Goal: Task Accomplishment & Management: Use online tool/utility

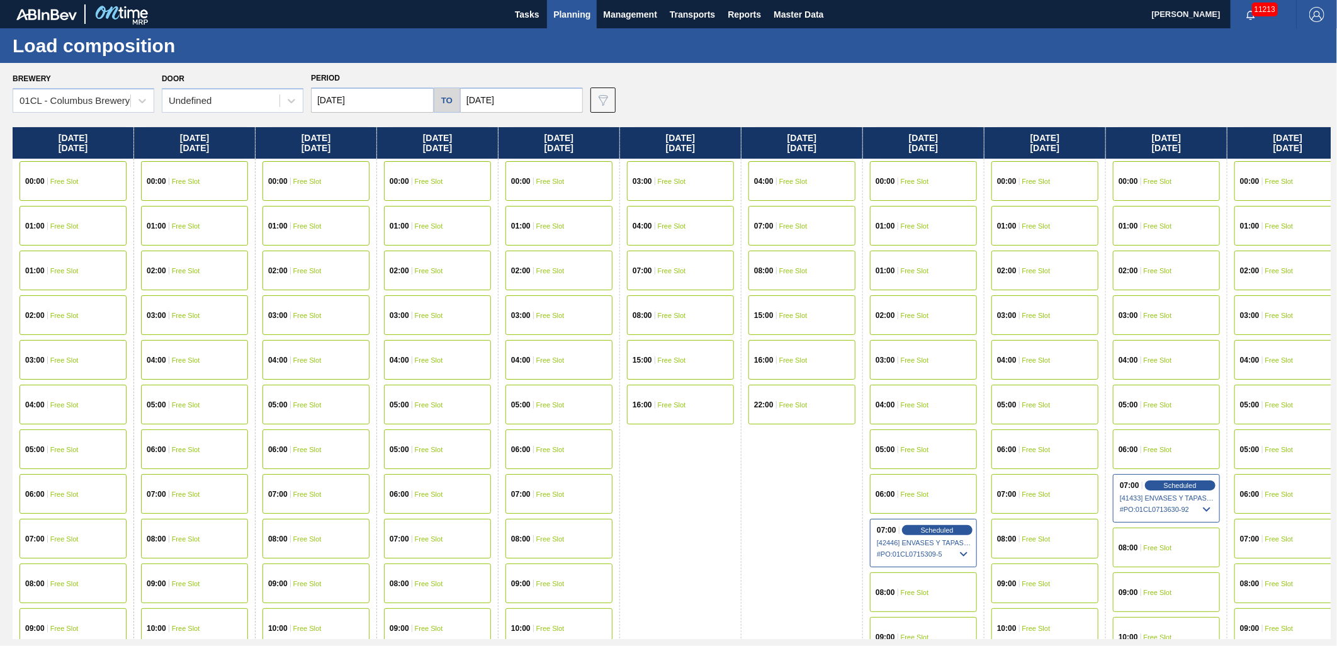
click at [563, 18] on span "Planning" at bounding box center [571, 14] width 37 height 15
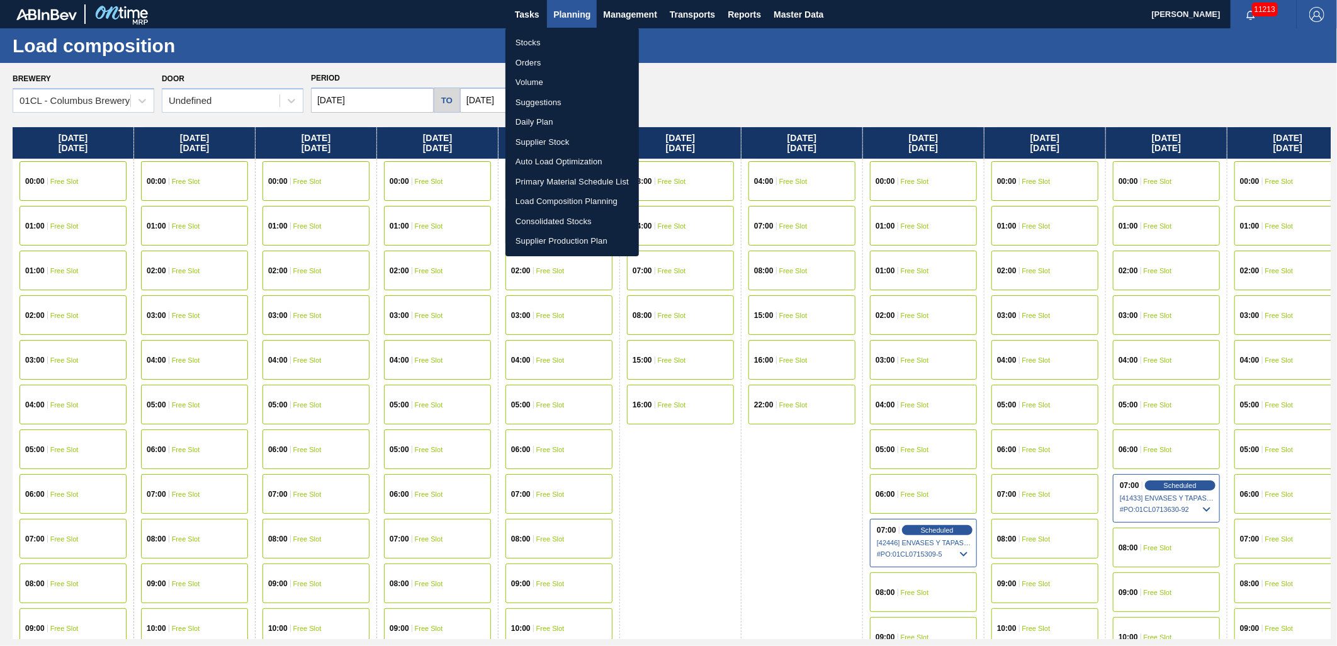
click at [559, 42] on li "Stocks" at bounding box center [571, 43] width 133 height 20
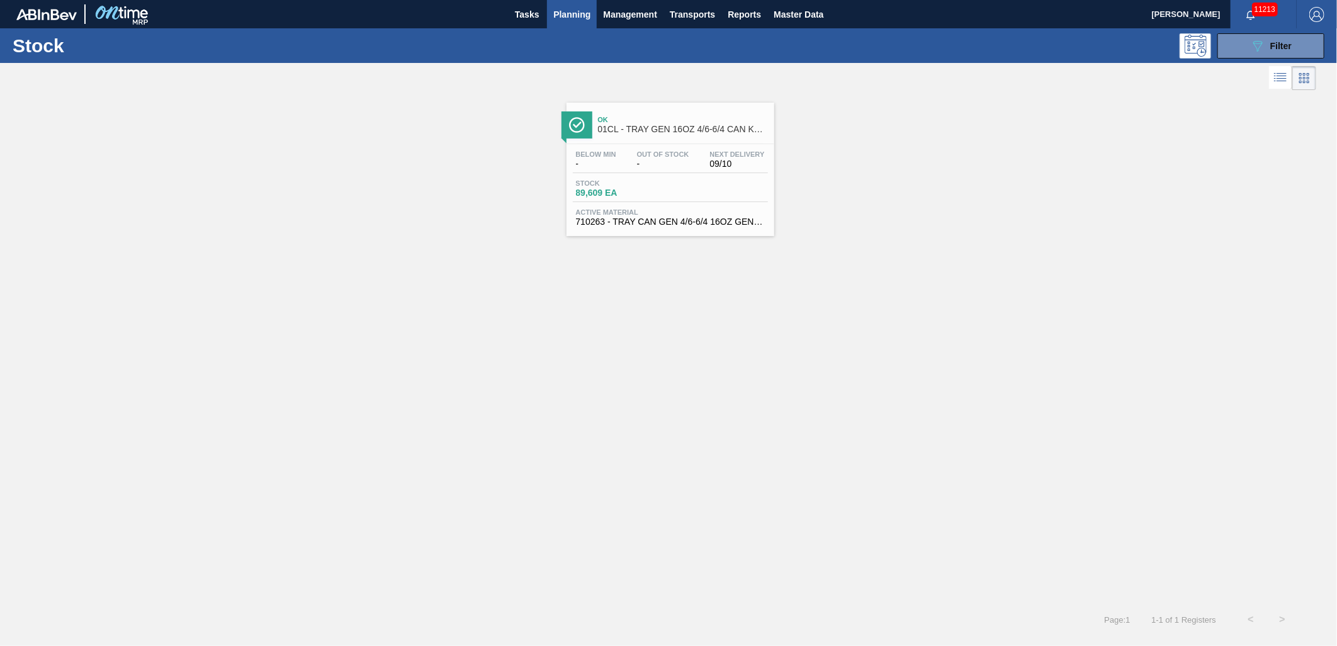
click at [686, 198] on div "Stock 89,609 EA" at bounding box center [670, 190] width 195 height 23
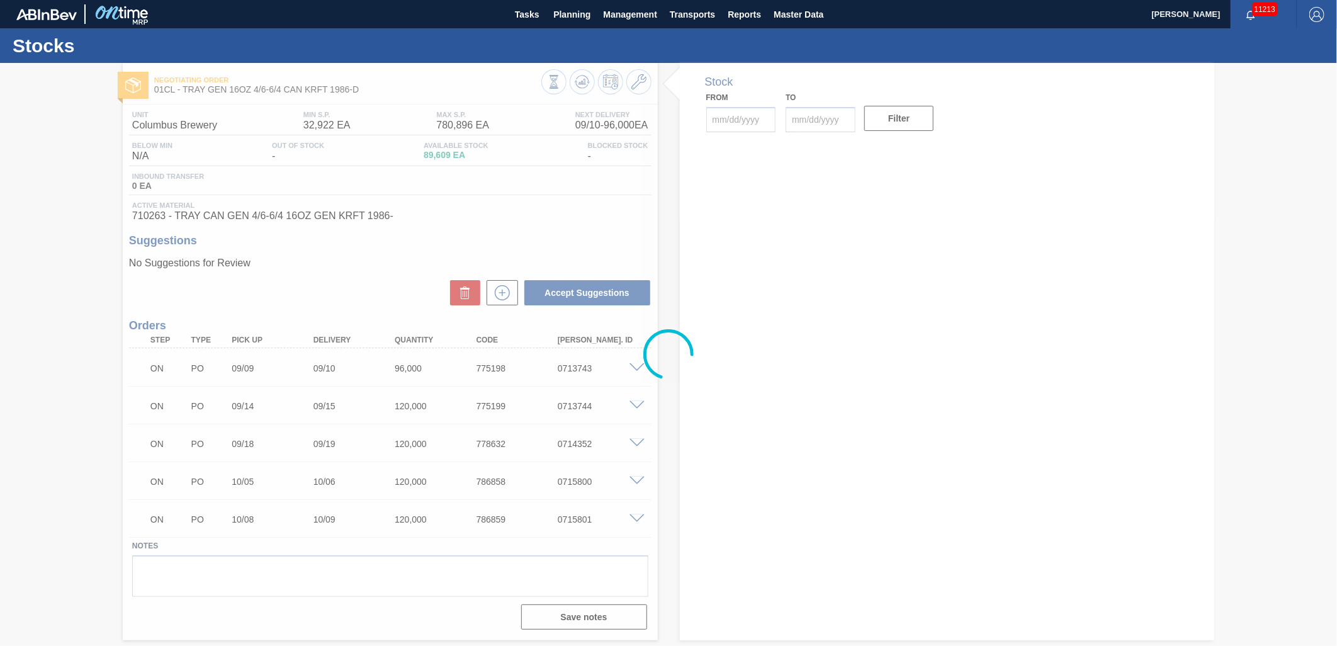
type input "[DATE]"
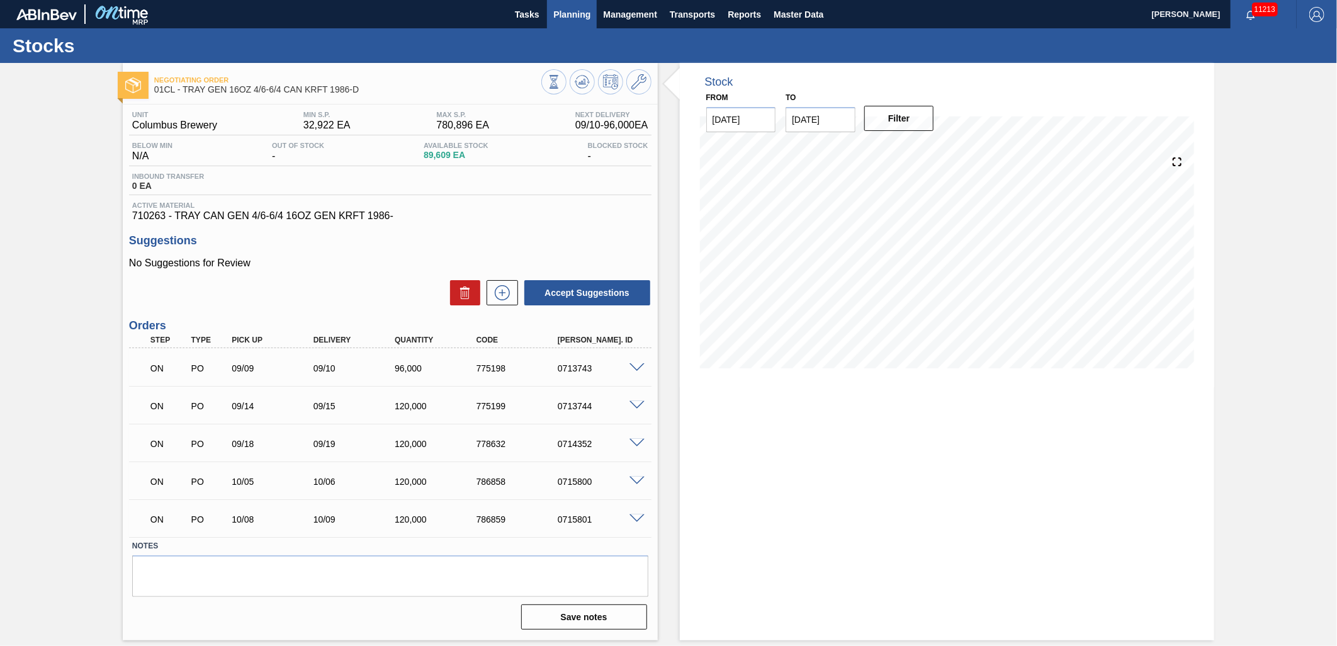
click at [582, 16] on span "Planning" at bounding box center [571, 14] width 37 height 15
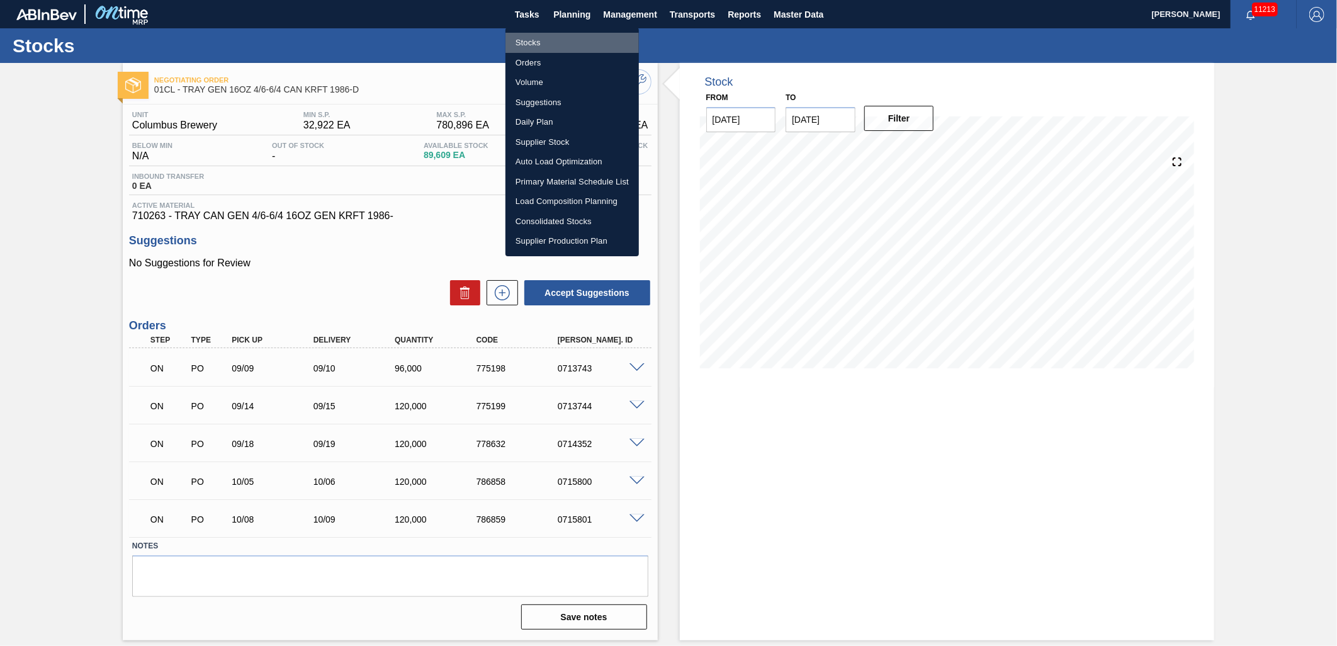
click at [563, 39] on li "Stocks" at bounding box center [571, 43] width 133 height 20
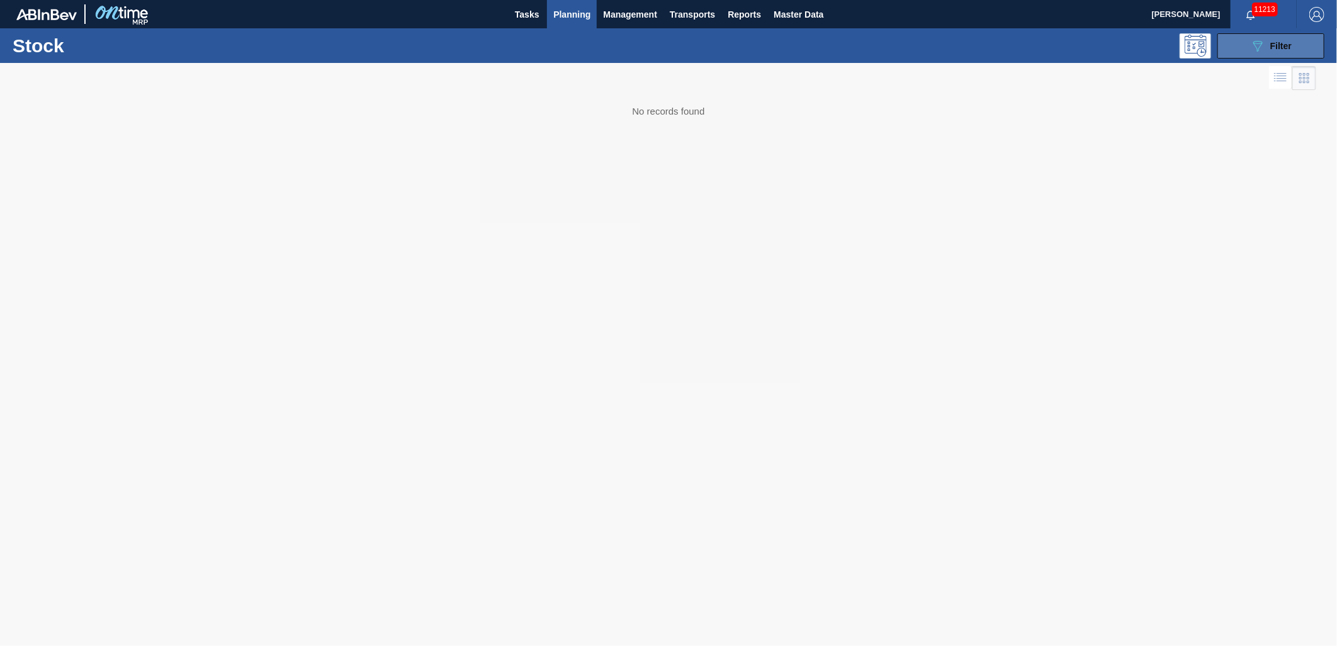
click at [1263, 51] on icon "089F7B8B-B2A5-4AFE-B5C0-19BA573D28AC" at bounding box center [1257, 45] width 15 height 15
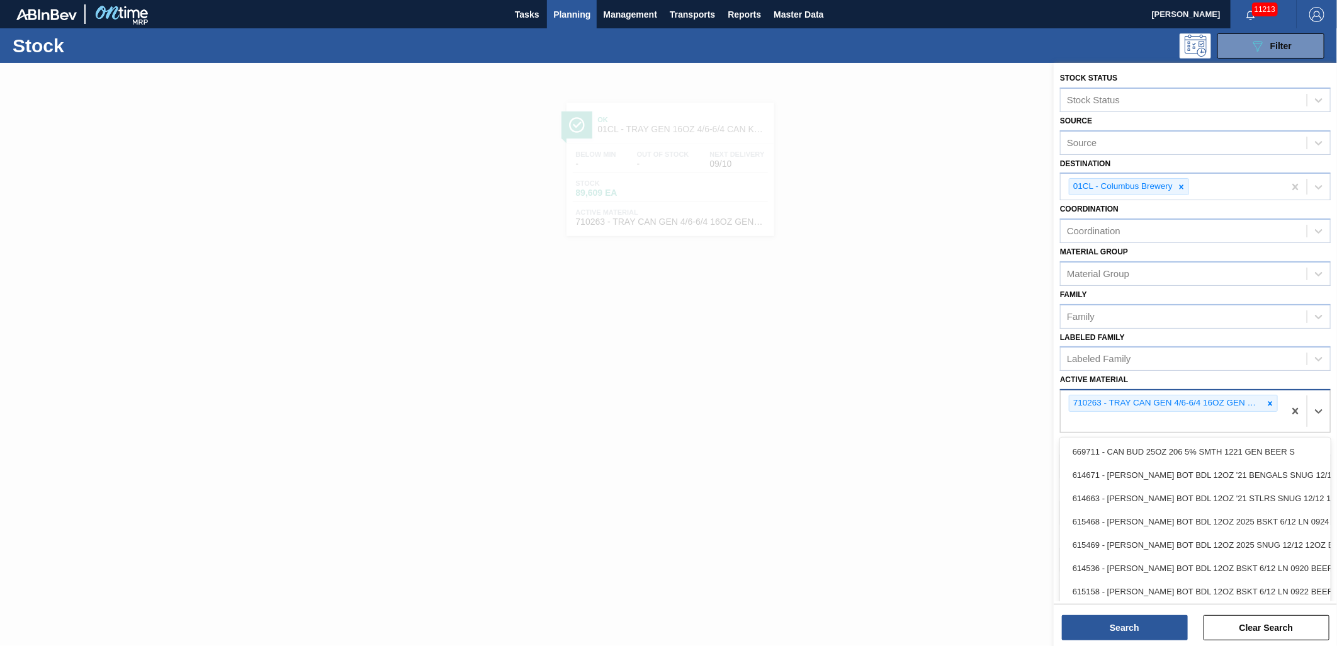
click at [1215, 414] on div "710263 - TRAY CAN GEN 4/6-6/4 16OZ GEN KRFT 1986-" at bounding box center [1172, 411] width 223 height 42
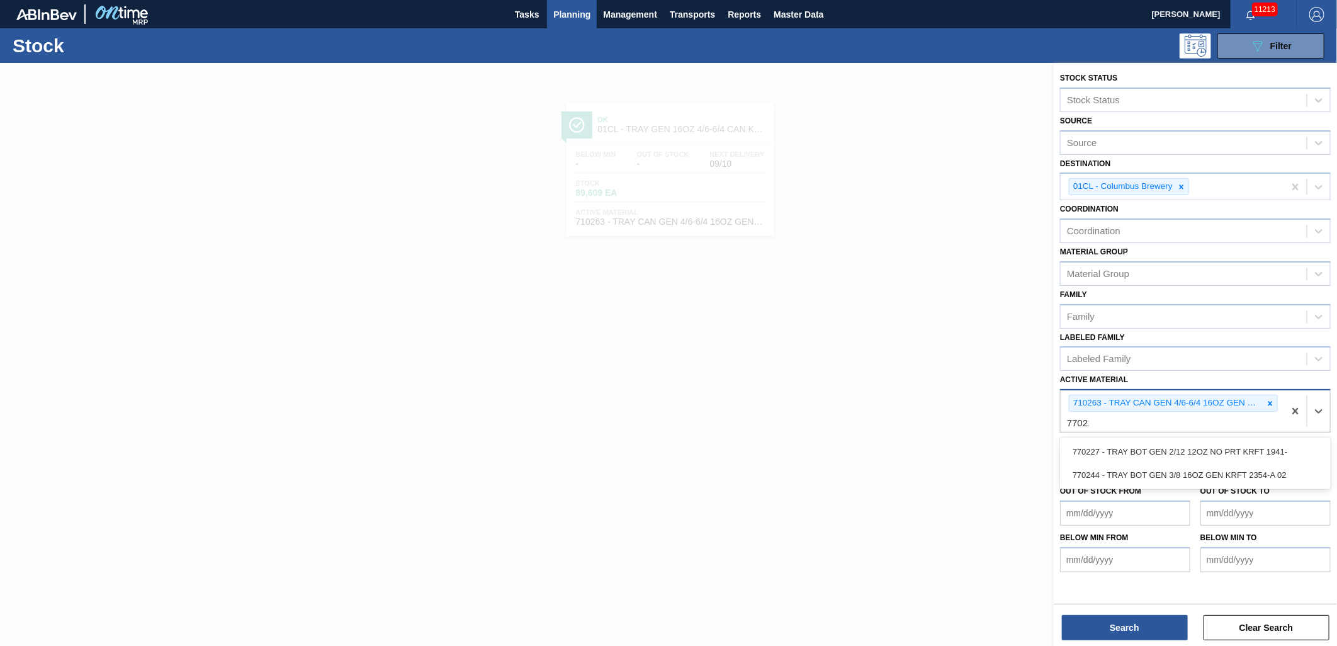
type Material "770227"
click at [1187, 440] on div "770227 - TRAY BOT GEN 2/12 12OZ NO PRT KRFT 1941-" at bounding box center [1195, 451] width 271 height 23
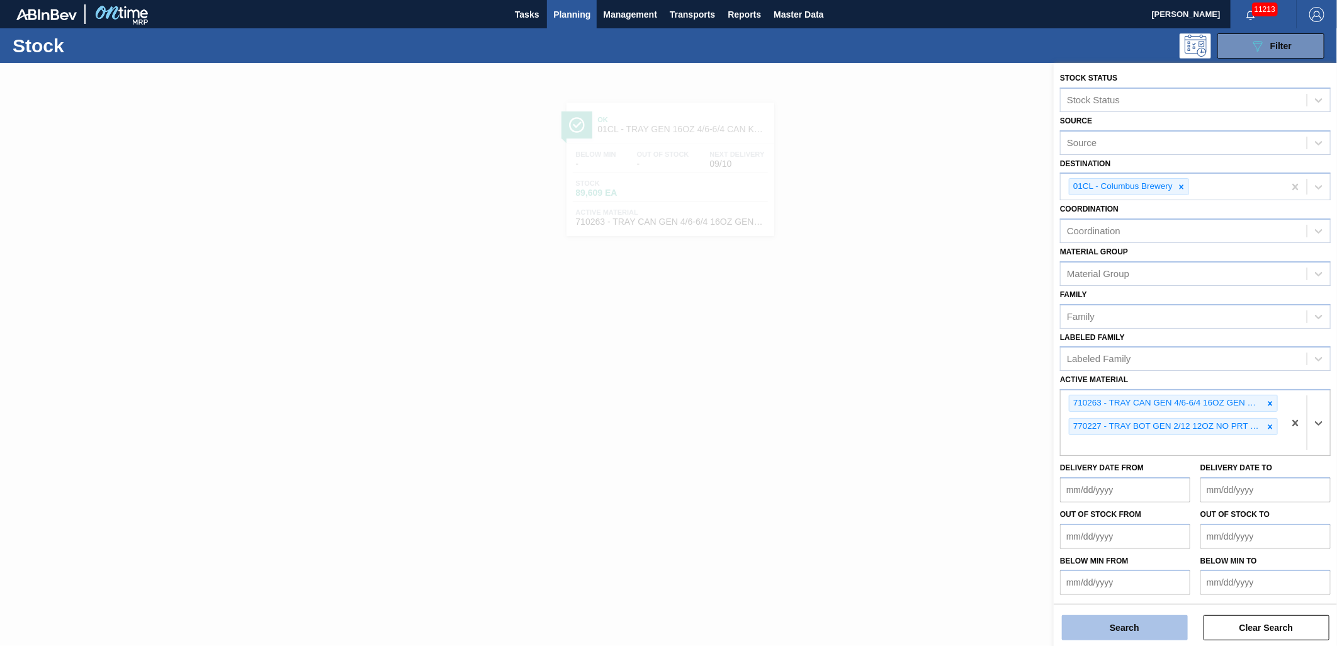
click at [1090, 621] on button "Search" at bounding box center [1125, 627] width 126 height 25
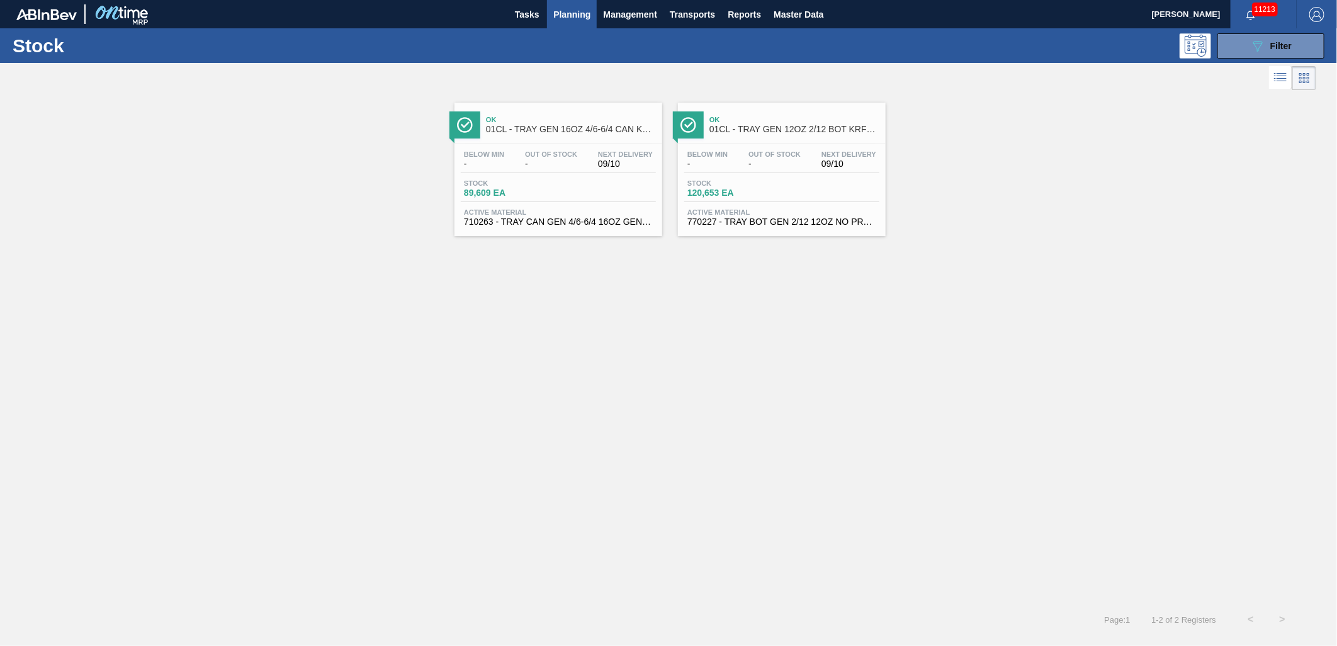
click at [784, 212] on span "Active Material" at bounding box center [781, 212] width 189 height 8
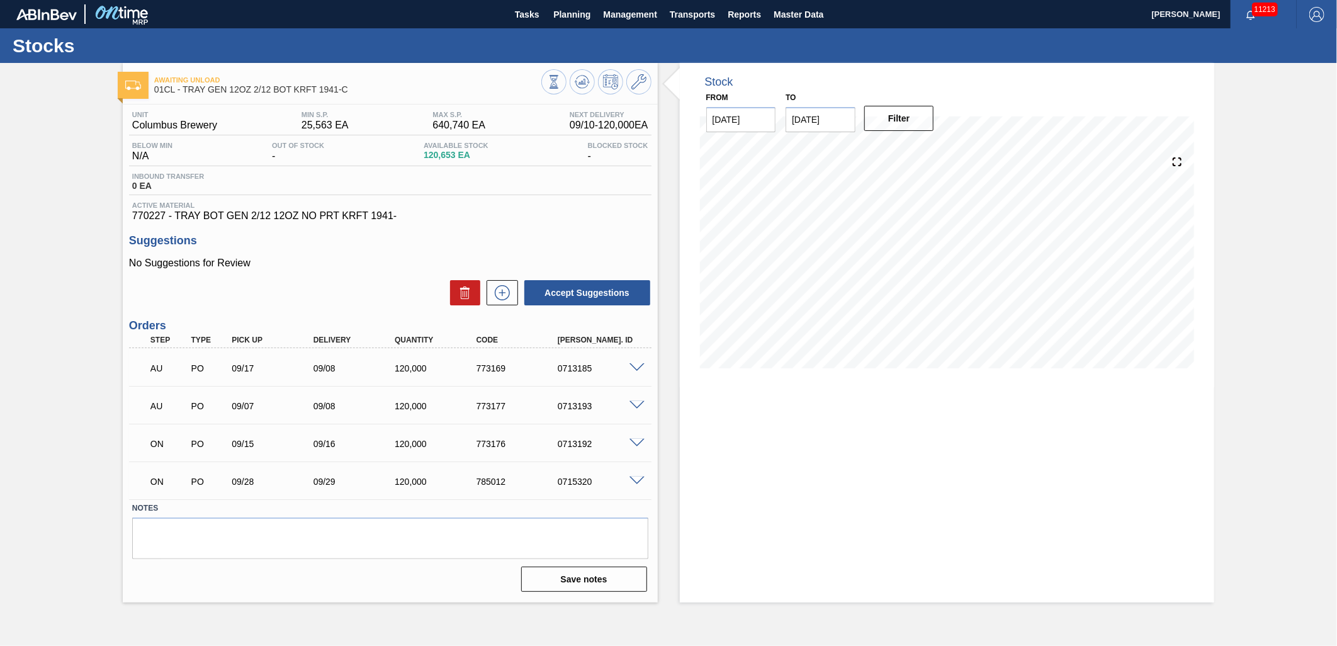
click at [632, 441] on span at bounding box center [636, 443] width 15 height 9
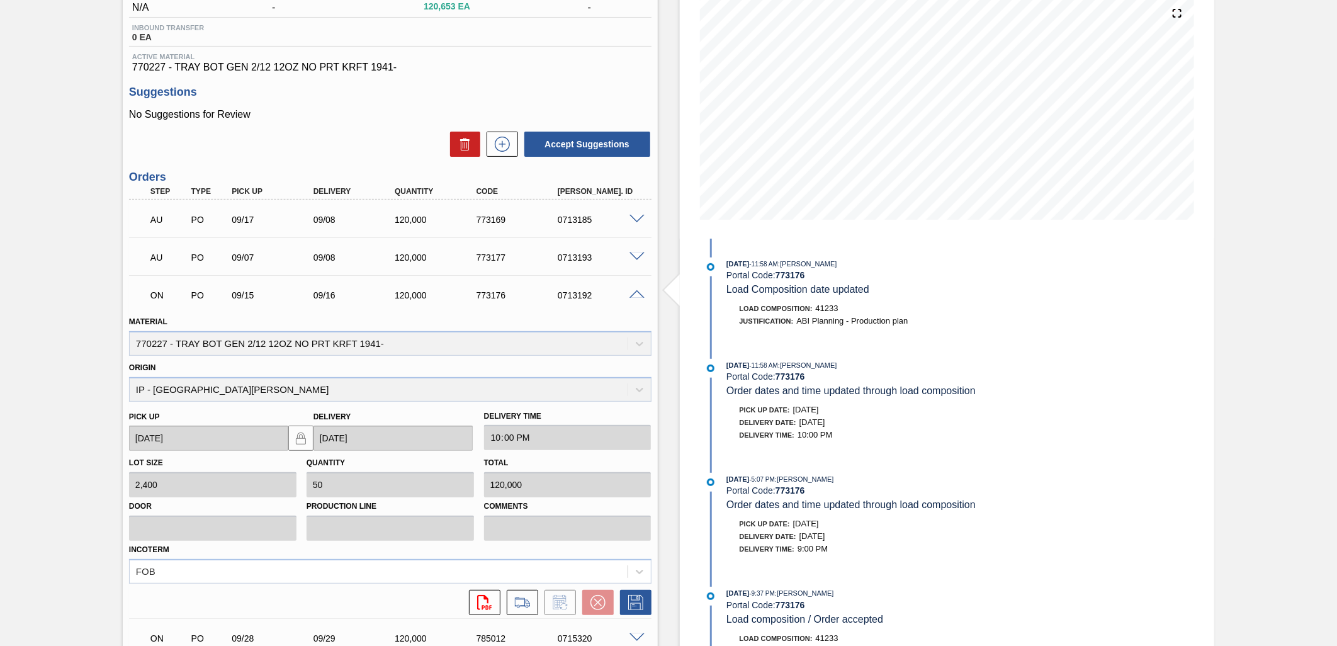
scroll to position [210, 0]
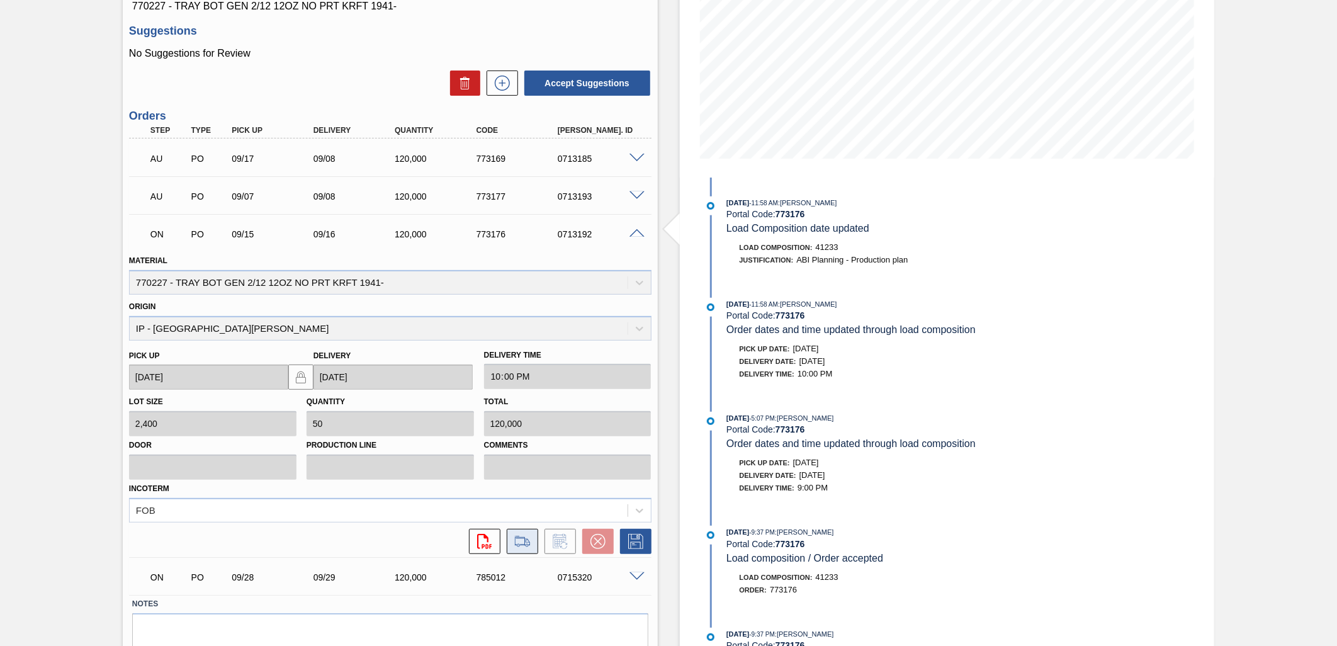
click at [521, 538] on icon at bounding box center [522, 541] width 20 height 15
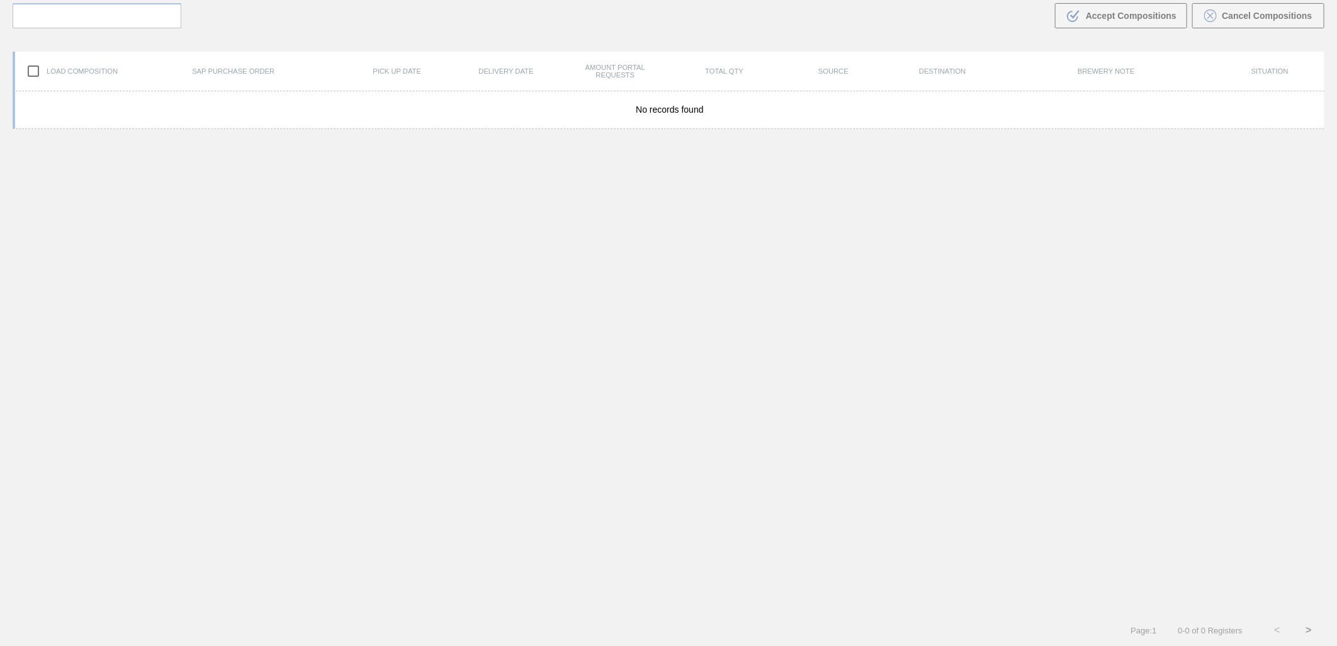
scroll to position [91, 0]
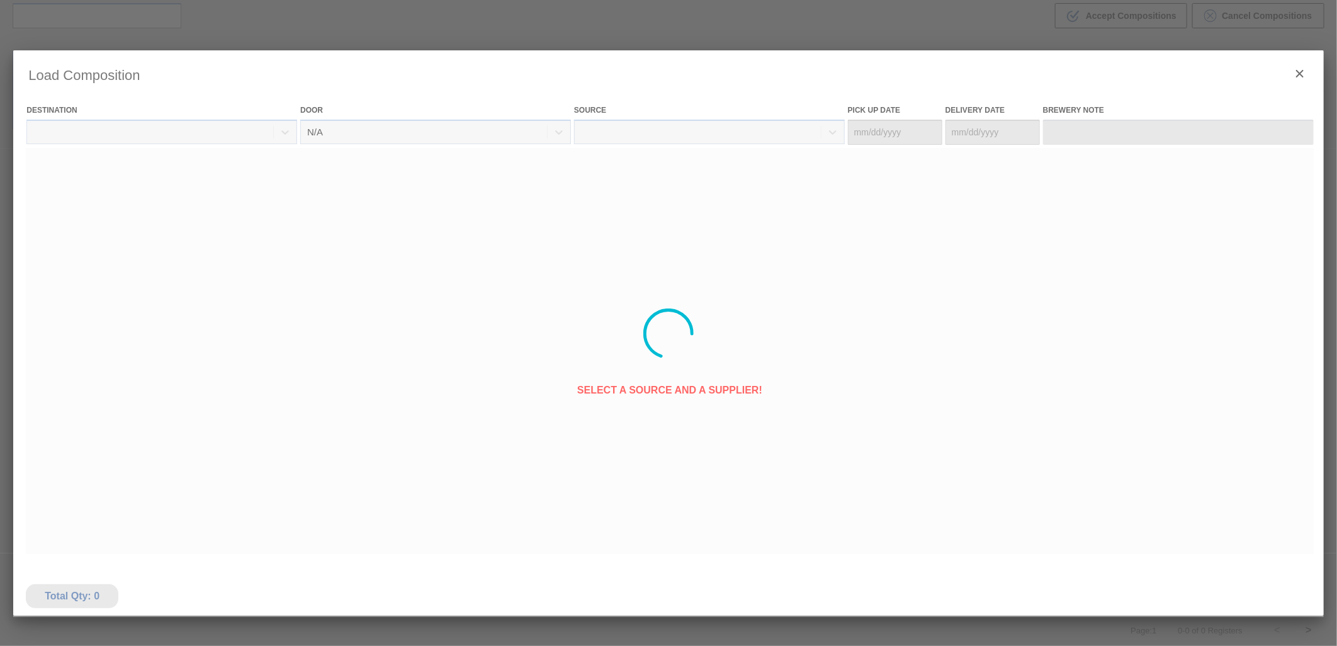
type Date "[DATE]"
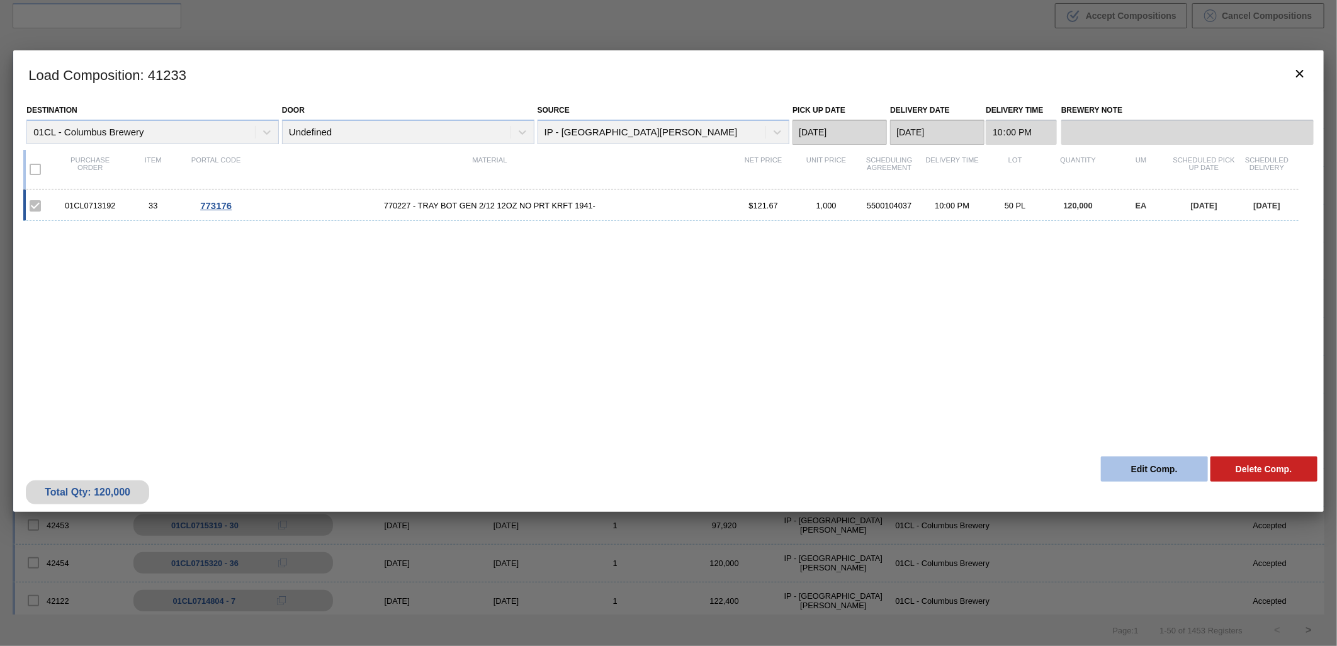
click at [1129, 468] on button "Edit Comp." at bounding box center [1154, 468] width 107 height 25
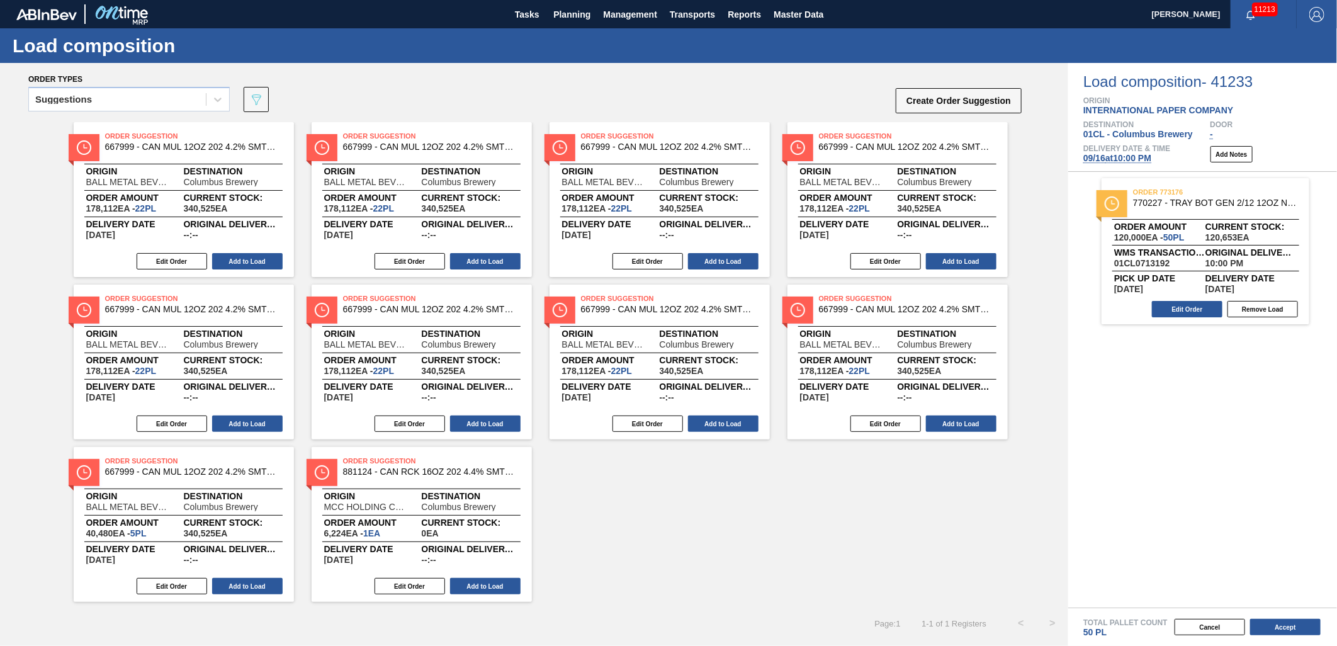
click at [1118, 159] on span "09/16 at 10:00 PM" at bounding box center [1117, 158] width 68 height 10
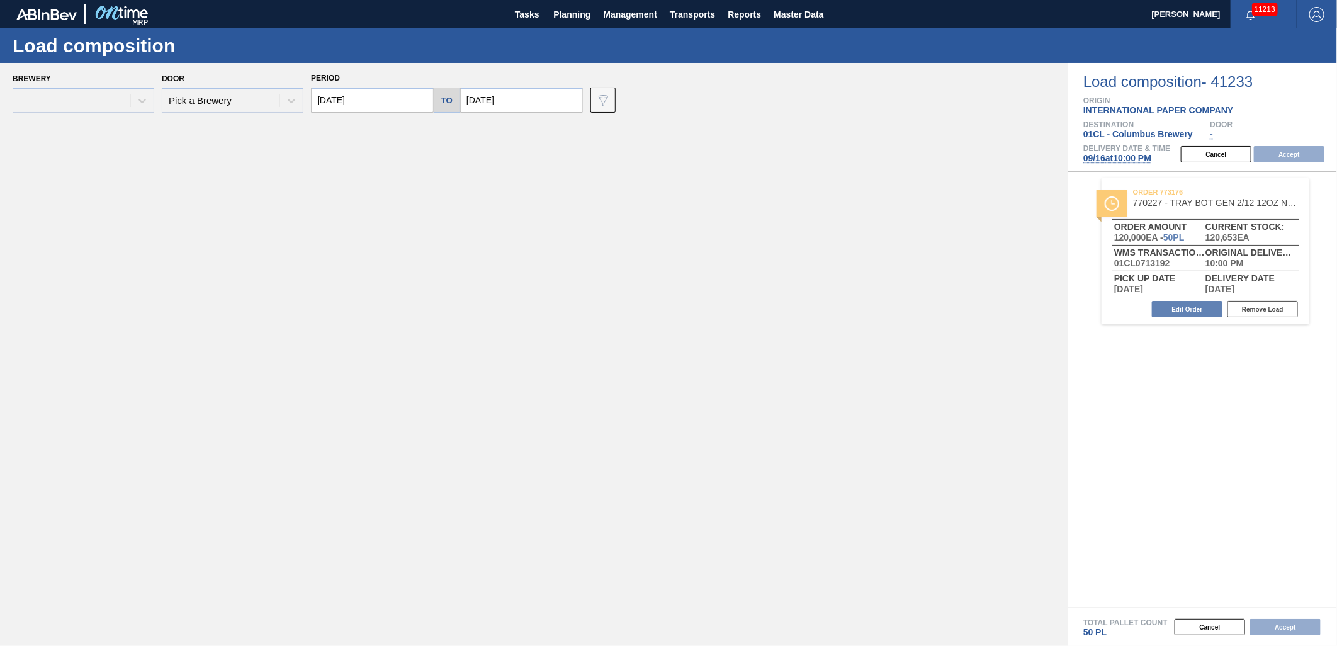
type input "[DATE]"
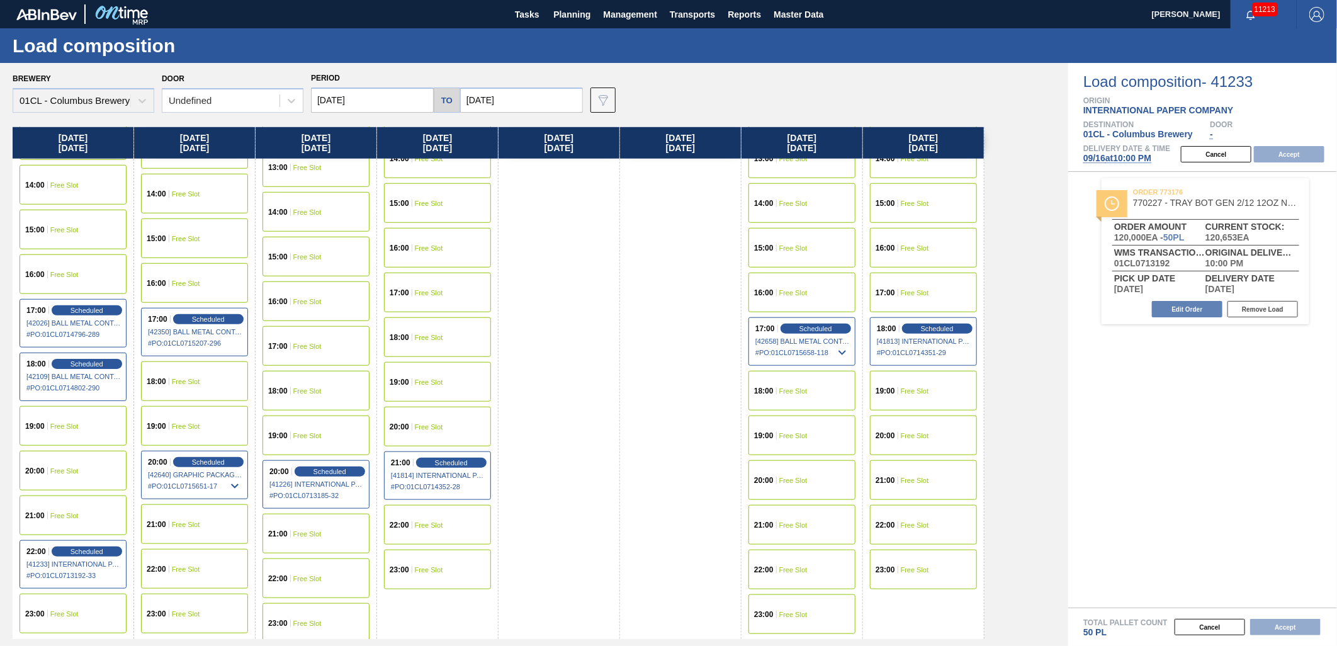
scroll to position [653, 0]
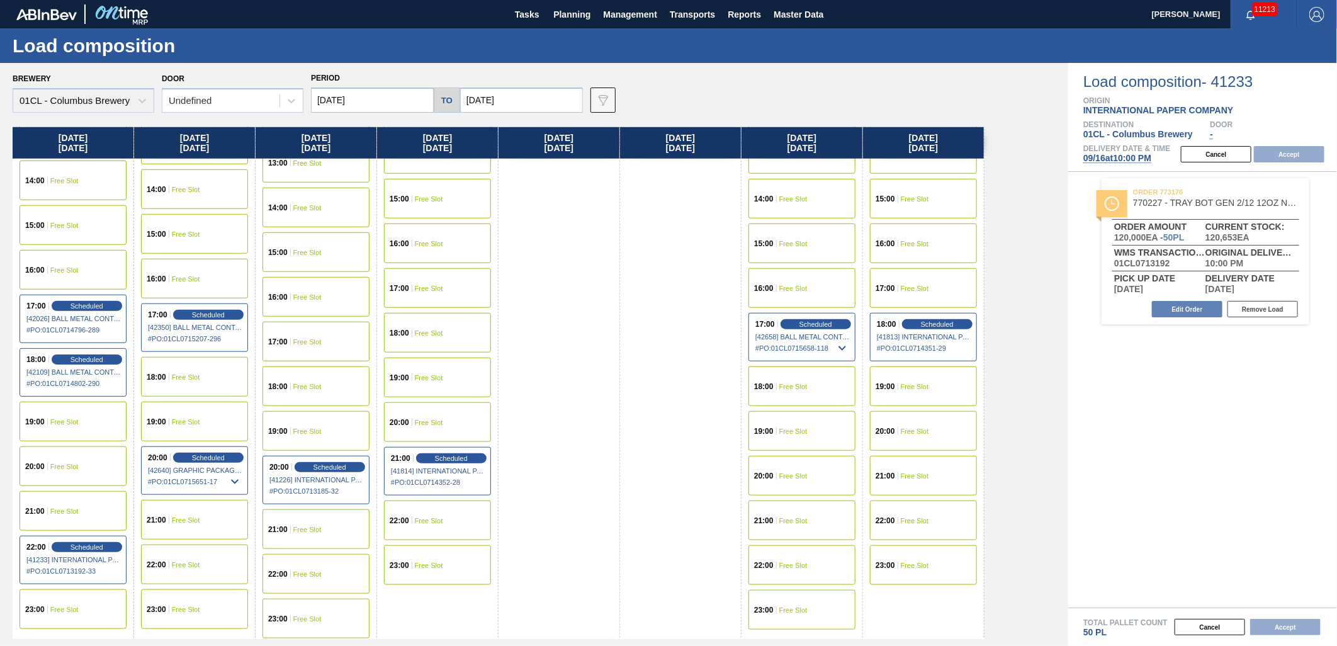
click at [900, 384] on div "19:00 Free Slot" at bounding box center [923, 386] width 107 height 40
click at [1291, 153] on button "Accept" at bounding box center [1289, 154] width 71 height 16
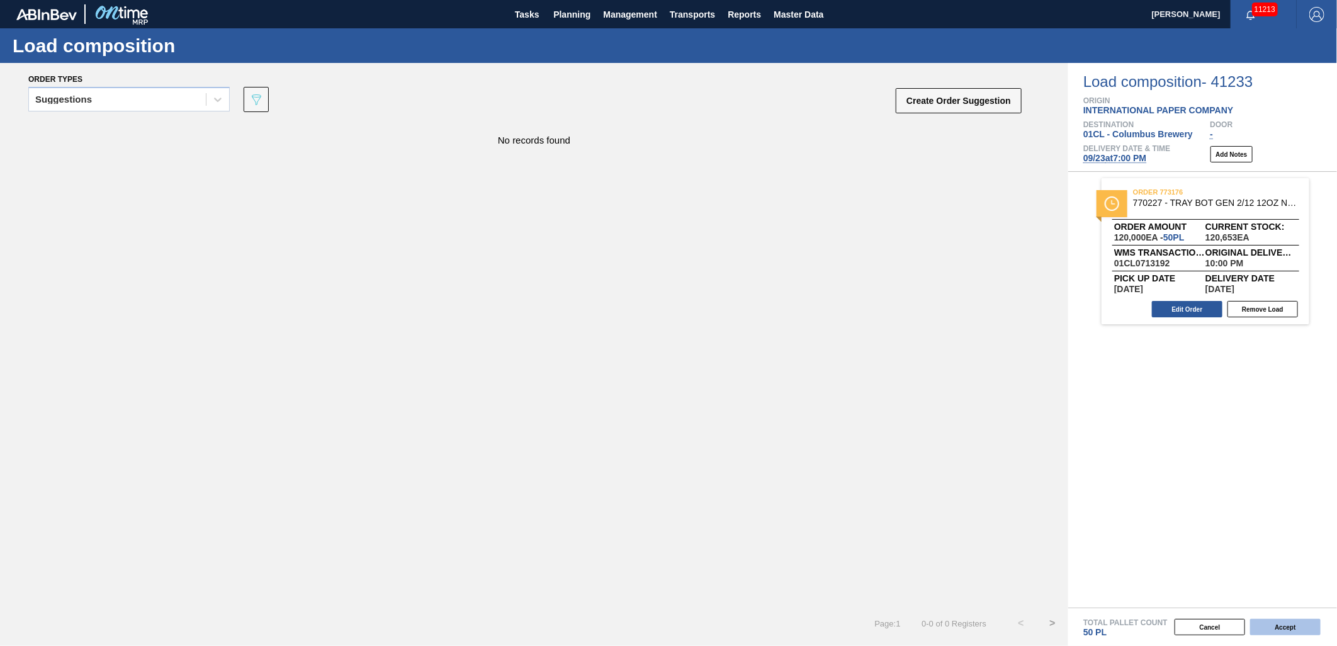
click at [1266, 628] on button "Accept" at bounding box center [1285, 627] width 71 height 16
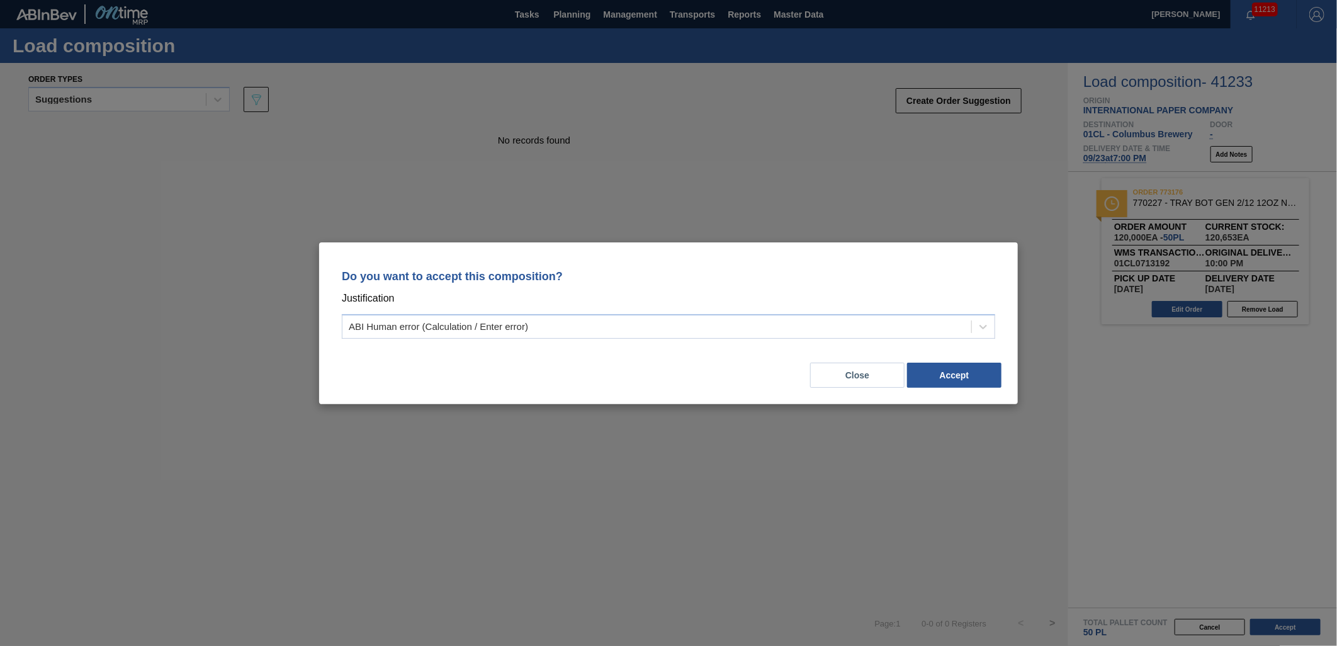
click at [837, 343] on div "Do you want to accept this composition? Justification ABI Human error (Calculat…" at bounding box center [668, 301] width 669 height 89
click at [825, 330] on div "ABI Human error (Calculation / Enter error)" at bounding box center [656, 326] width 629 height 18
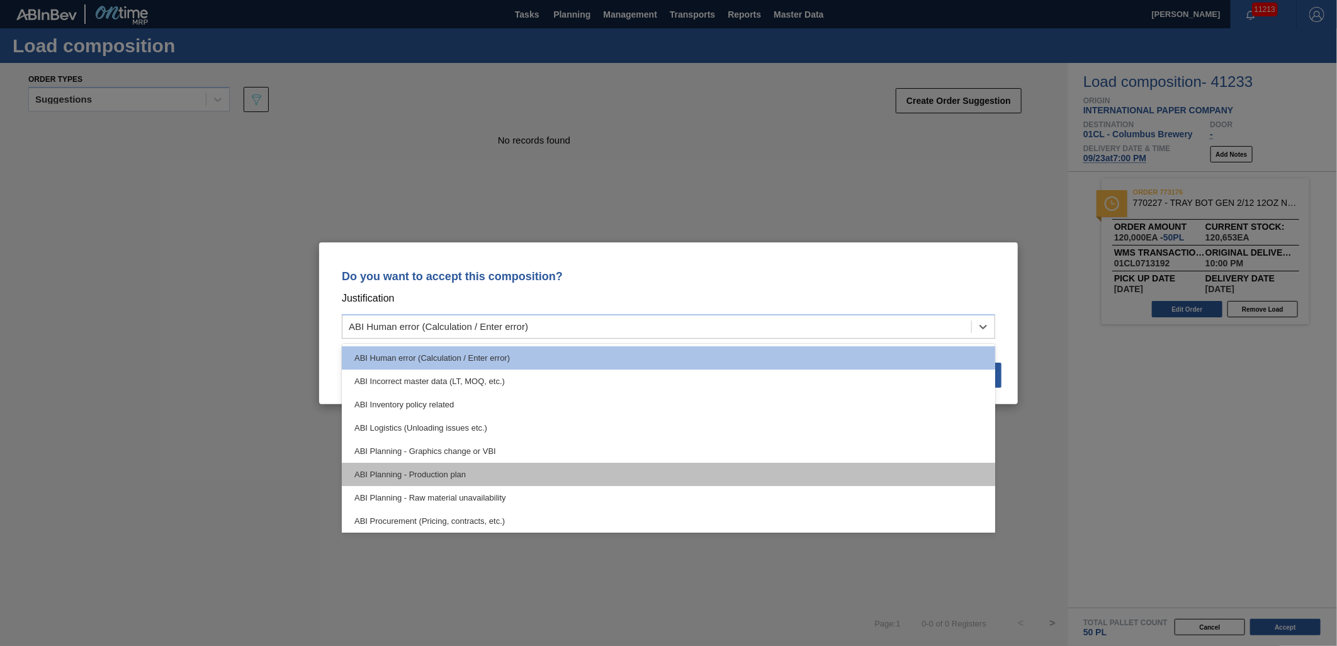
click at [666, 464] on div "ABI Planning - Production plan" at bounding box center [668, 474] width 653 height 23
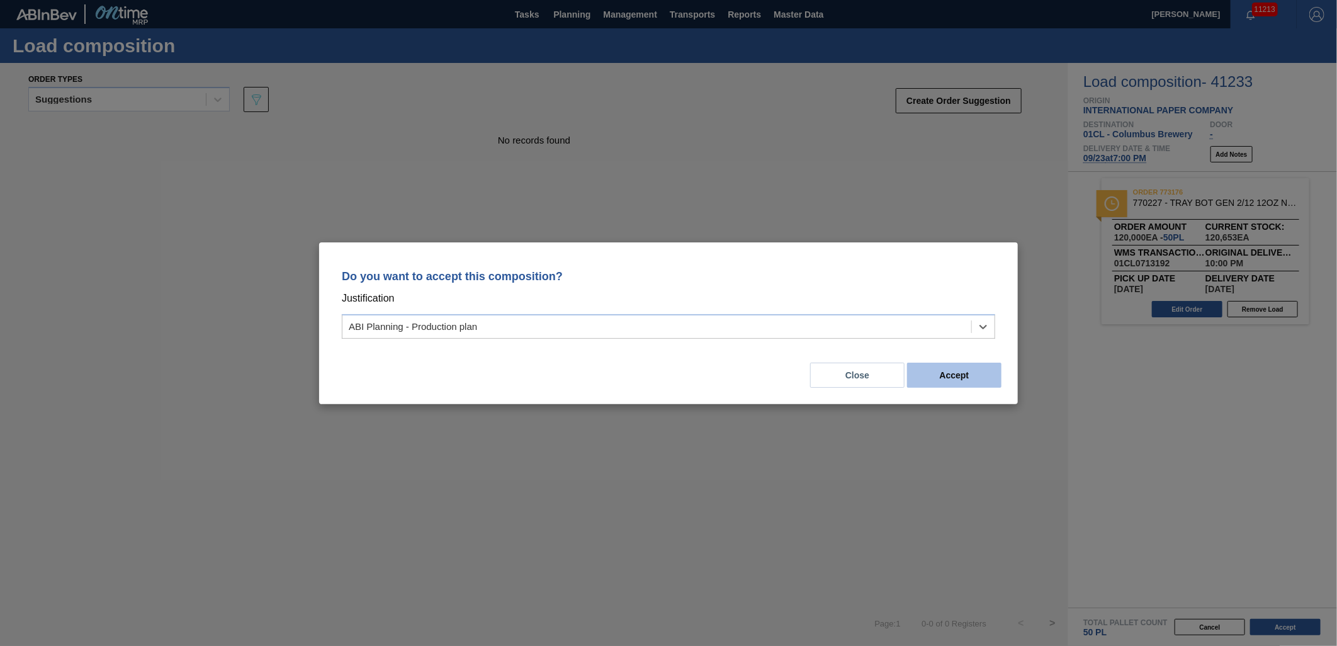
click at [947, 370] on button "Accept" at bounding box center [954, 375] width 94 height 25
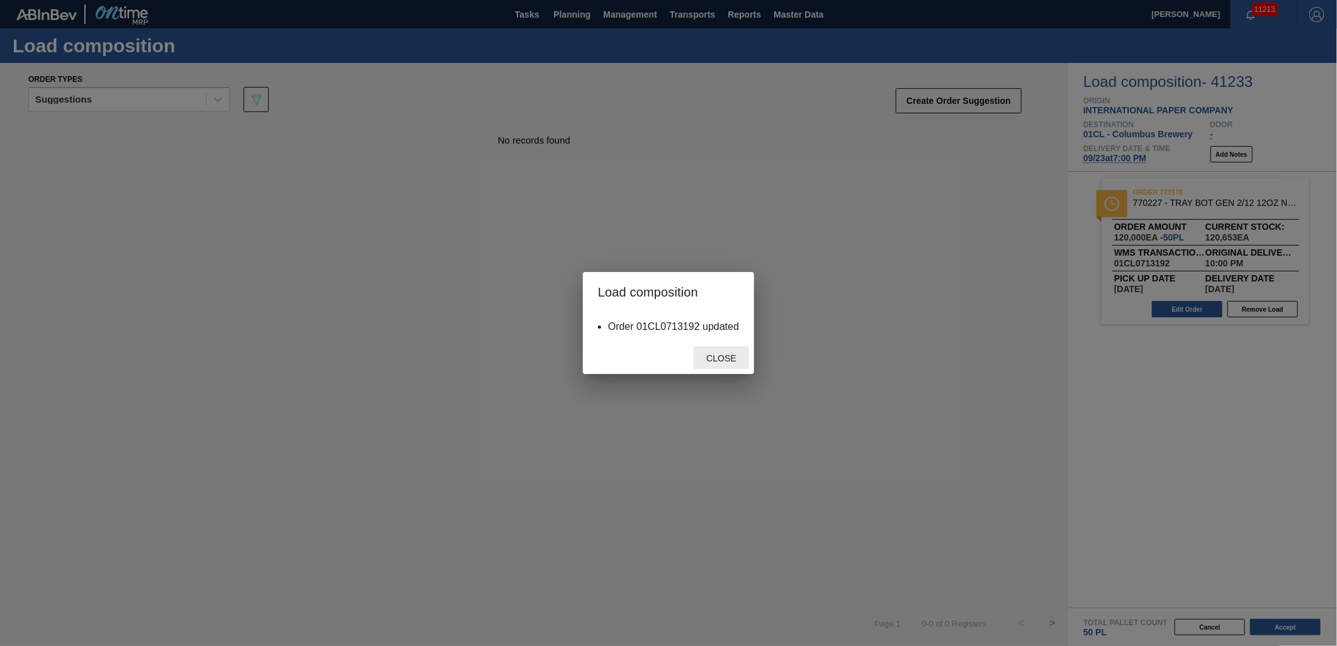
click at [731, 361] on span "Close" at bounding box center [721, 358] width 50 height 10
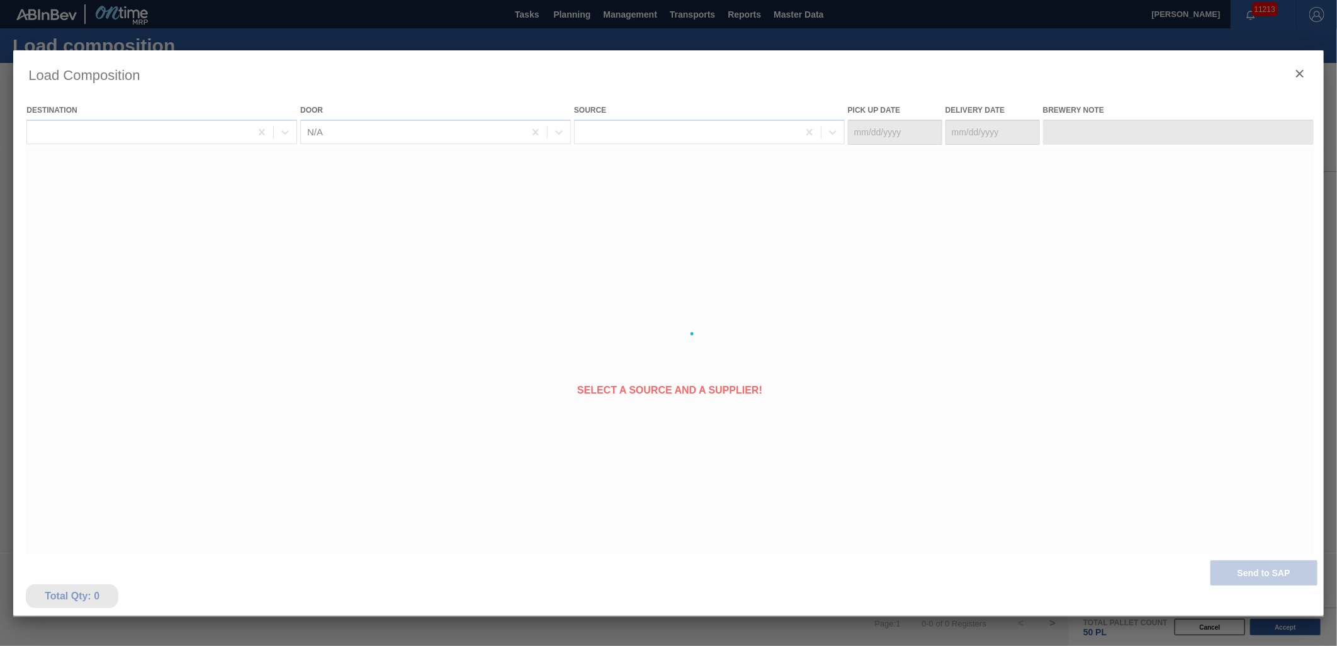
type Date "[DATE]"
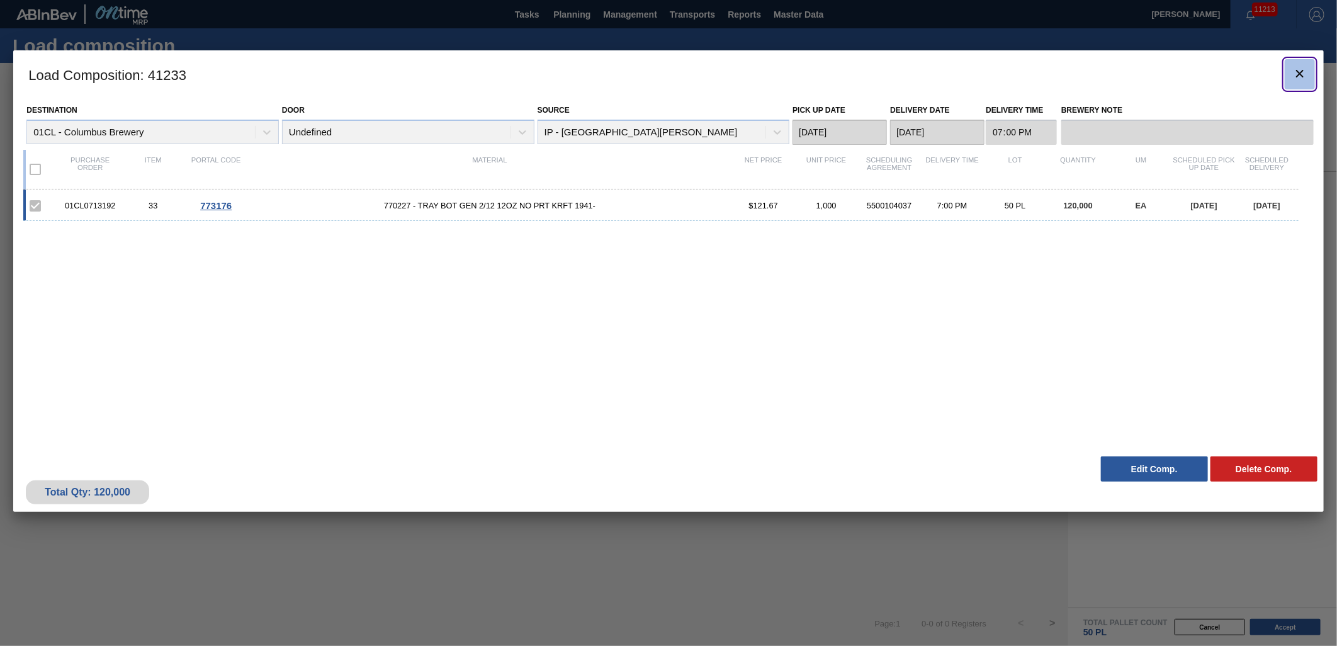
click at [1298, 66] on icon "botão de ícone" at bounding box center [1299, 73] width 15 height 15
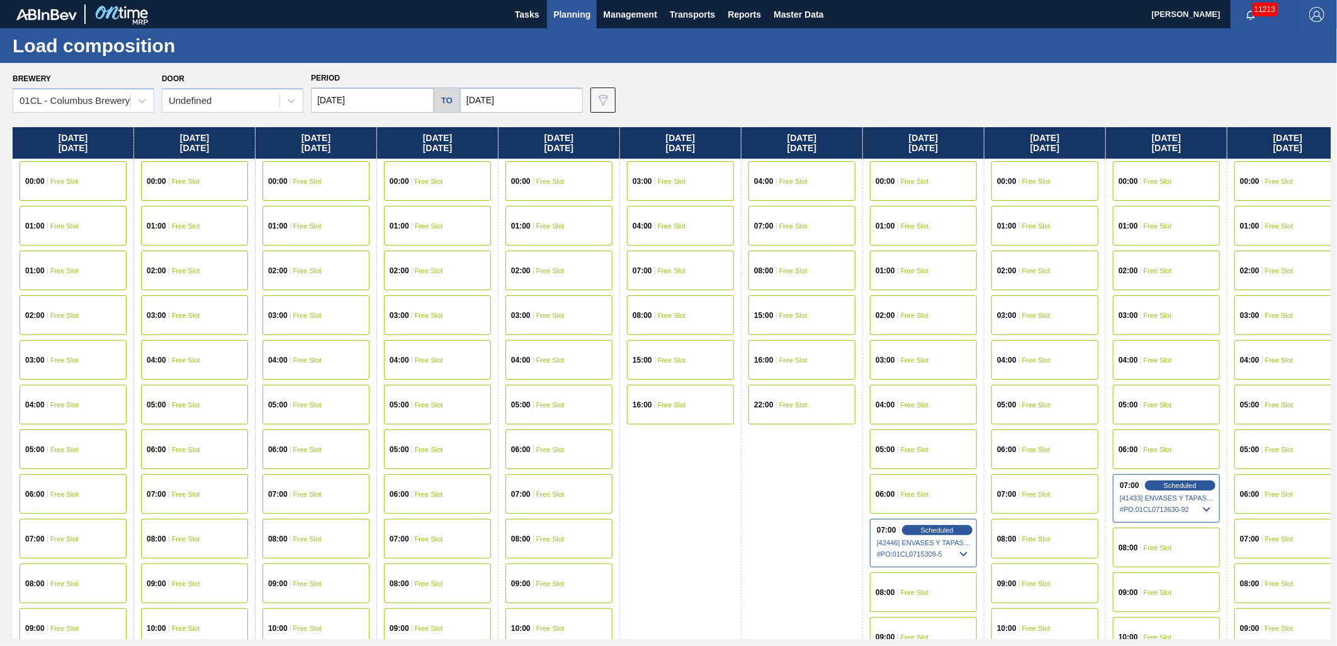
click at [392, 94] on input "09/29/2025" at bounding box center [372, 100] width 123 height 25
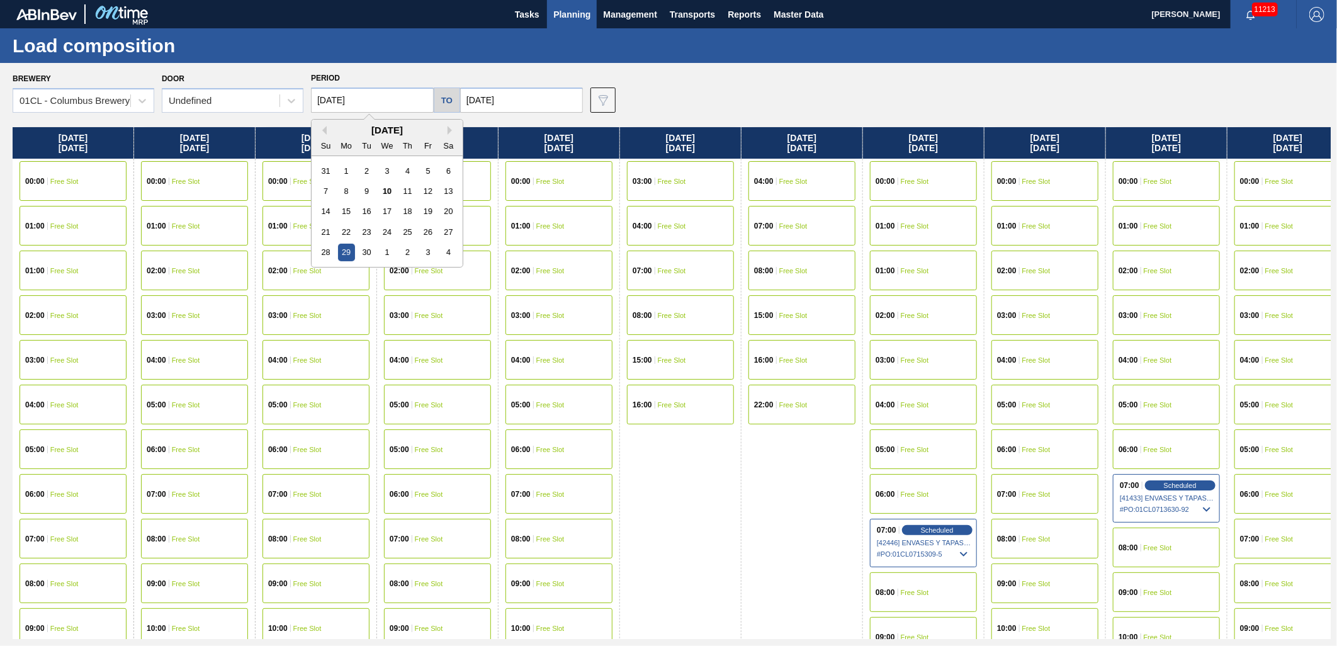
click at [328, 131] on div "[DATE]" at bounding box center [387, 130] width 151 height 11
click at [324, 131] on button "Previous Month" at bounding box center [322, 130] width 9 height 9
click at [450, 131] on button "Next Month" at bounding box center [452, 130] width 9 height 9
click at [424, 215] on div "19" at bounding box center [427, 211] width 17 height 17
type input "[DATE]"
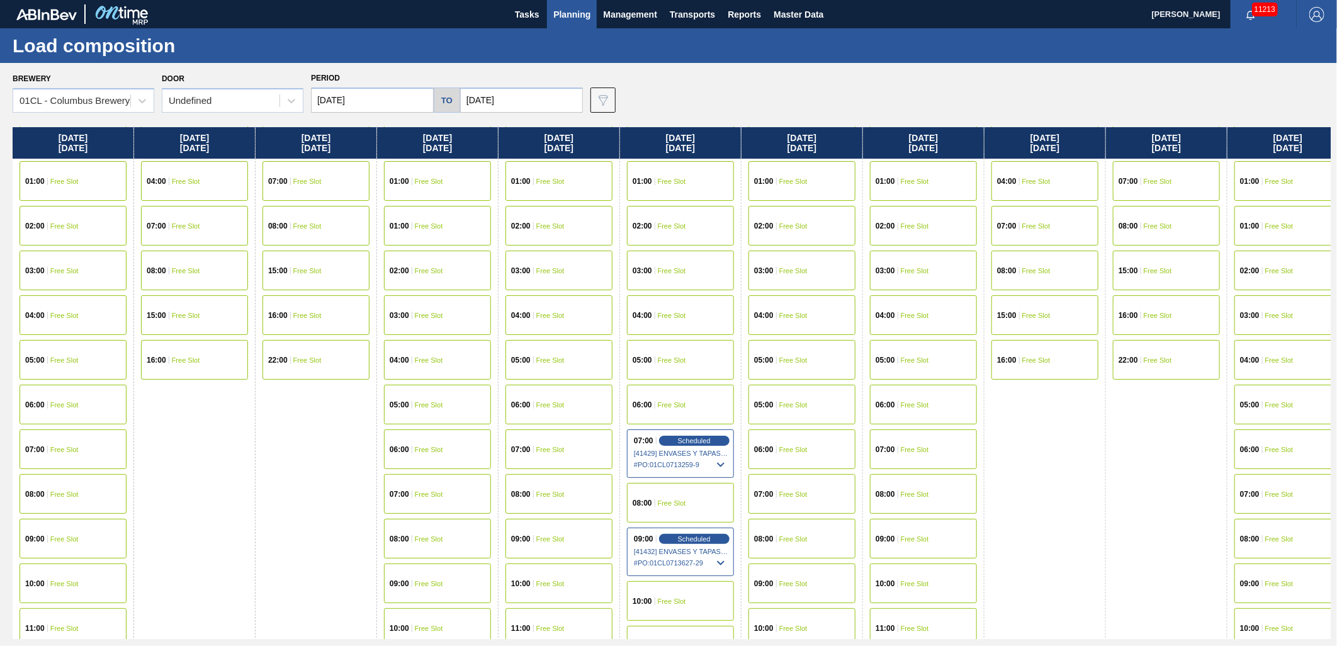
scroll to position [70, 0]
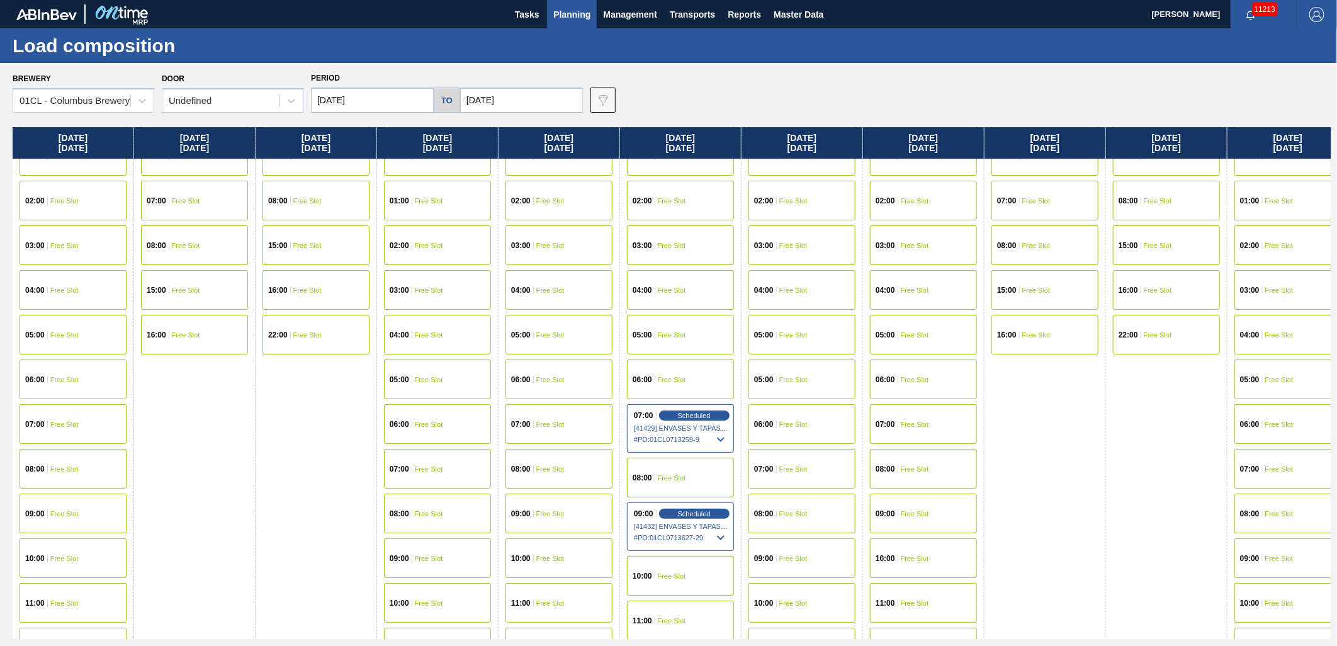
click at [64, 250] on div "03:00 Free Slot" at bounding box center [73, 245] width 107 height 40
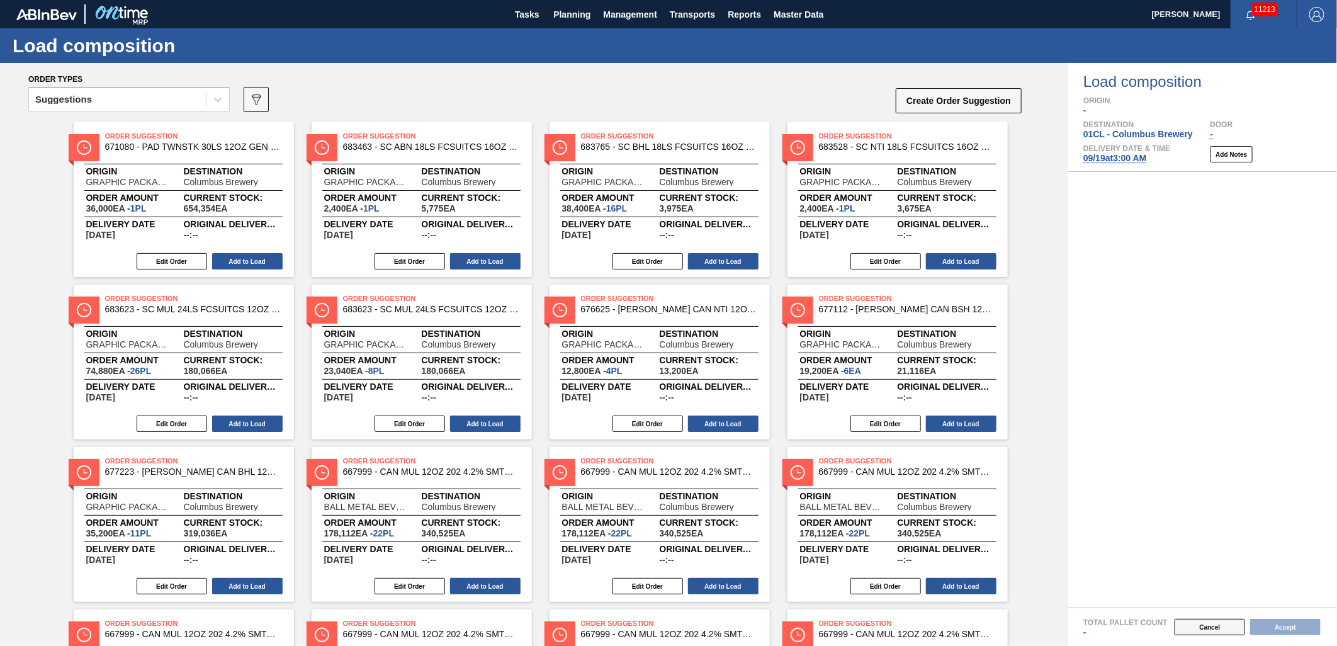
click at [1217, 630] on button "Cancel" at bounding box center [1210, 627] width 71 height 16
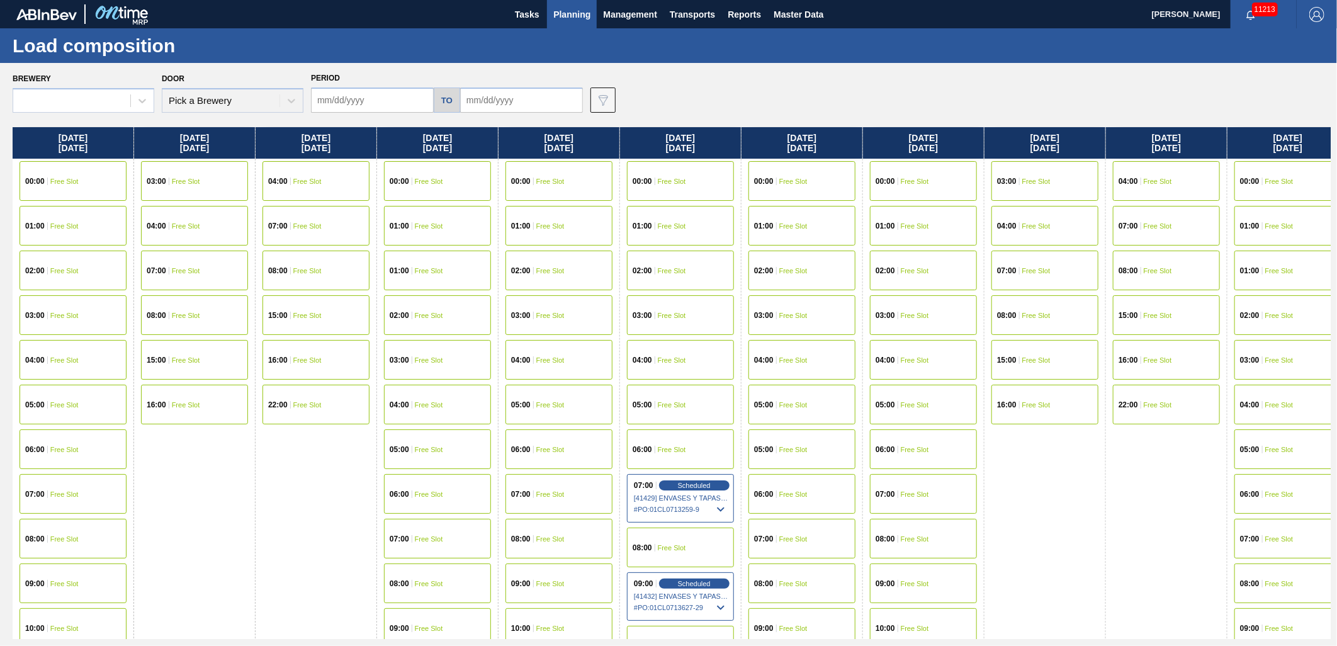
type input "[DATE]"
type input "10/09/2025"
click at [66, 268] on span "Free Slot" at bounding box center [64, 271] width 28 height 8
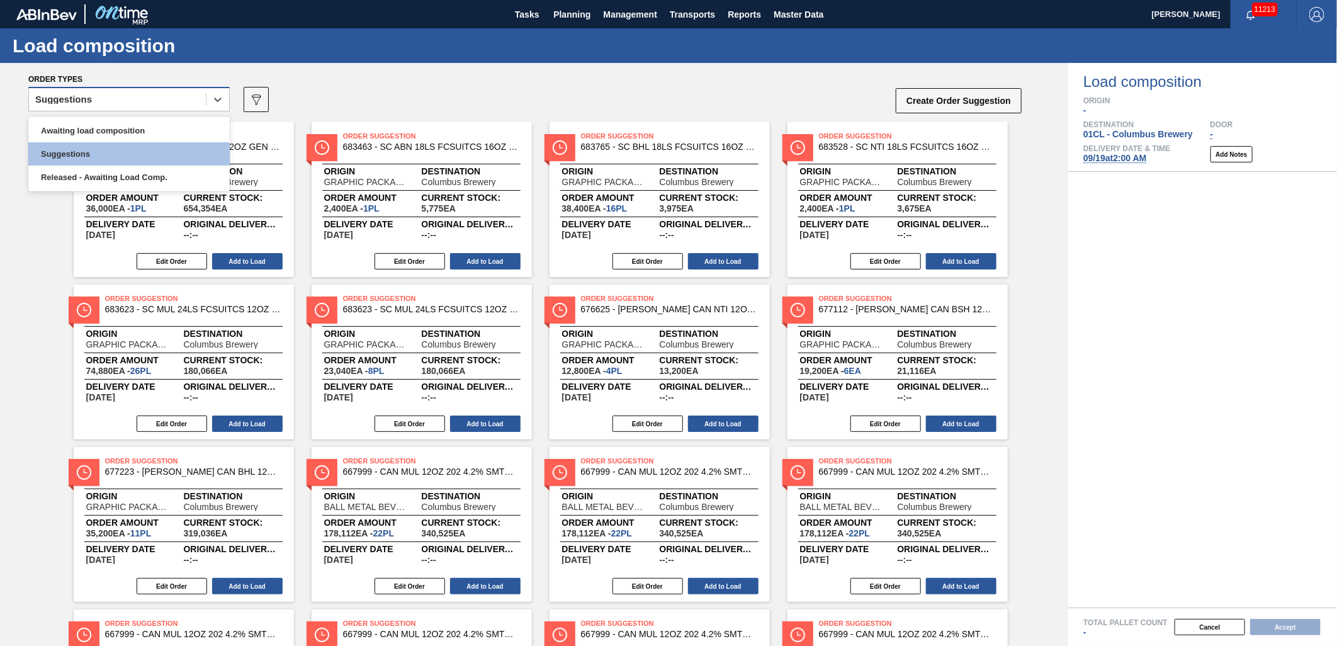
click at [152, 99] on div "Suggestions" at bounding box center [117, 100] width 177 height 18
click at [125, 122] on div "Awaiting load composition" at bounding box center [128, 130] width 201 height 23
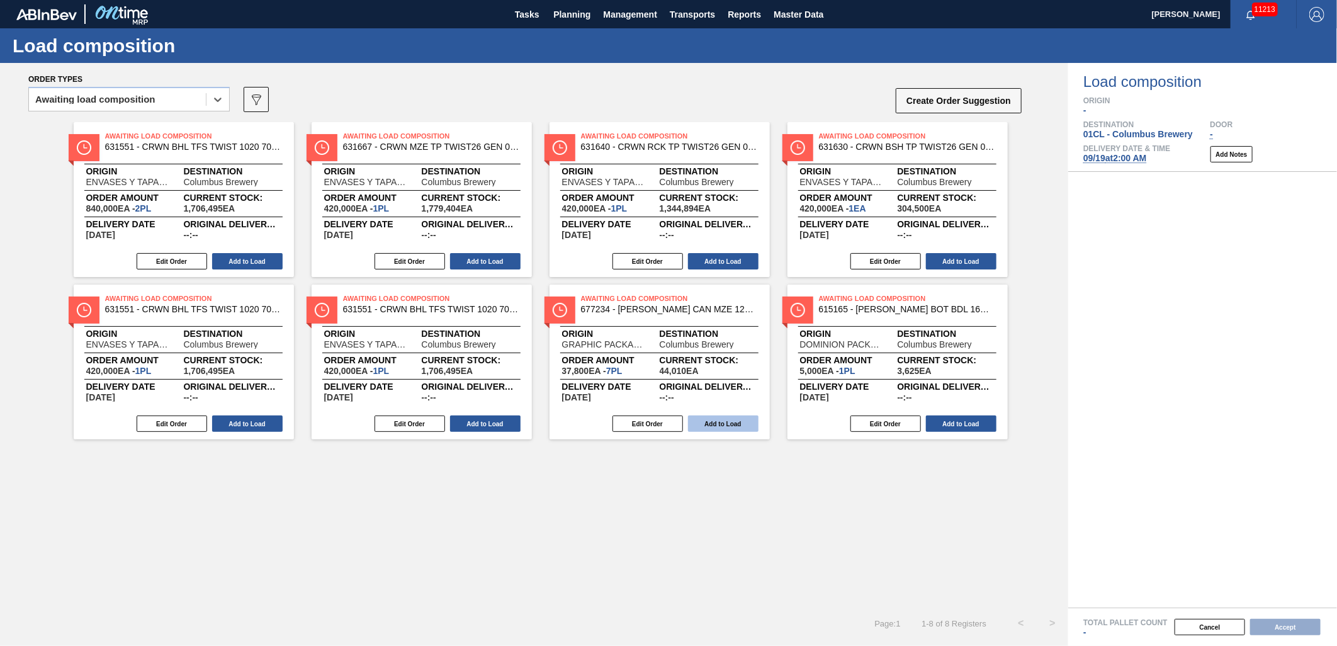
click at [718, 428] on button "Add to Load" at bounding box center [723, 423] width 71 height 16
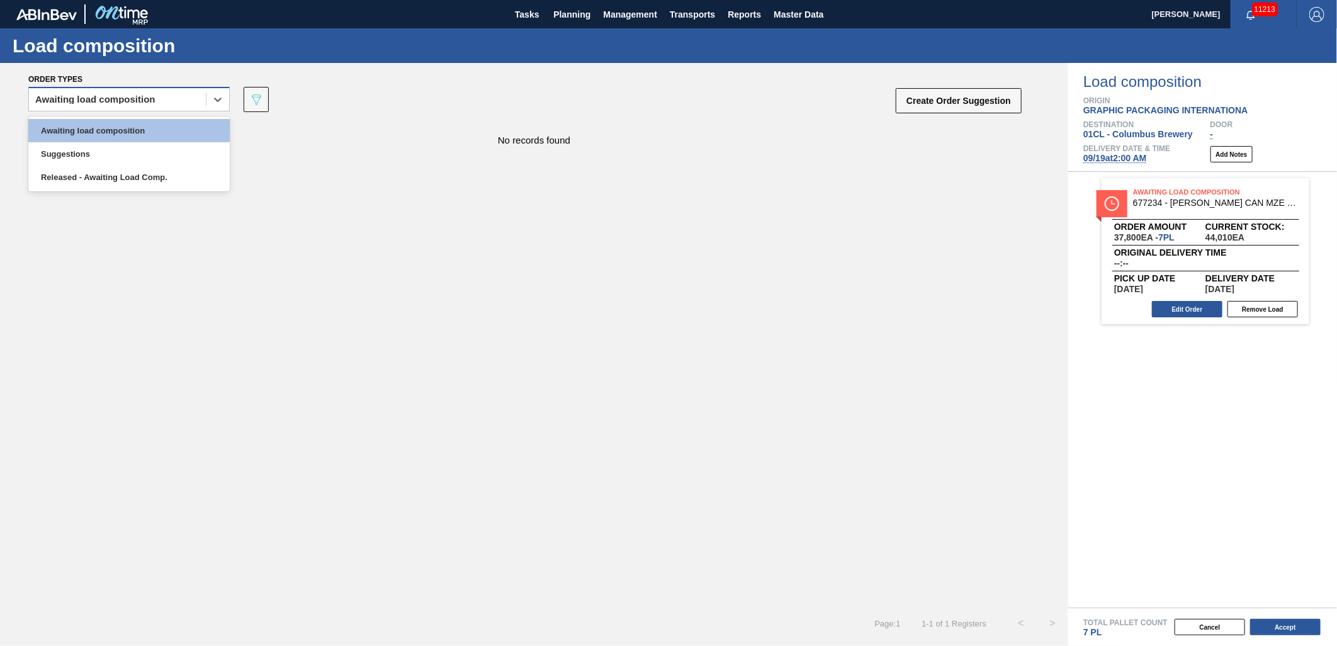
click at [193, 108] on div "Awaiting load composition" at bounding box center [117, 100] width 177 height 18
click at [162, 135] on div "Awaiting load composition" at bounding box center [128, 130] width 201 height 23
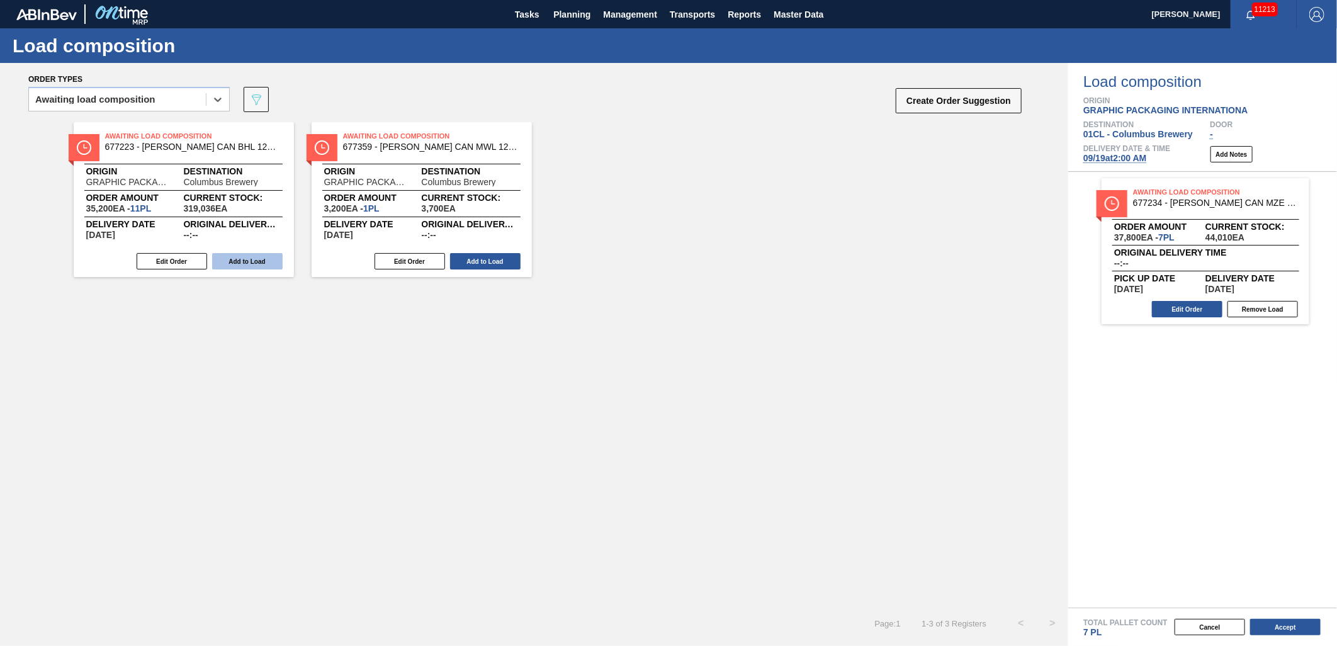
click at [244, 256] on button "Add to Load" at bounding box center [247, 261] width 71 height 16
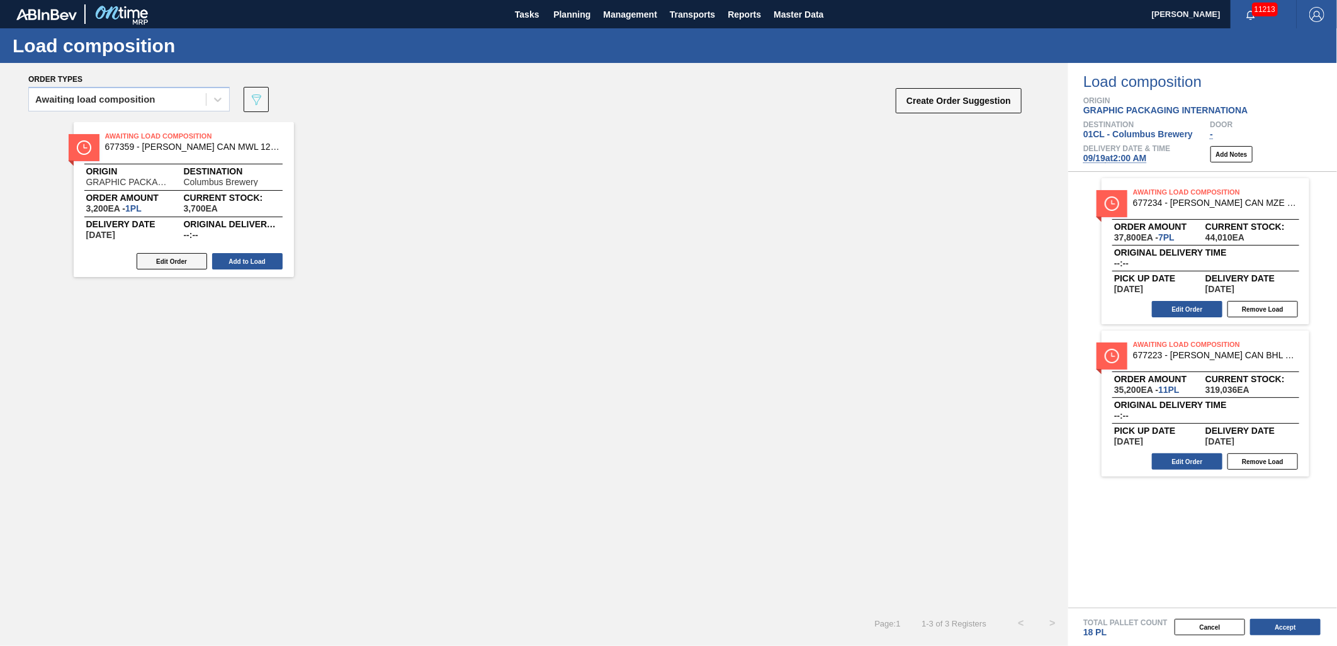
click at [167, 263] on button "Edit Order" at bounding box center [172, 261] width 71 height 16
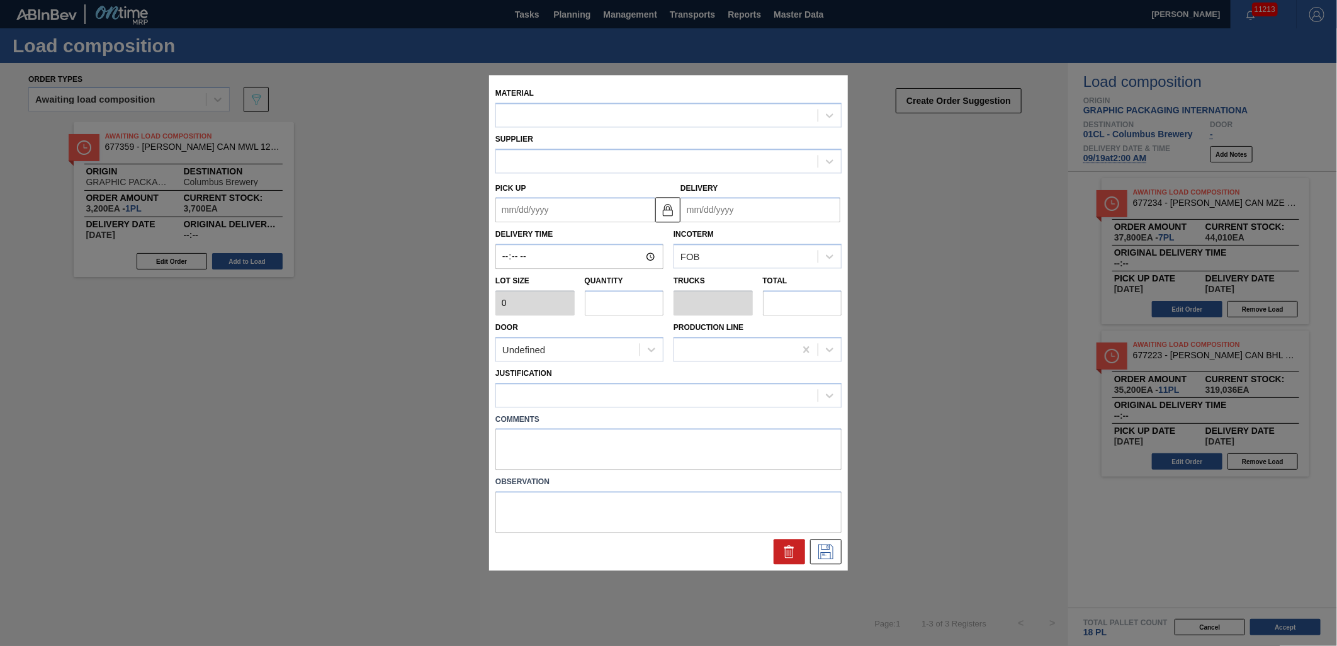
type input "3,200"
type input "1"
type input "0.038"
type input "3,200"
type up "[DATE]"
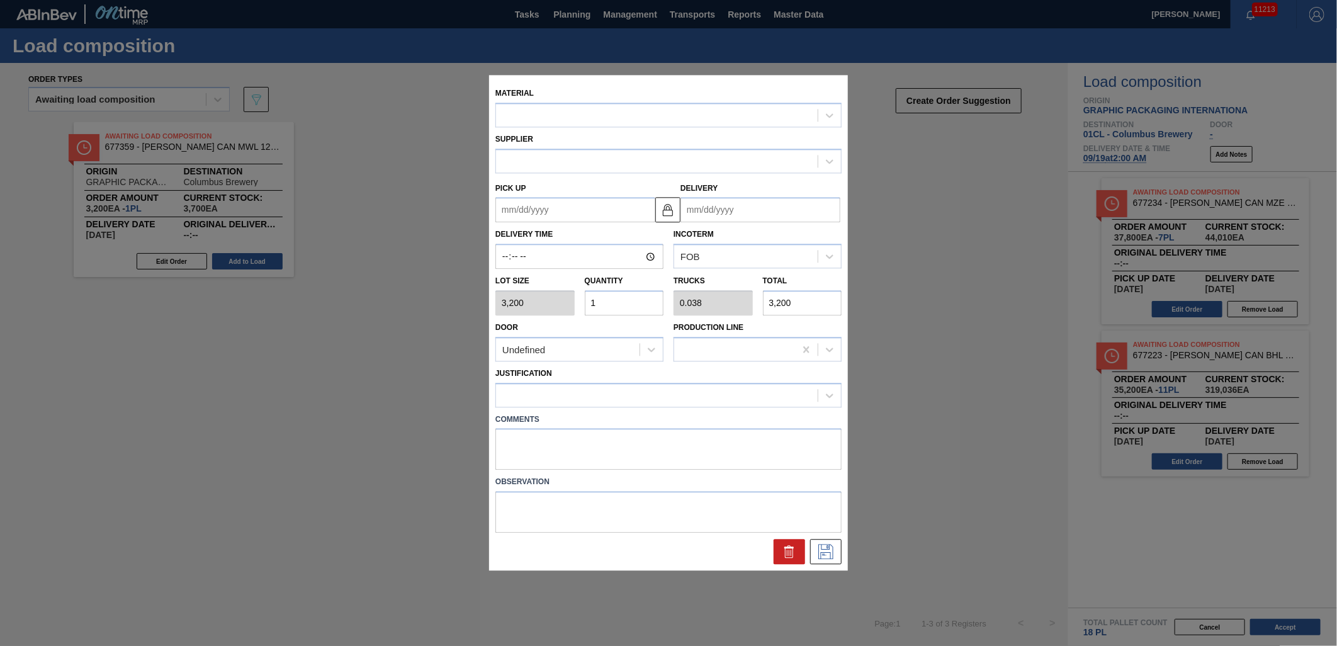
type input "[DATE]"
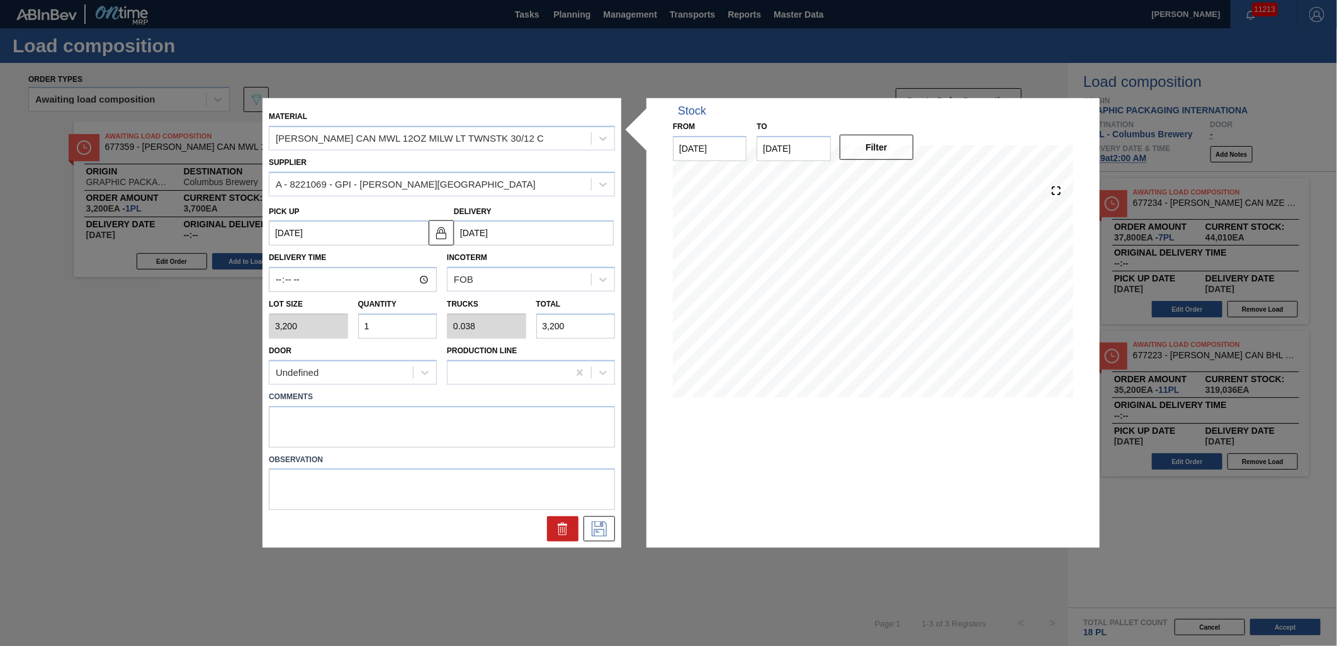
click at [387, 317] on input "1" at bounding box center [397, 325] width 79 height 25
type input "0"
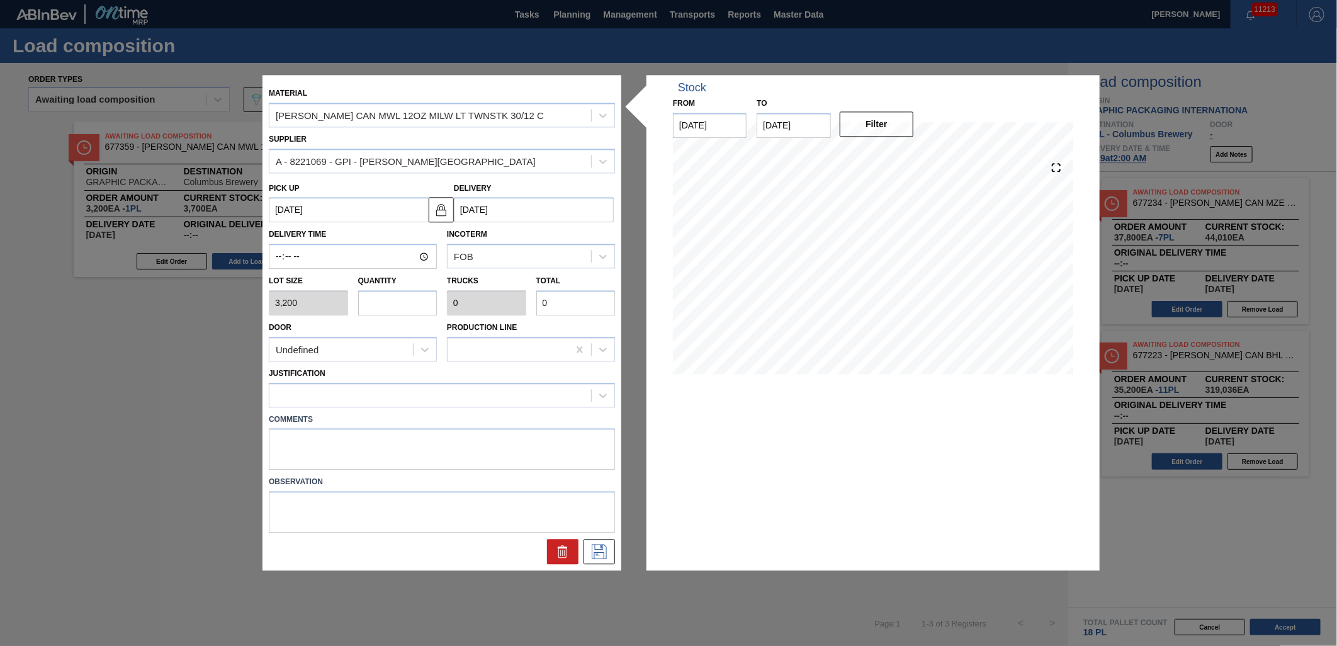
type input "2"
type input "0.077"
type input "6,400"
type input "2"
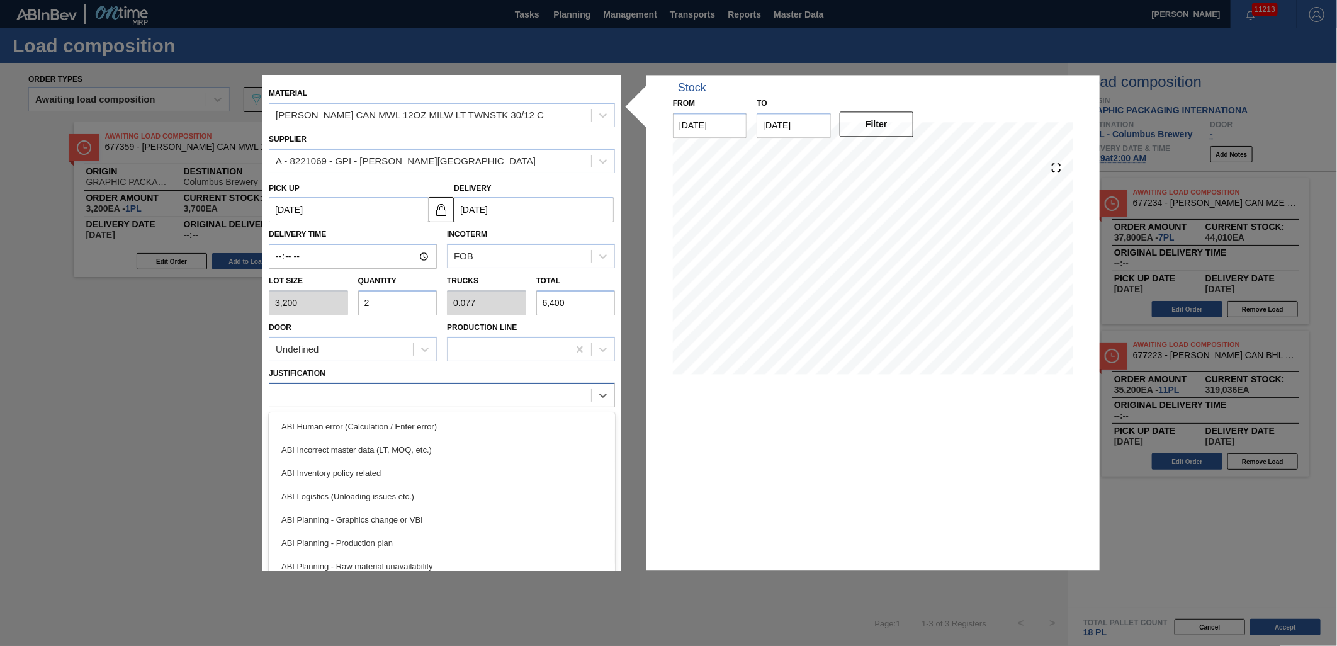
click at [430, 395] on div at bounding box center [430, 395] width 322 height 18
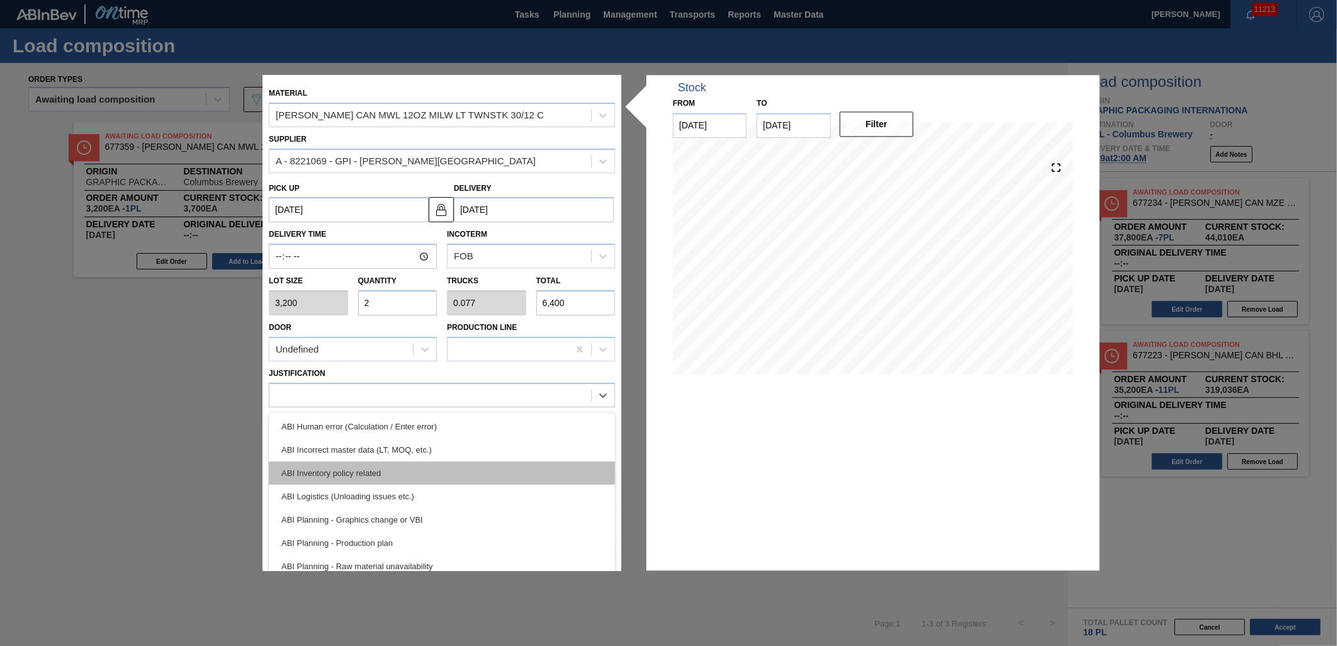
click at [491, 475] on div "ABI Inventory policy related" at bounding box center [442, 472] width 346 height 23
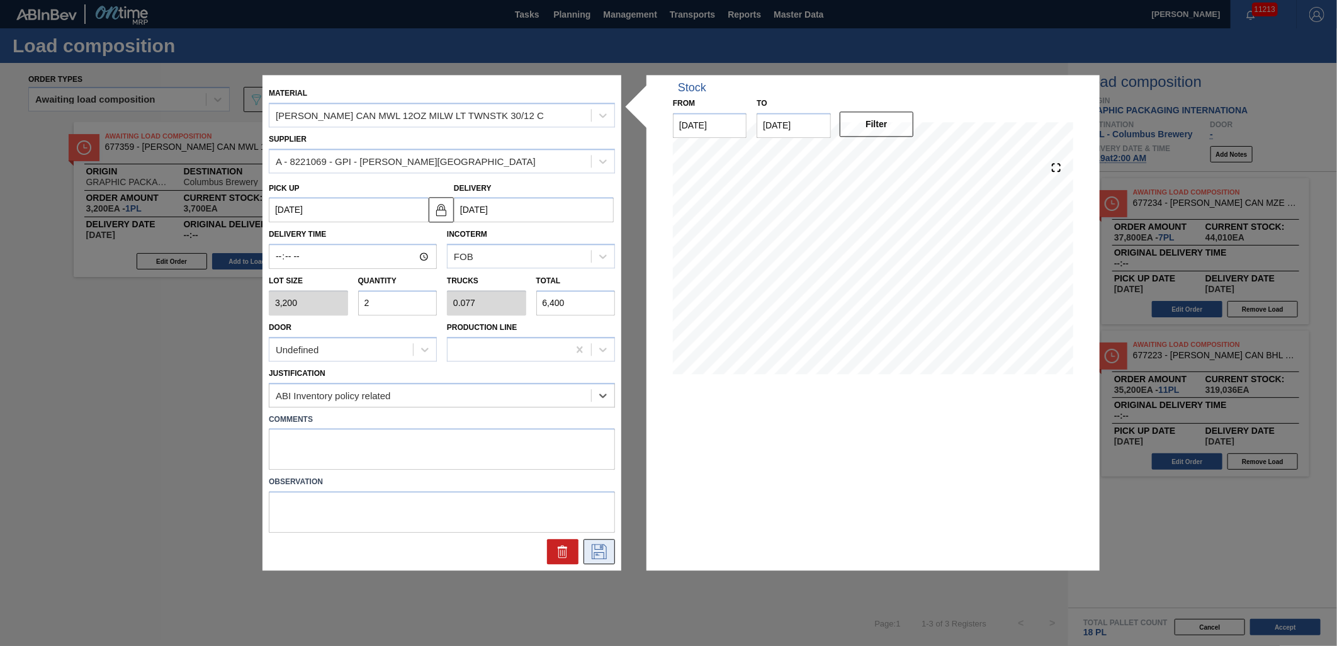
click at [607, 553] on icon at bounding box center [599, 552] width 20 height 15
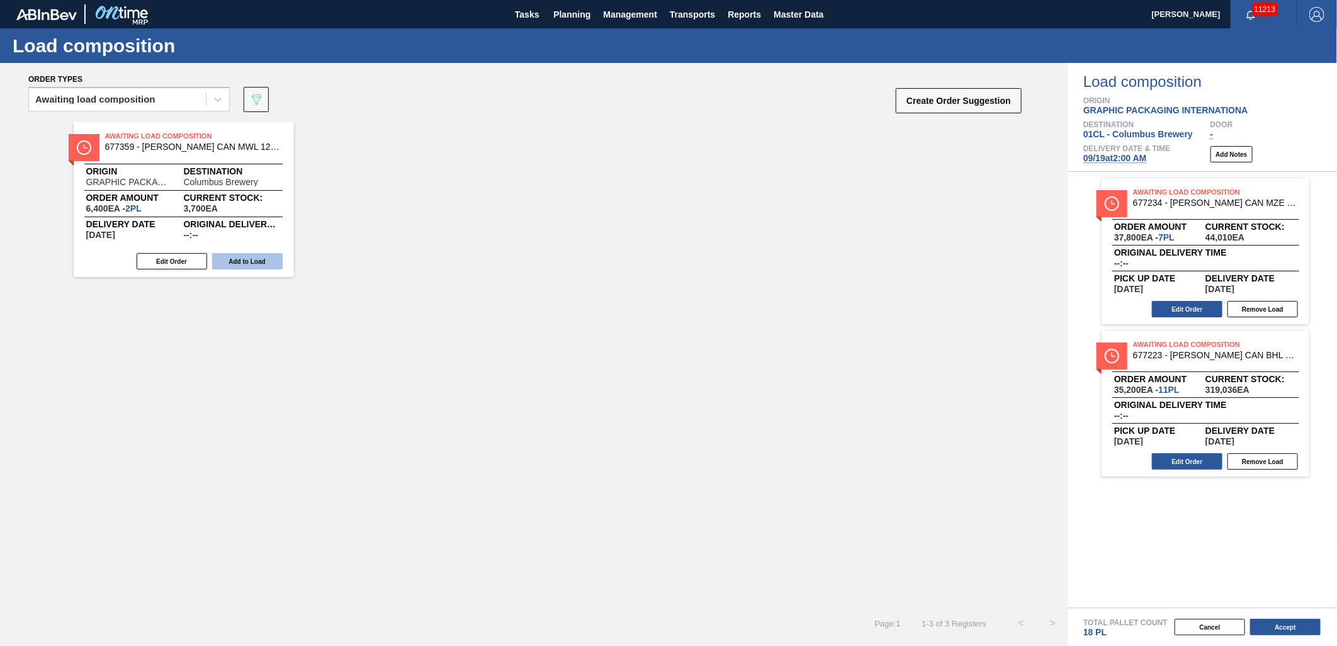
click at [265, 262] on button "Add to Load" at bounding box center [247, 261] width 71 height 16
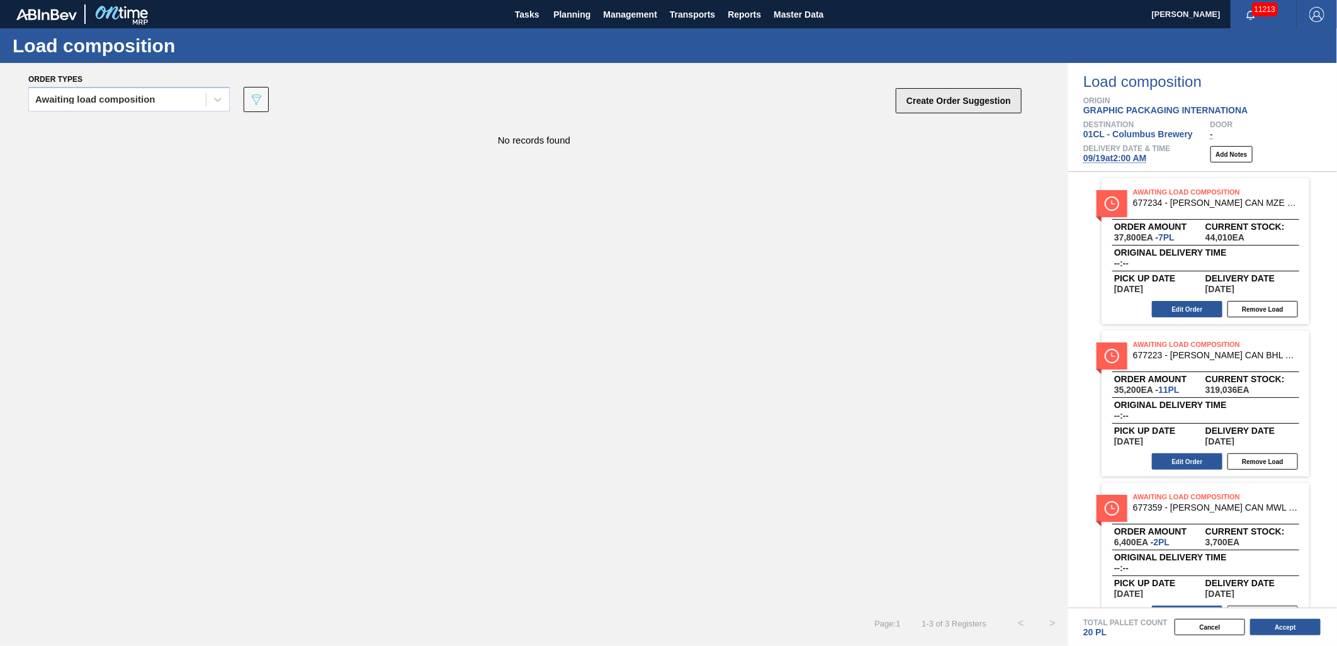
click at [951, 93] on button "Create Order Suggestion" at bounding box center [959, 100] width 126 height 25
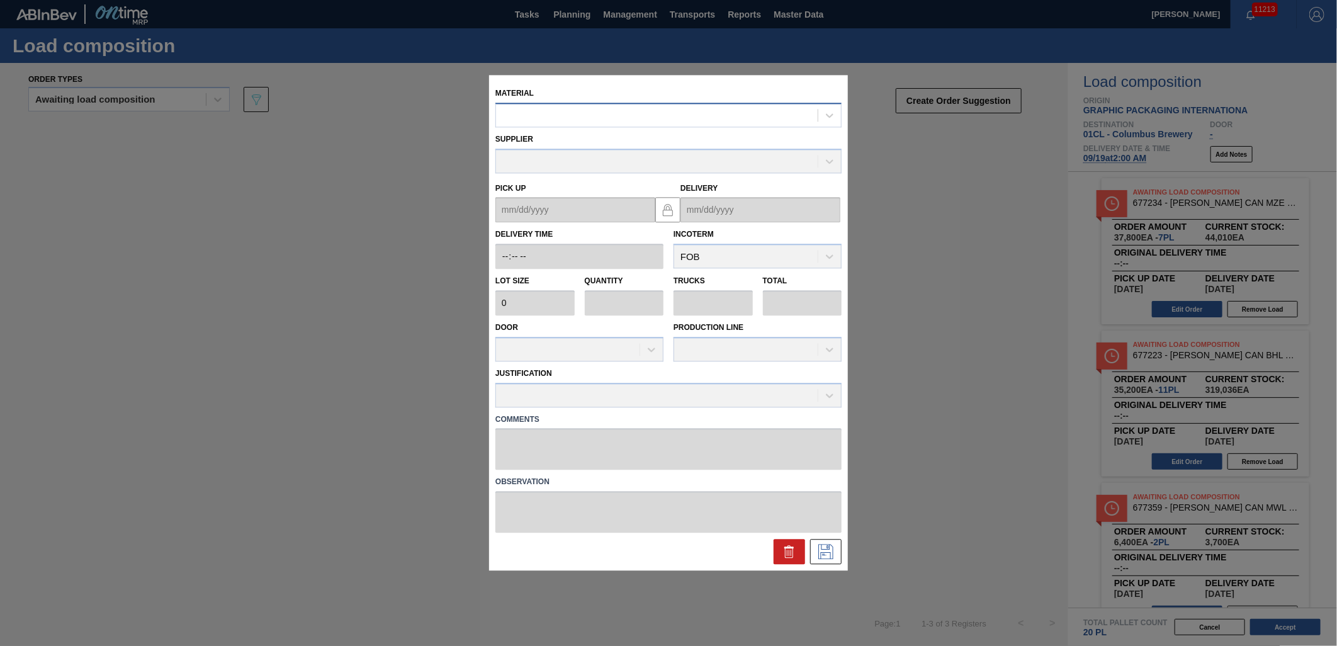
click at [685, 120] on div at bounding box center [657, 115] width 322 height 18
type input "671080"
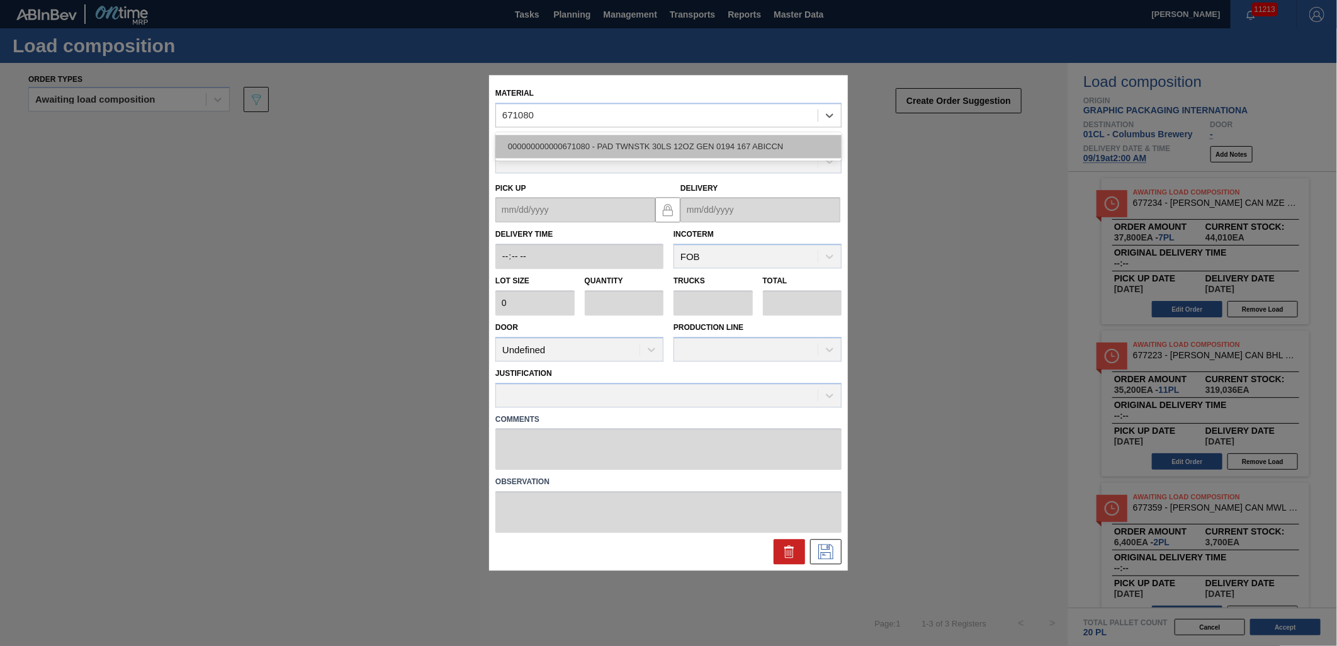
click at [682, 142] on div "000000000000671080 - PAD TWNSTK 30LS 12OZ GEN 0194 167 ABICCN" at bounding box center [668, 146] width 346 height 23
type input "36,000"
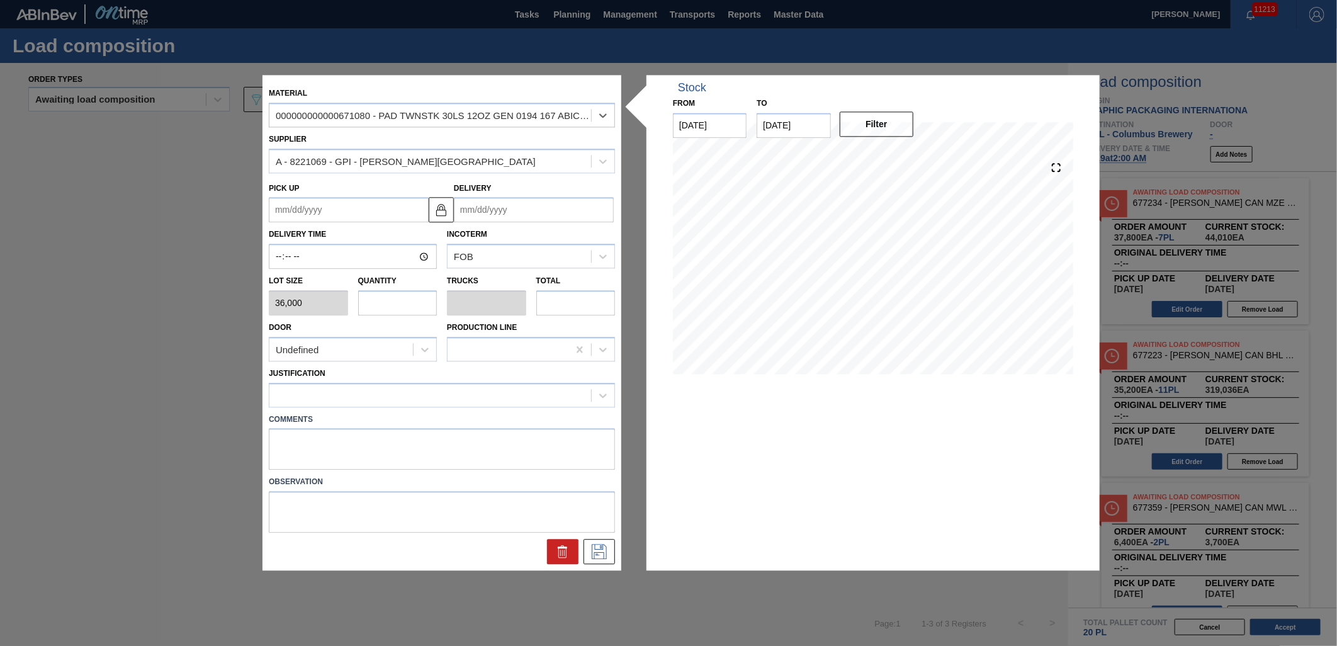
click at [530, 210] on input "Delivery" at bounding box center [534, 210] width 160 height 25
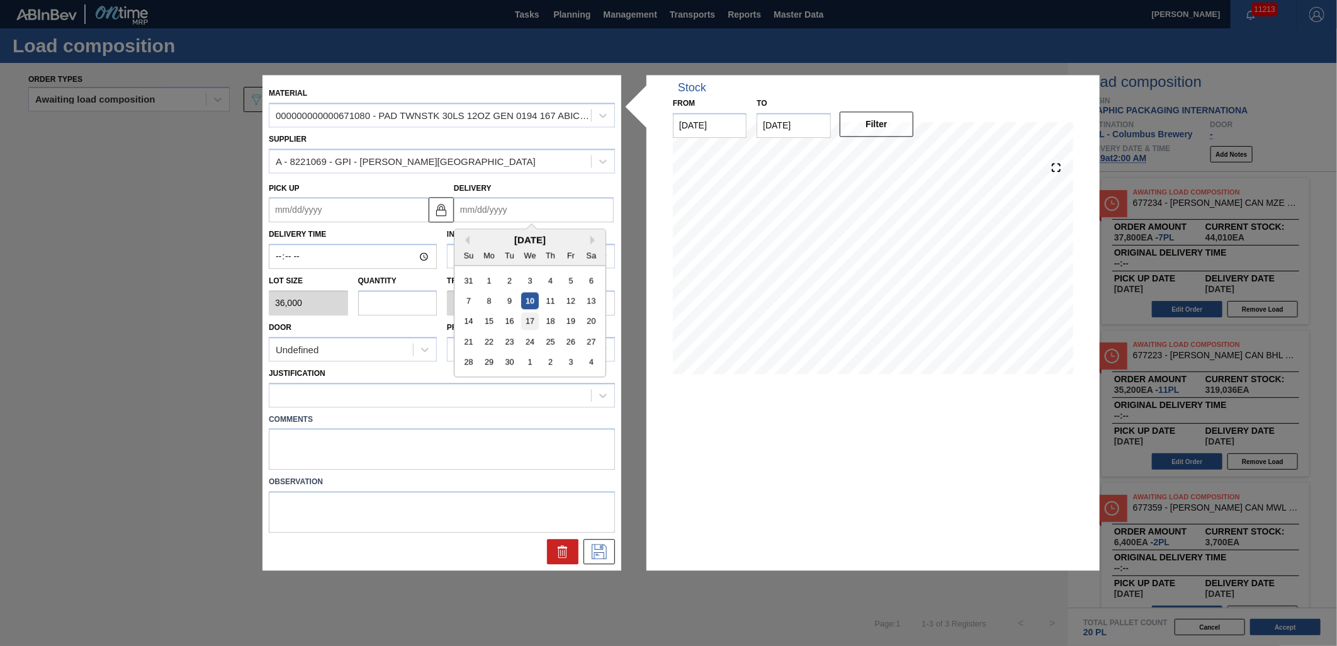
click at [532, 323] on div "17" at bounding box center [529, 321] width 17 height 17
type up "[DATE]"
type input "[DATE]"
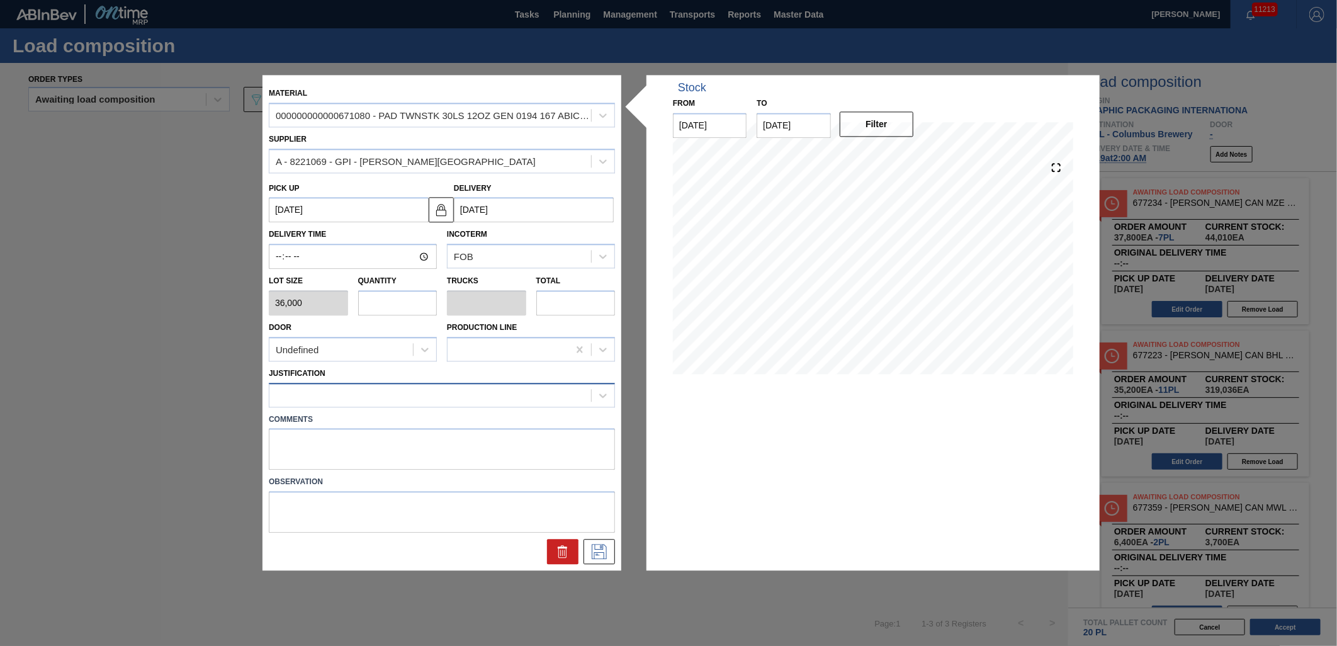
click at [414, 386] on div at bounding box center [430, 395] width 322 height 18
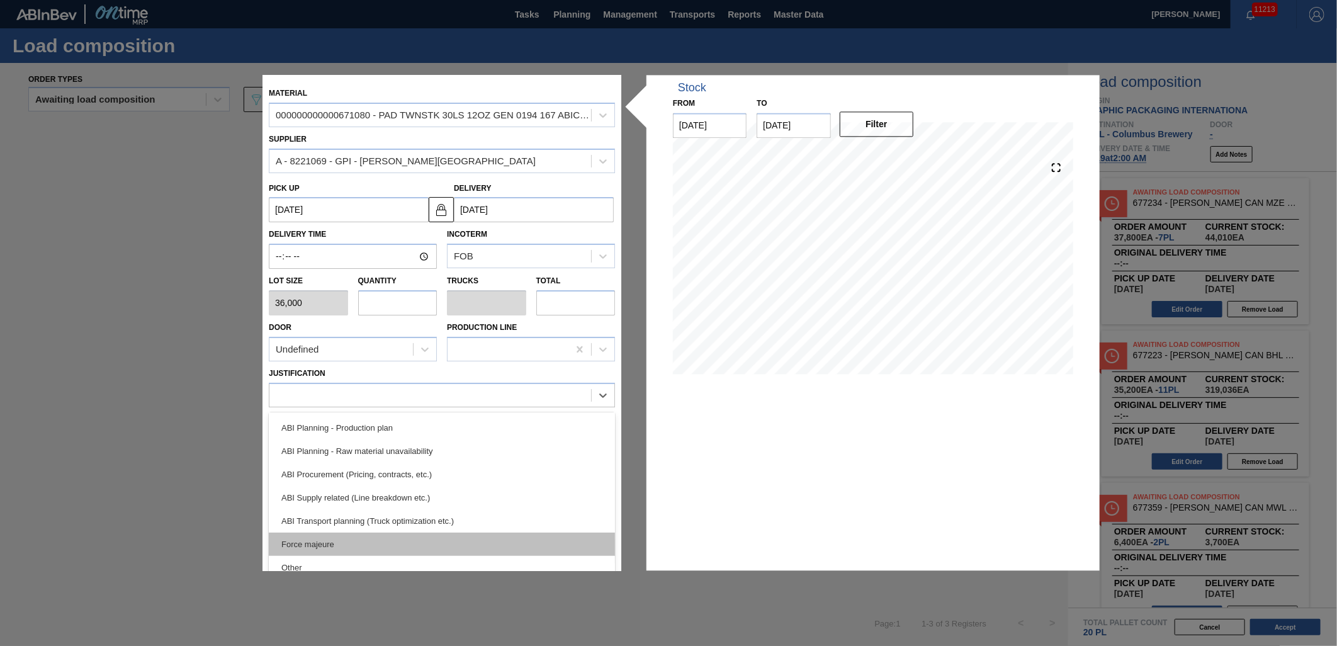
scroll to position [140, 0]
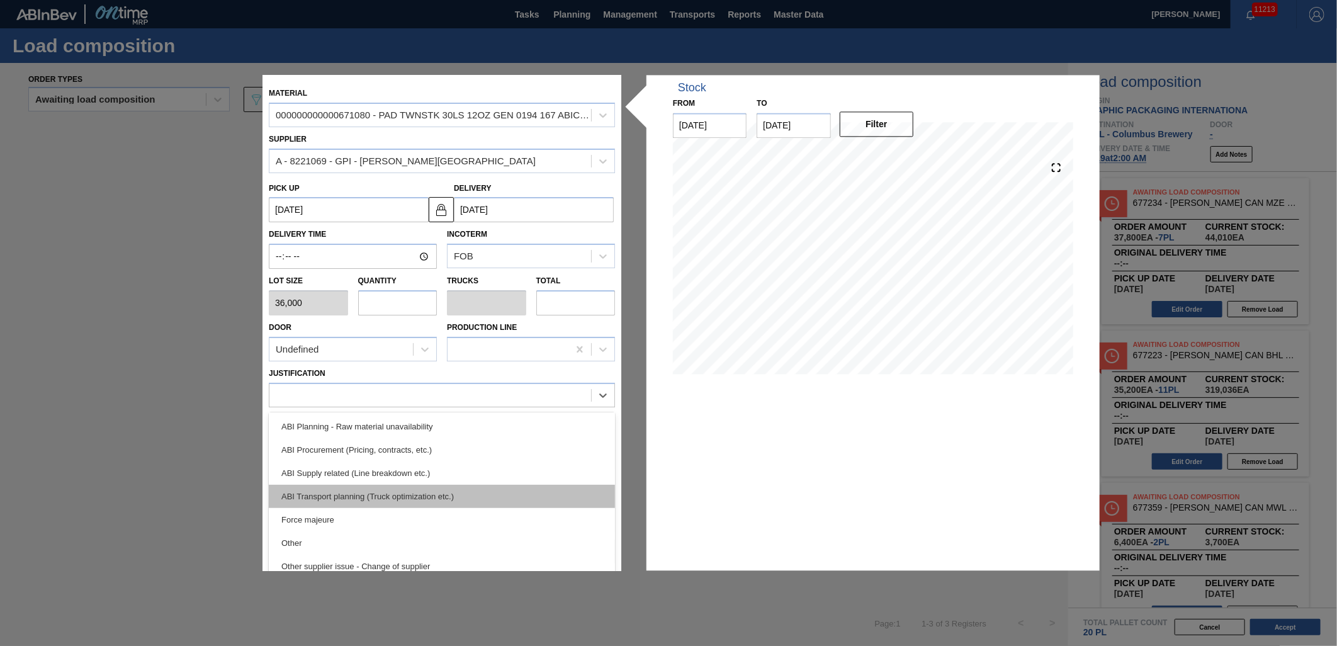
click at [473, 495] on div "ABI Transport planning (Truck optimization etc.)" at bounding box center [442, 496] width 346 height 23
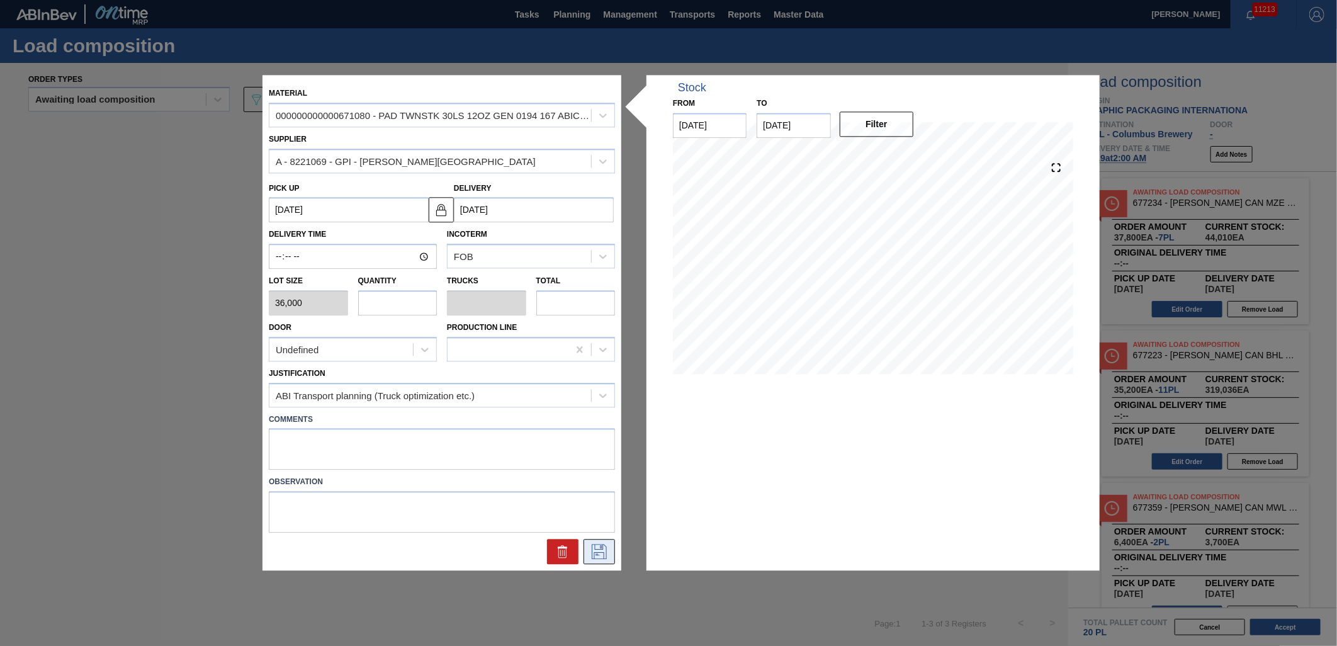
click at [590, 548] on icon at bounding box center [599, 552] width 20 height 15
click at [597, 548] on icon at bounding box center [599, 552] width 20 height 15
click at [414, 310] on input "text" at bounding box center [397, 302] width 79 height 25
type input "1"
type input "0.05"
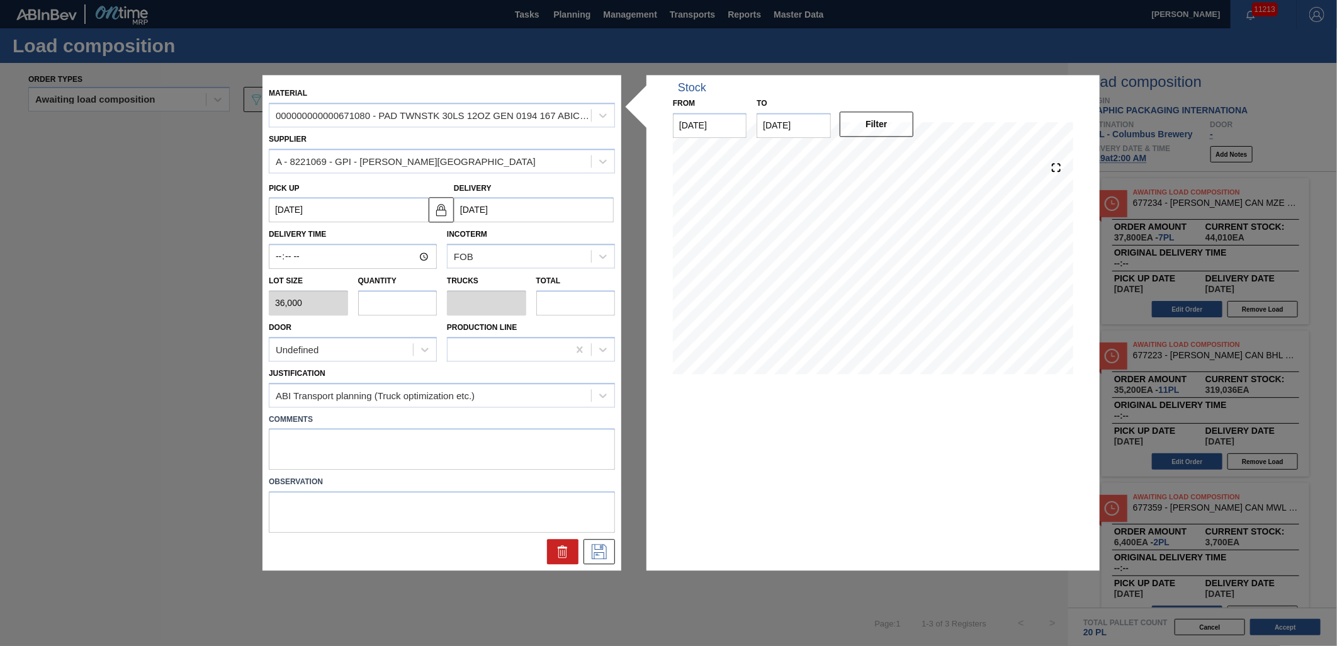
type input "36,000"
type input "1"
click at [598, 539] on button at bounding box center [599, 551] width 31 height 25
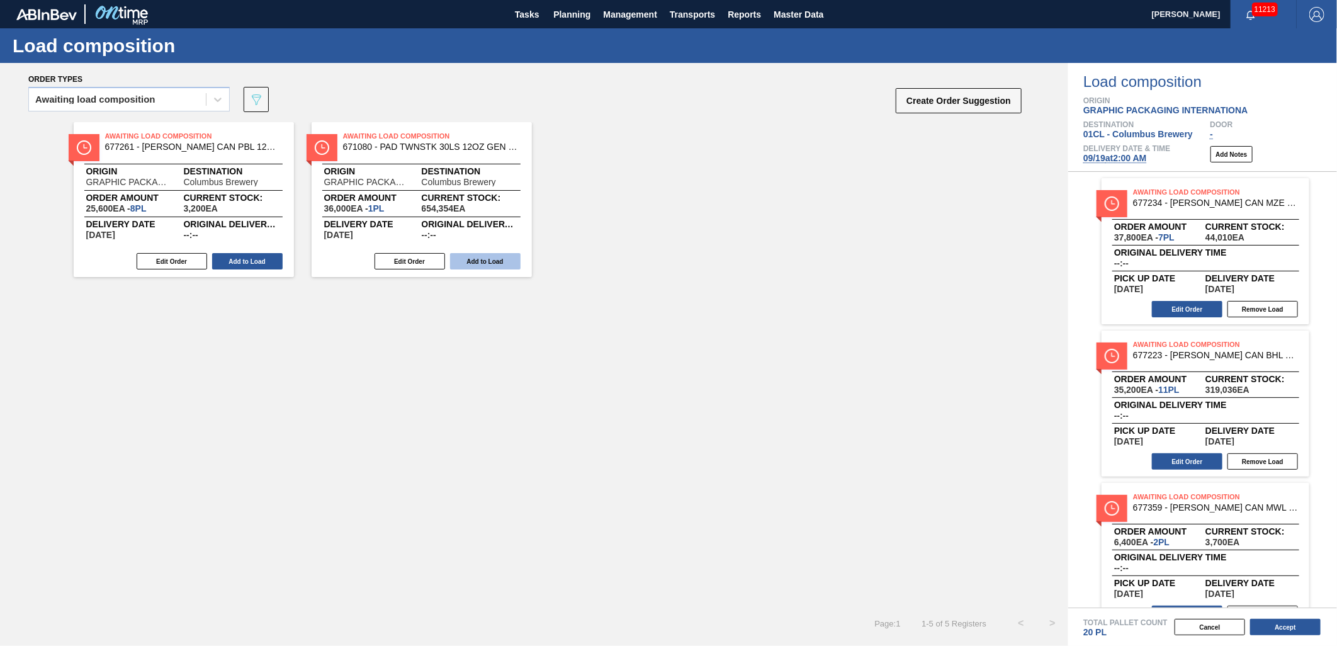
click at [470, 256] on button "Add to Load" at bounding box center [485, 261] width 71 height 16
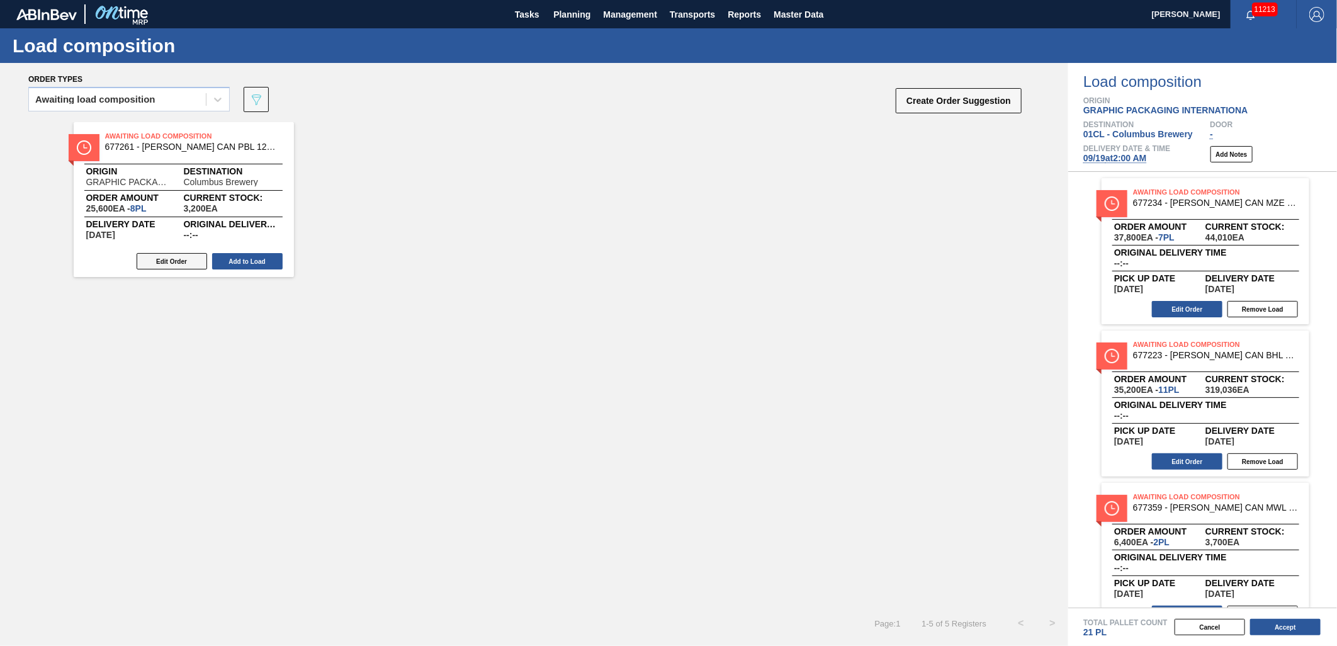
click at [184, 263] on button "Edit Order" at bounding box center [172, 261] width 71 height 16
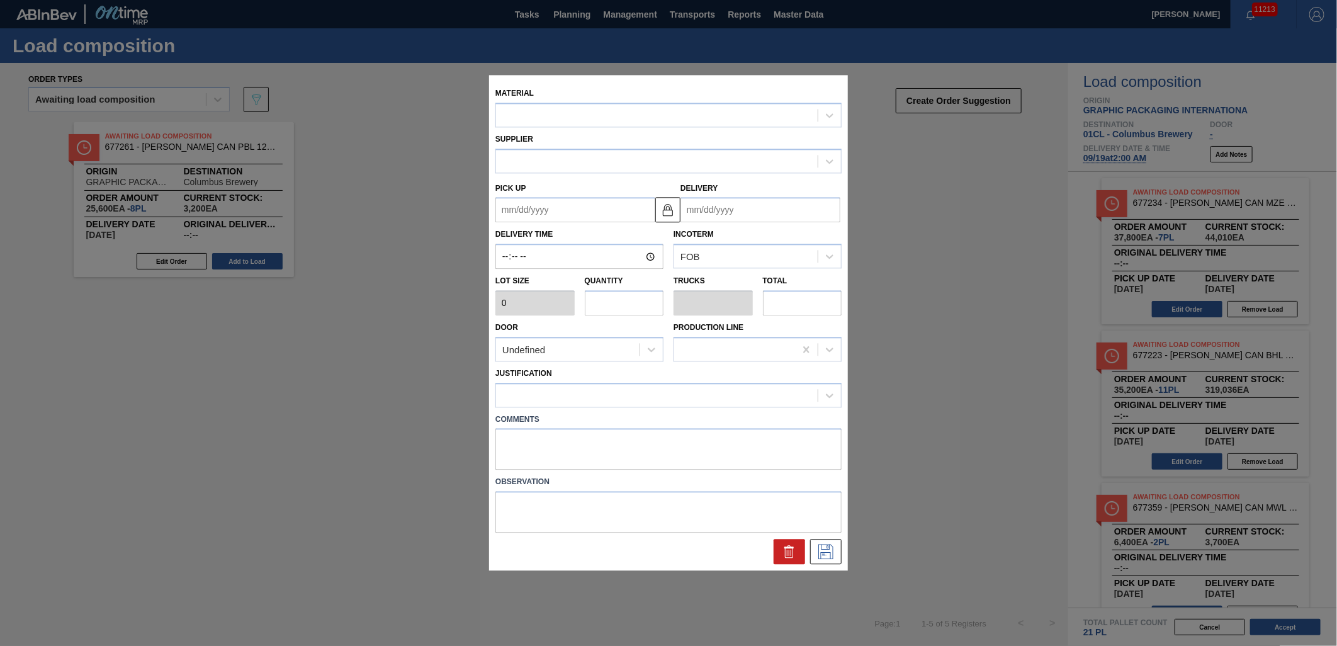
type input "3,200"
type input "8"
type input "0.308"
type input "25,600"
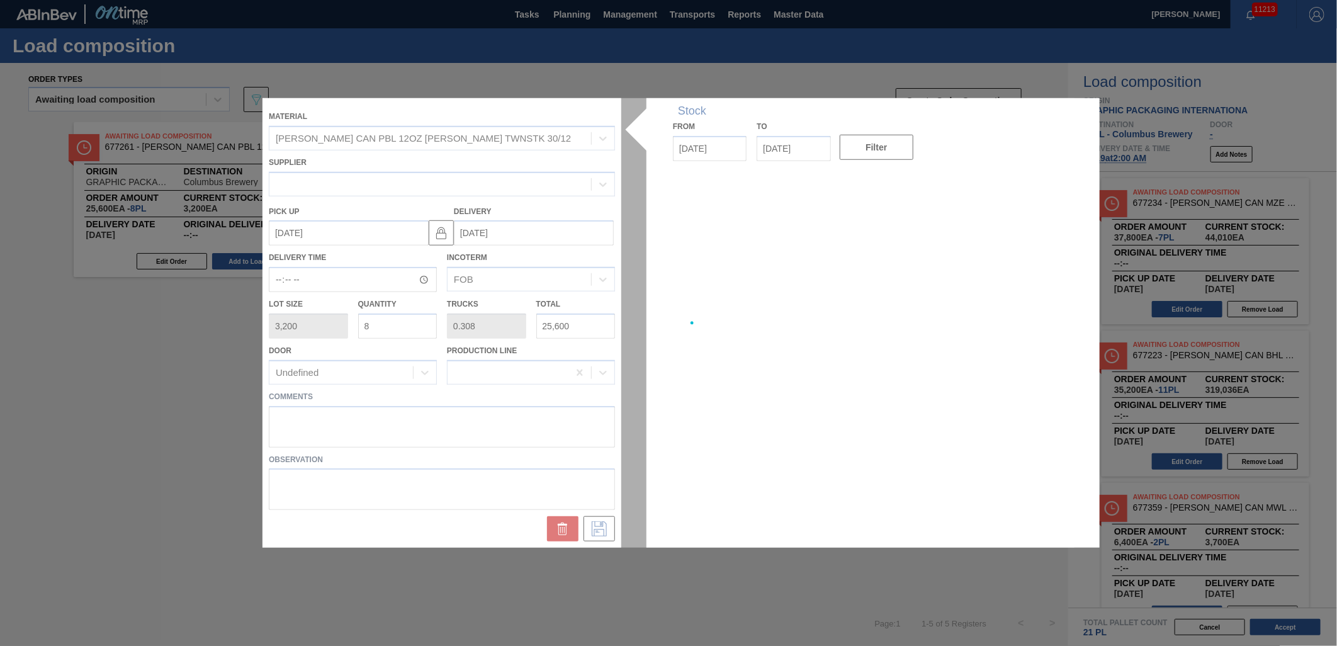
type up "[DATE]"
type input "[DATE]"
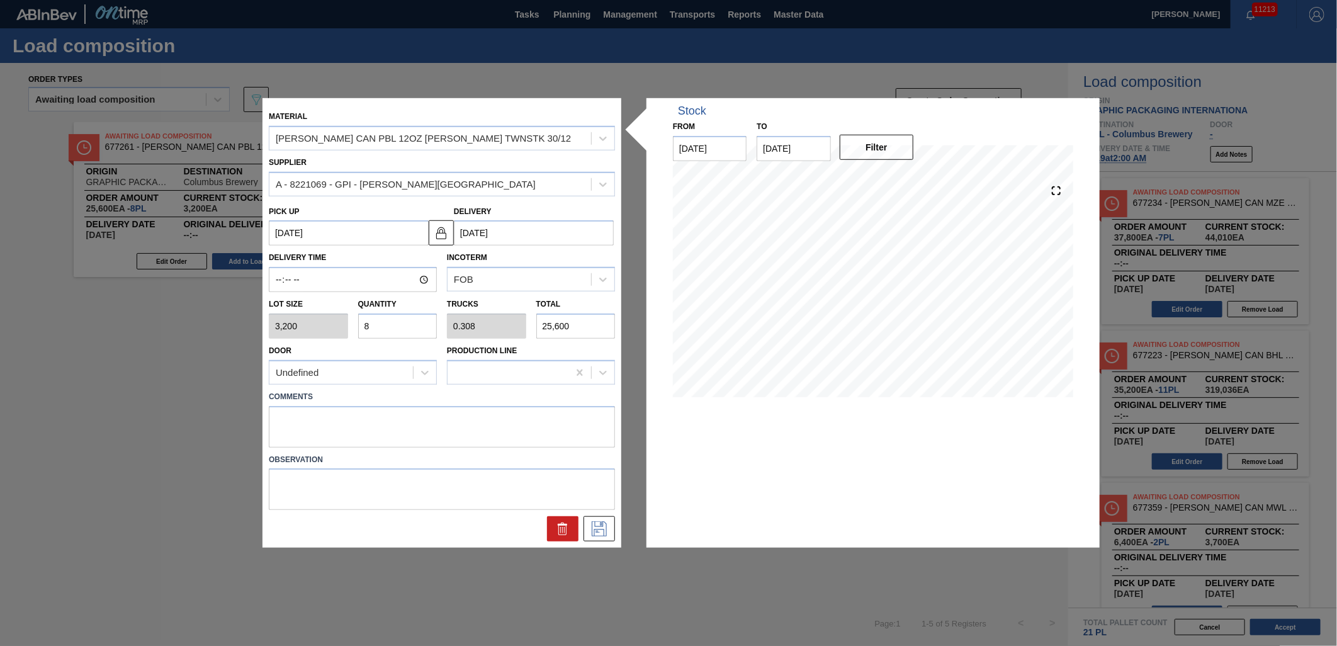
click at [382, 322] on input "8" at bounding box center [397, 325] width 79 height 25
type input "0"
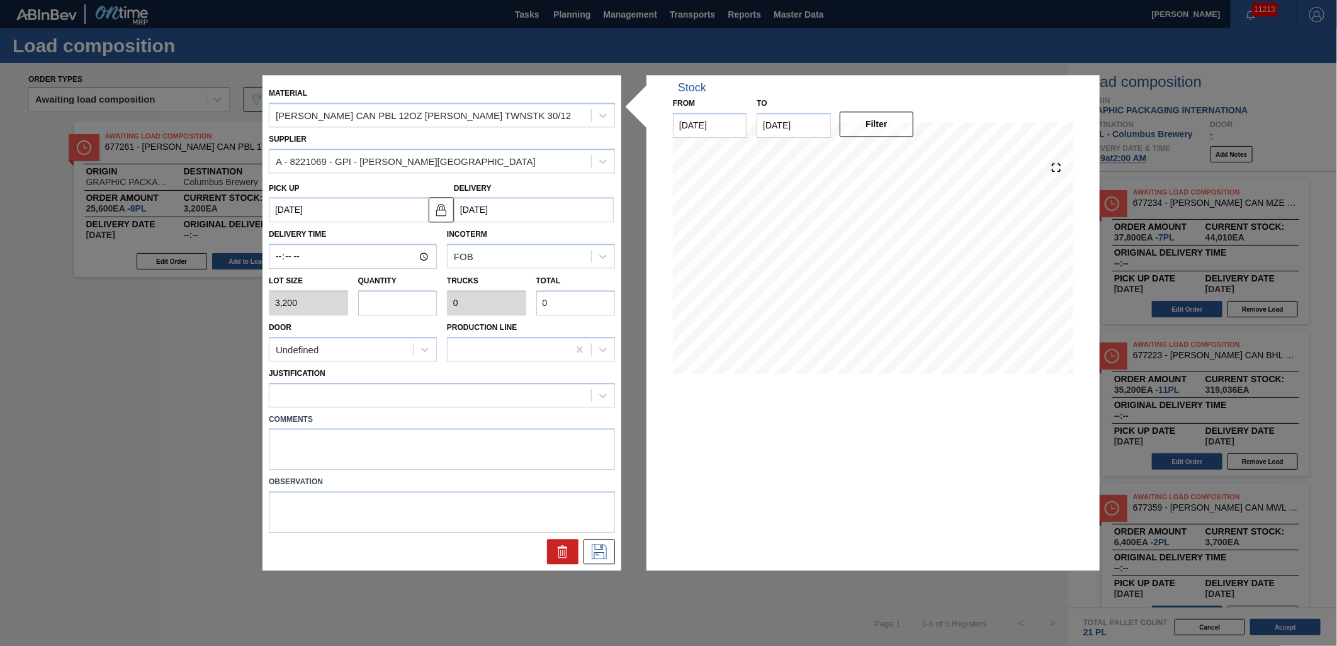
type input "5"
type input "0.192"
type input "16,000"
type input "5"
click at [388, 395] on div at bounding box center [430, 395] width 322 height 18
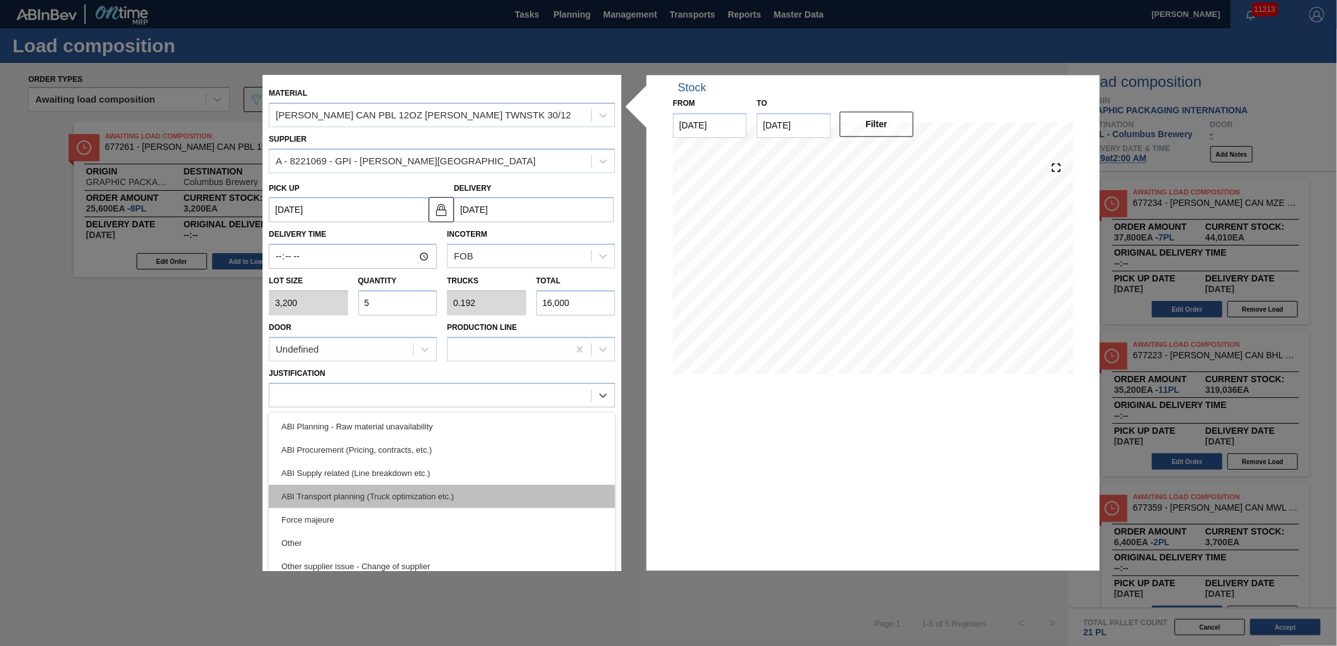
click at [417, 500] on div "ABI Transport planning (Truck optimization etc.)" at bounding box center [442, 496] width 346 height 23
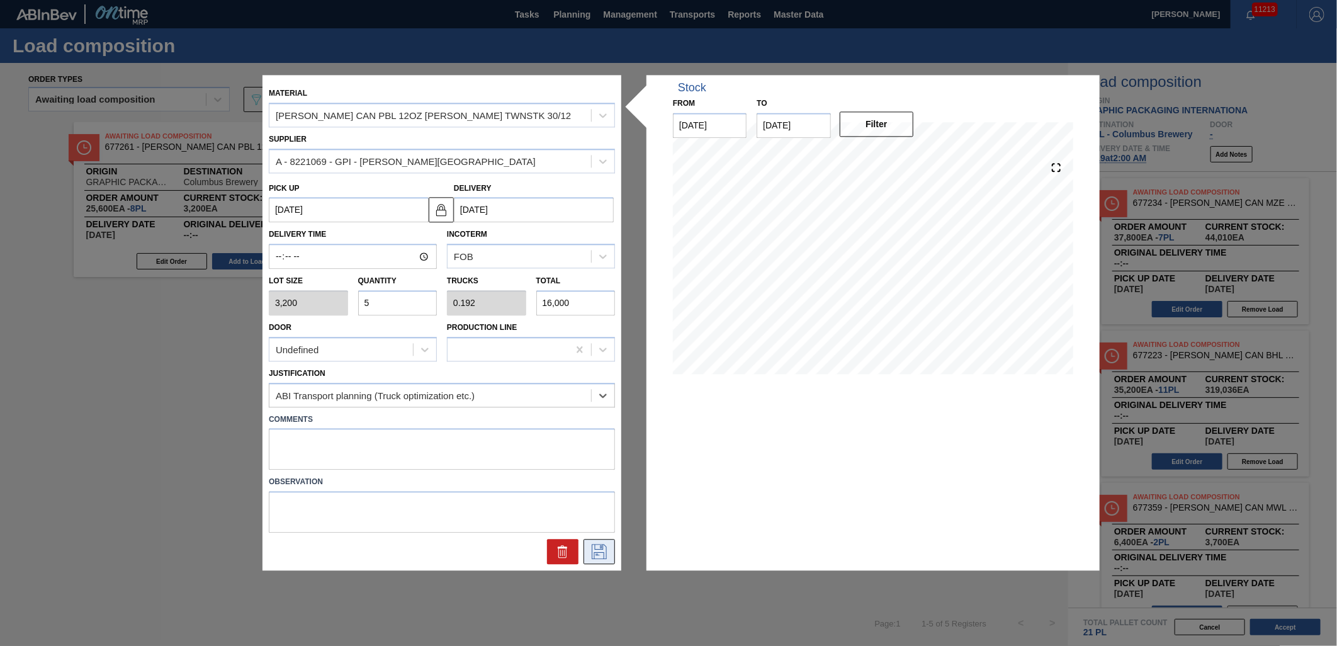
click at [596, 549] on icon at bounding box center [599, 552] width 20 height 15
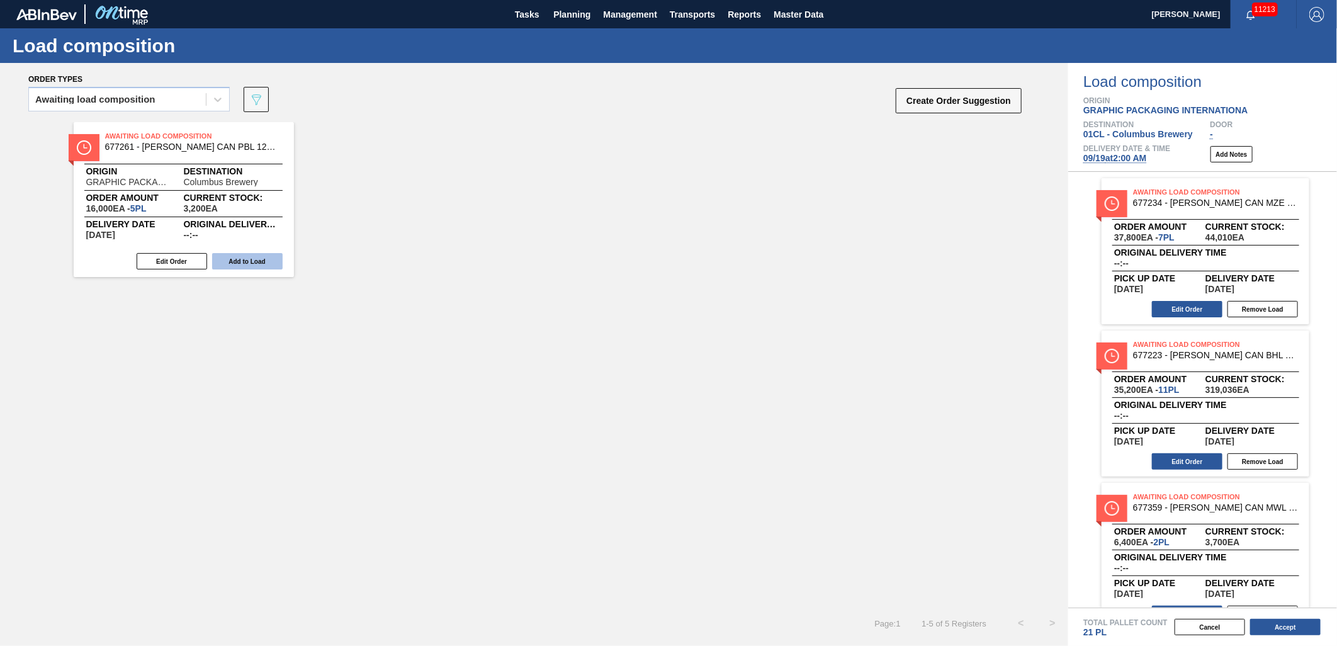
click at [263, 257] on button "Add to Load" at bounding box center [247, 261] width 71 height 16
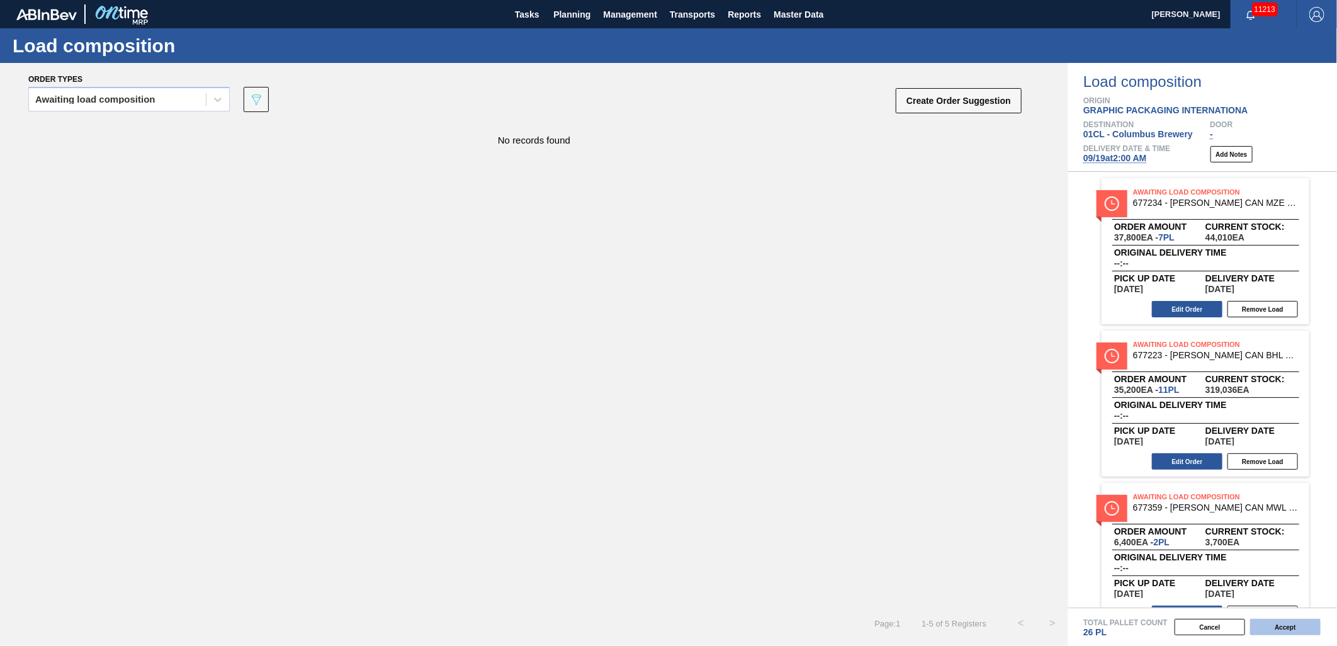
click at [1269, 621] on button "Accept" at bounding box center [1285, 627] width 71 height 16
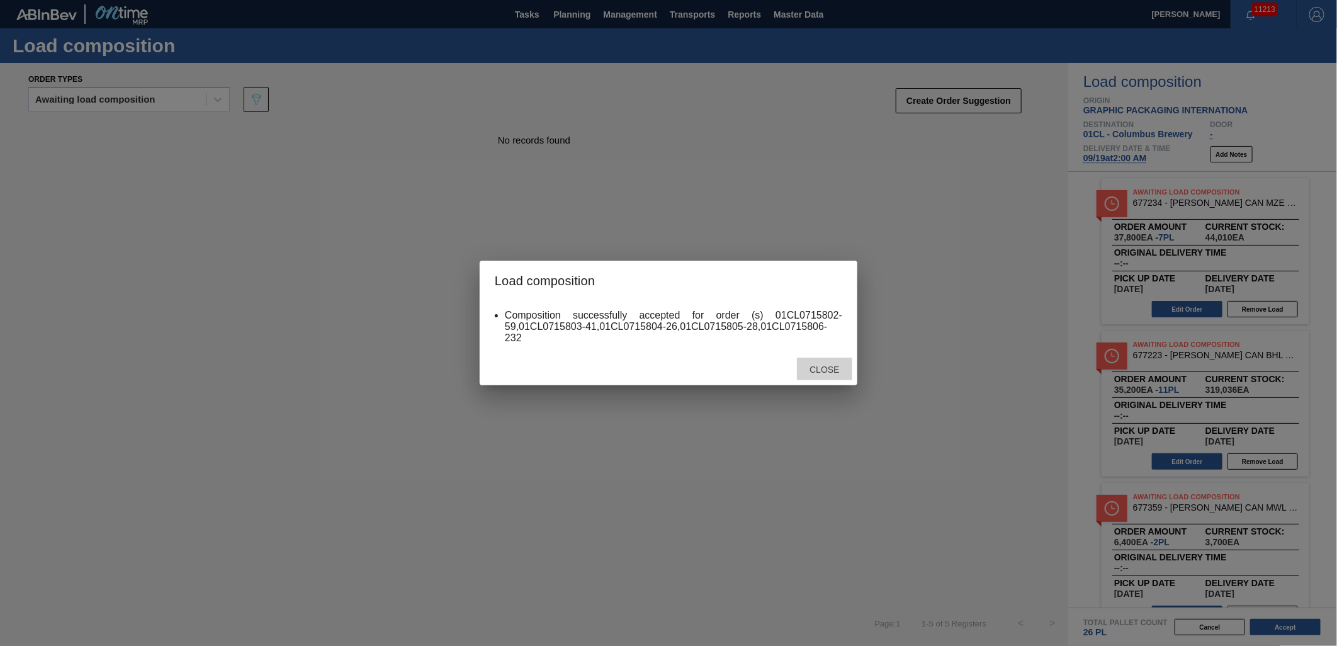
click at [836, 367] on span "Close" at bounding box center [824, 369] width 50 height 10
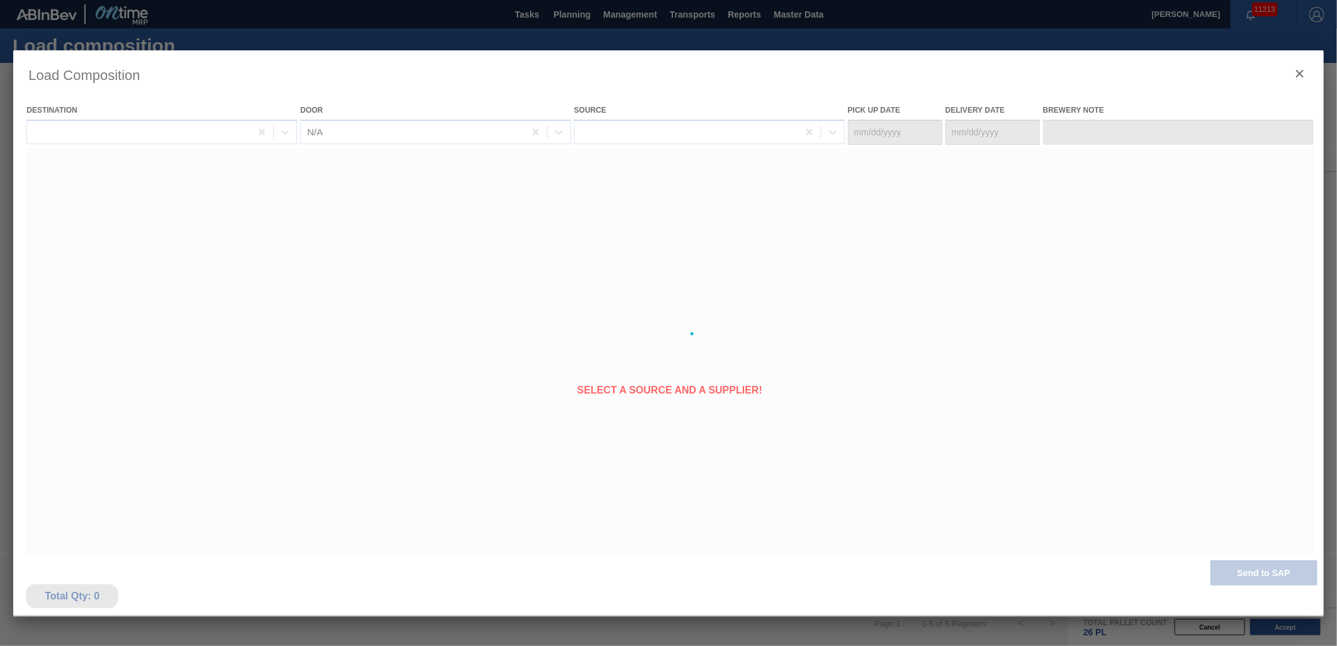
type Date "[DATE]"
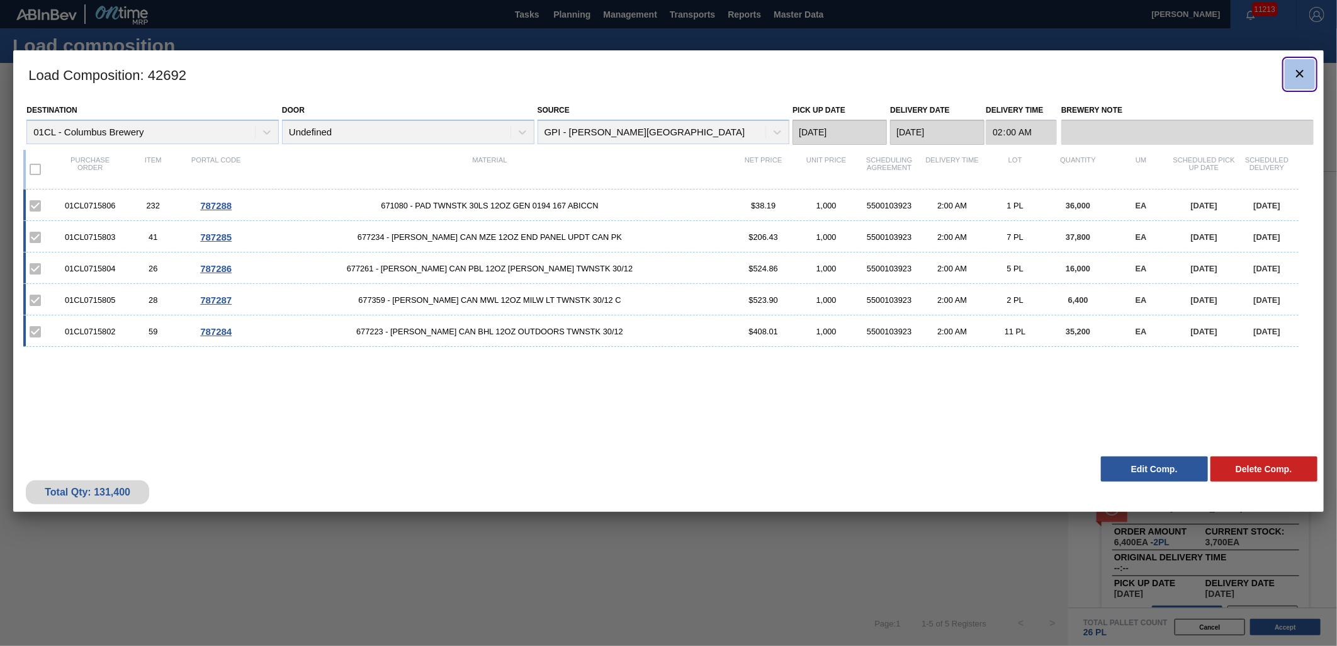
click at [1299, 72] on icon "botão de ícone" at bounding box center [1300, 74] width 8 height 8
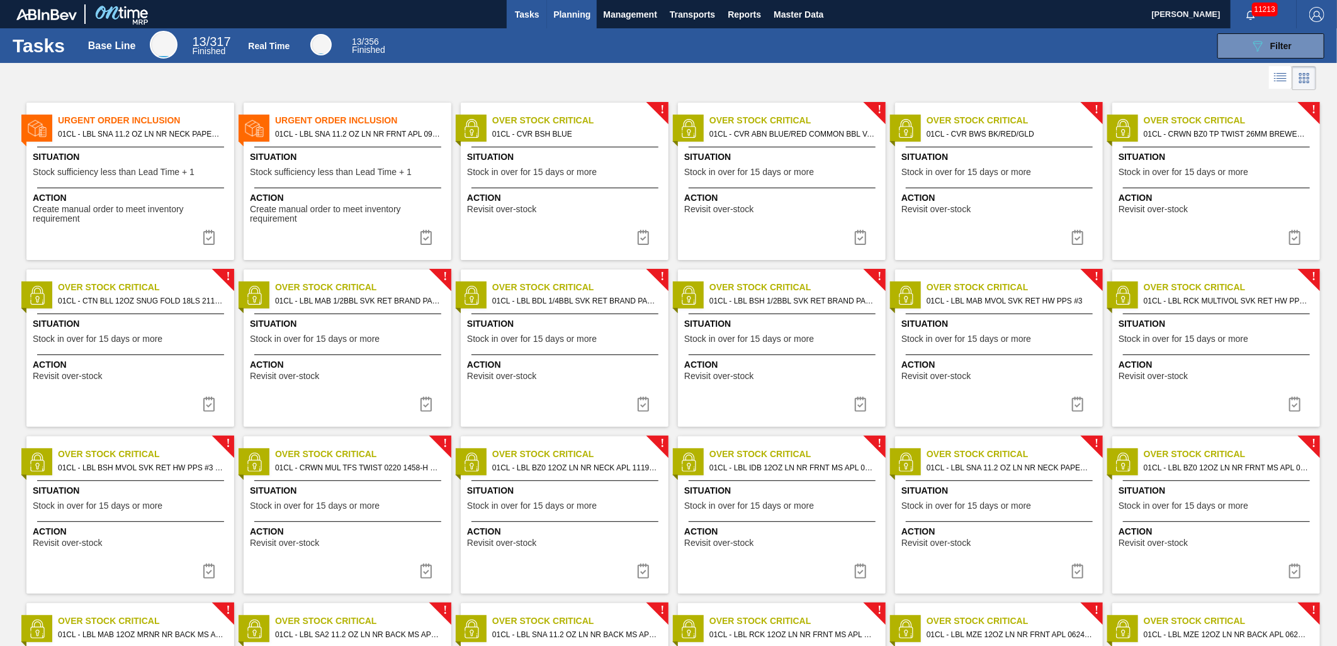
click at [558, 16] on span "Planning" at bounding box center [571, 14] width 37 height 15
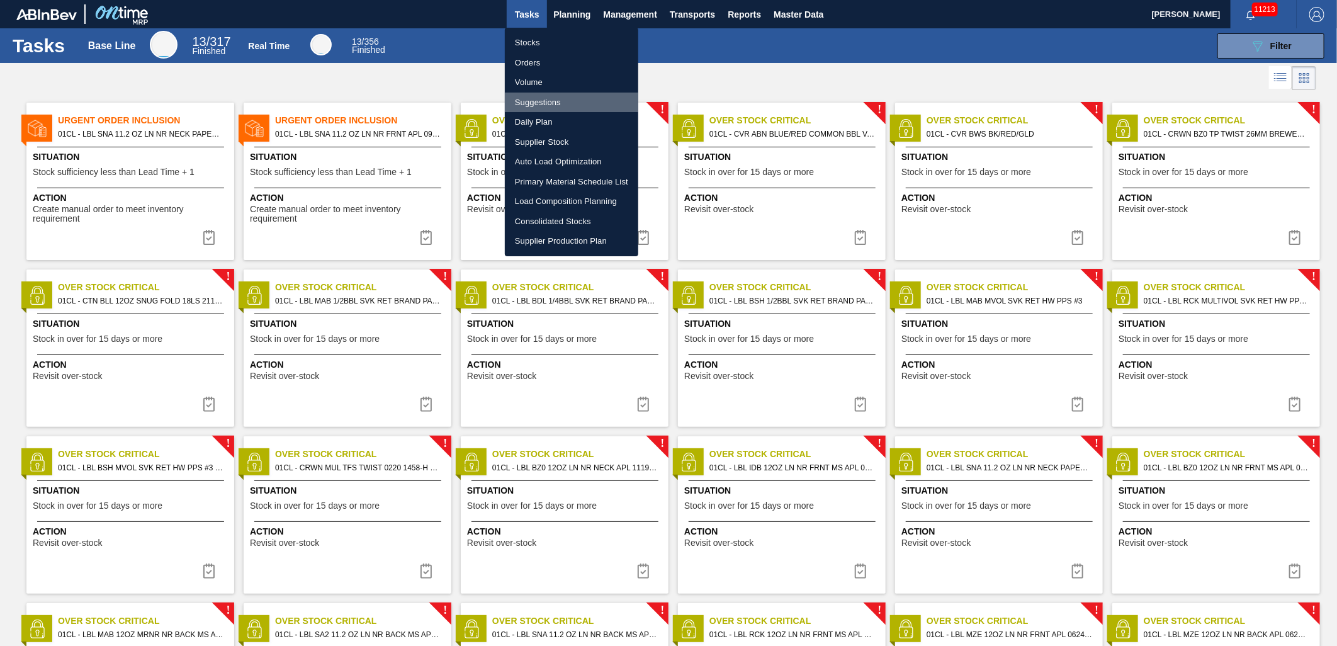
click at [559, 104] on li "Suggestions" at bounding box center [571, 103] width 133 height 20
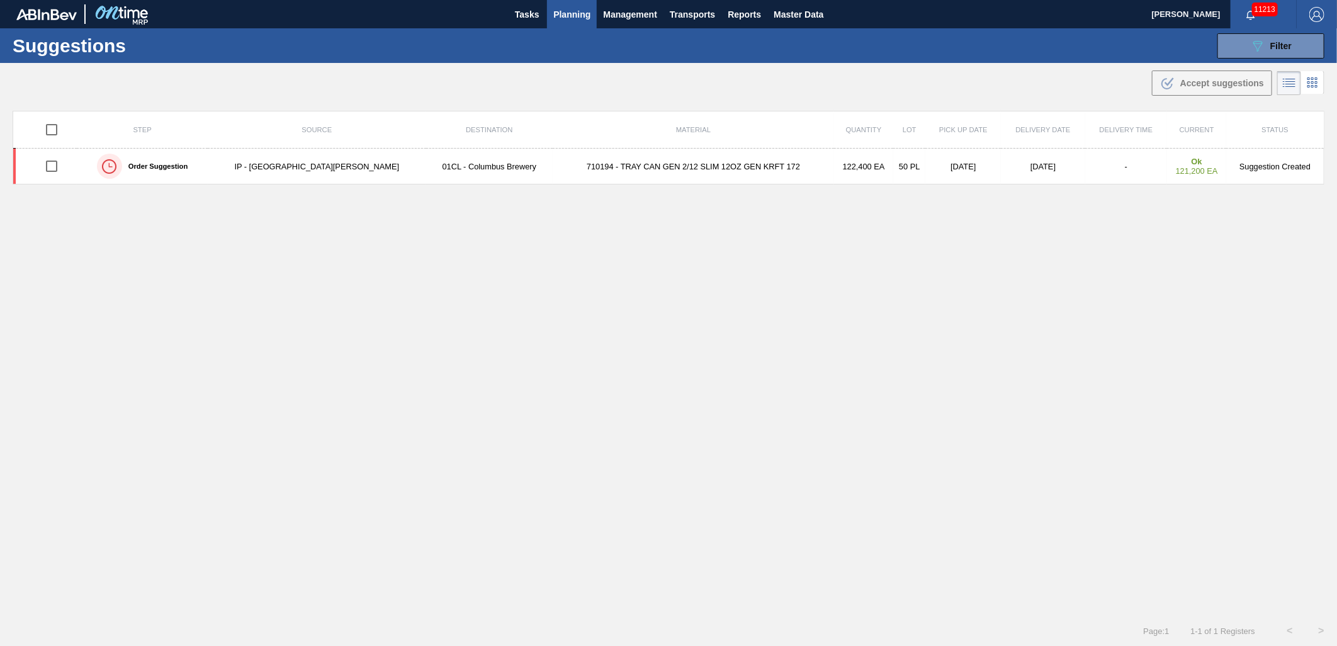
type from "[DATE]"
type to "[DATE]"
click at [1282, 42] on span "Filter" at bounding box center [1280, 46] width 21 height 10
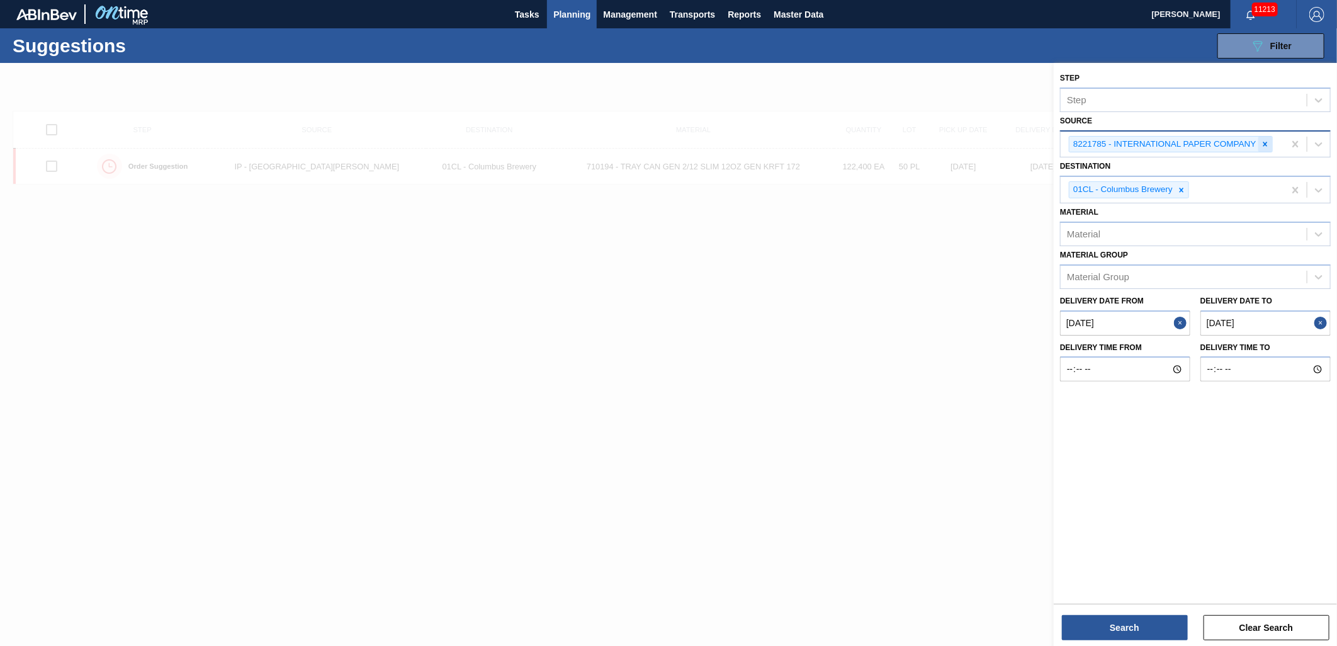
click at [1267, 145] on icon at bounding box center [1265, 144] width 4 height 4
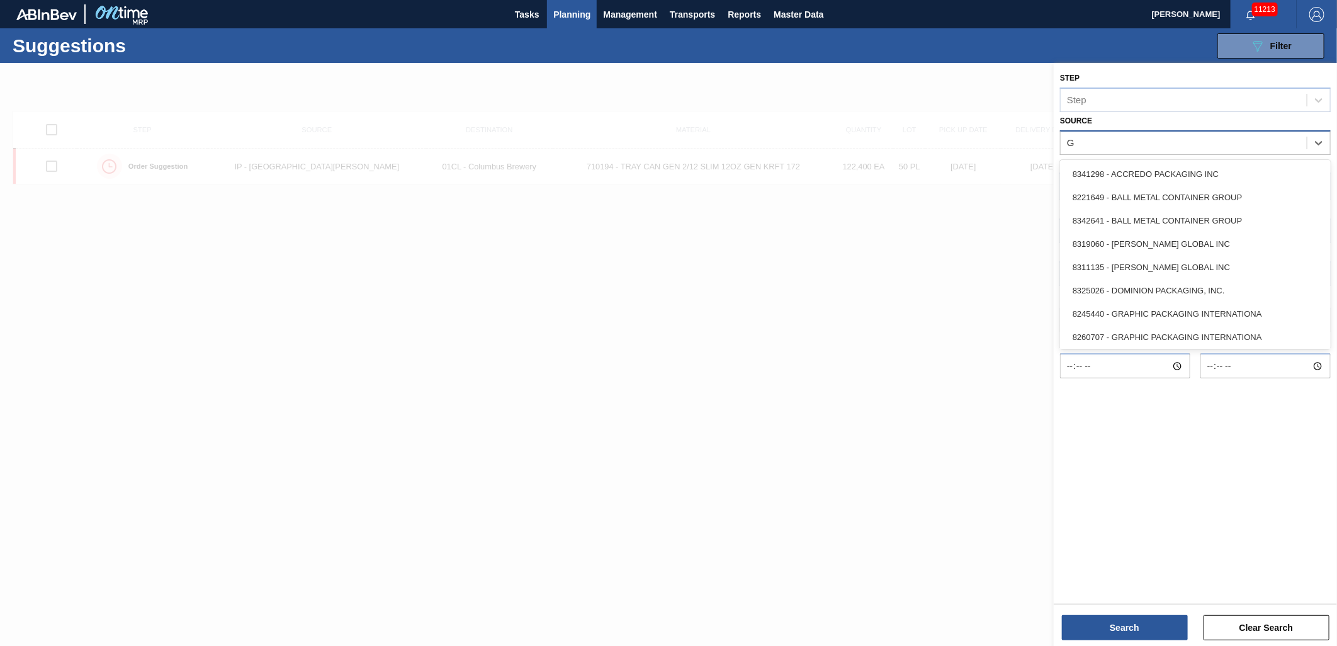
type input "Gr"
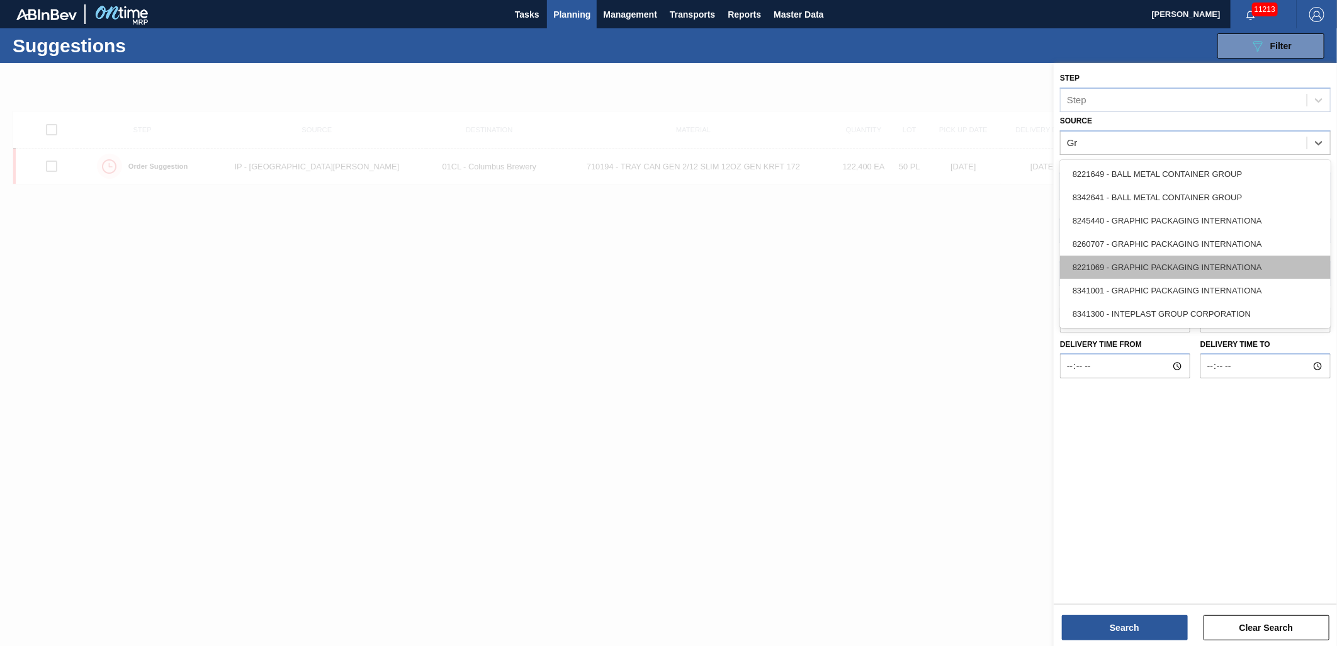
click at [1215, 259] on div "8221069 - GRAPHIC PACKAGING INTERNATIONA" at bounding box center [1195, 267] width 271 height 23
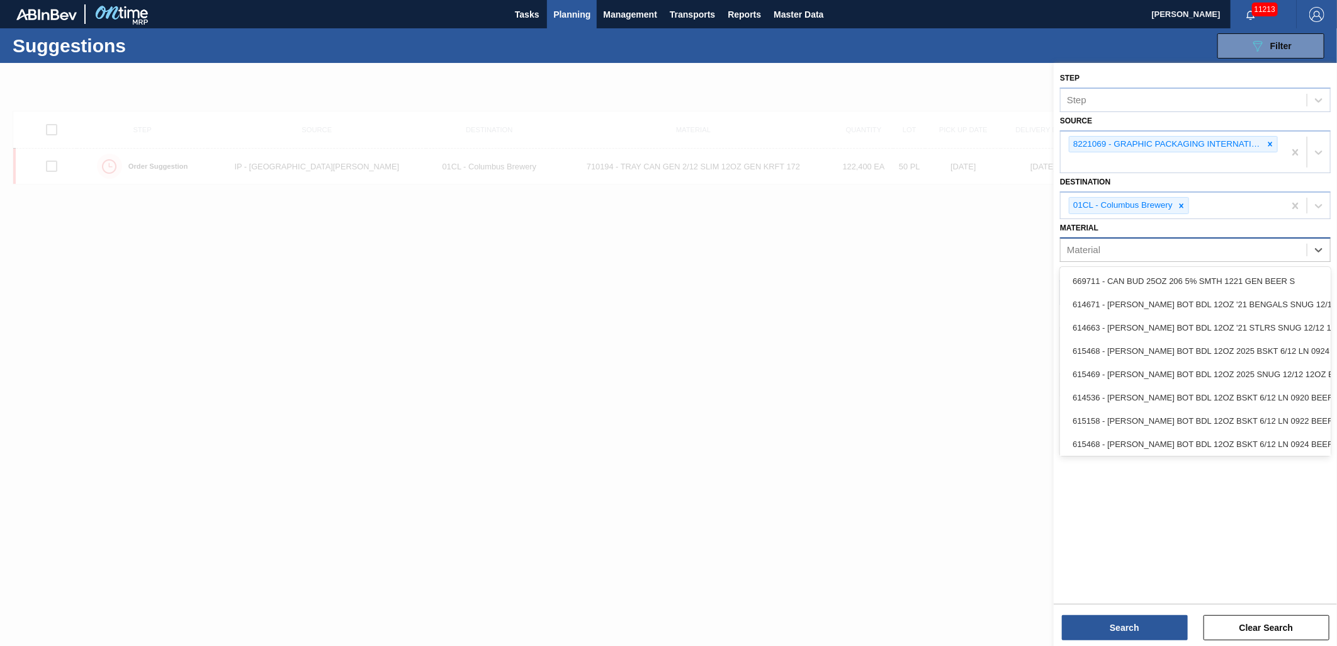
click at [1163, 248] on div "Material" at bounding box center [1184, 249] width 246 height 18
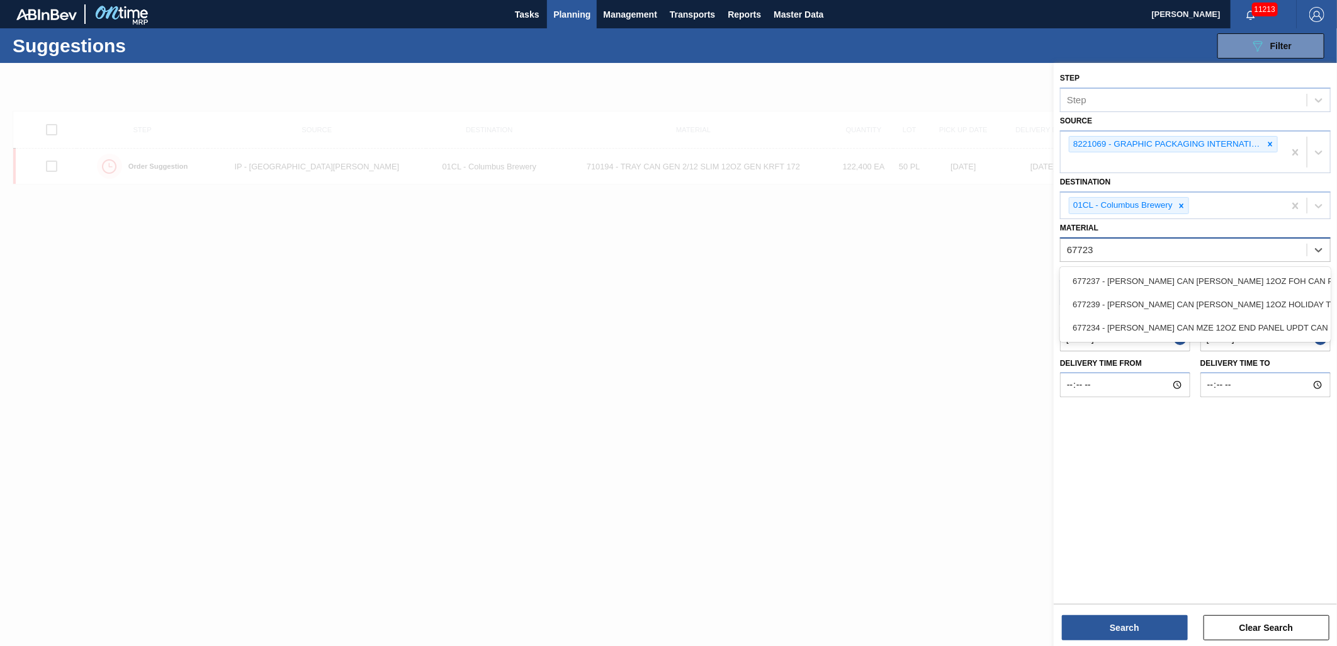
type input "677234"
click at [1167, 274] on div "677234 - [PERSON_NAME] CAN MZE 12OZ END PANEL UPDT CAN PK" at bounding box center [1195, 280] width 271 height 23
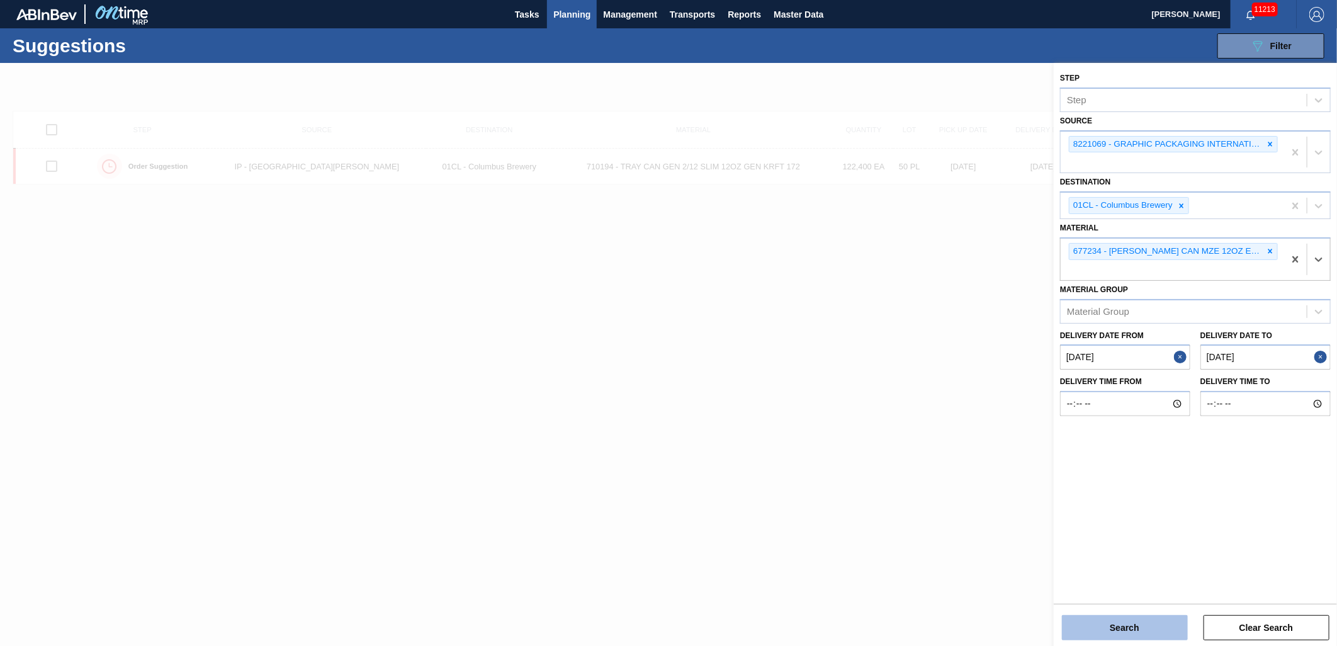
click at [1131, 631] on button "Search" at bounding box center [1125, 627] width 126 height 25
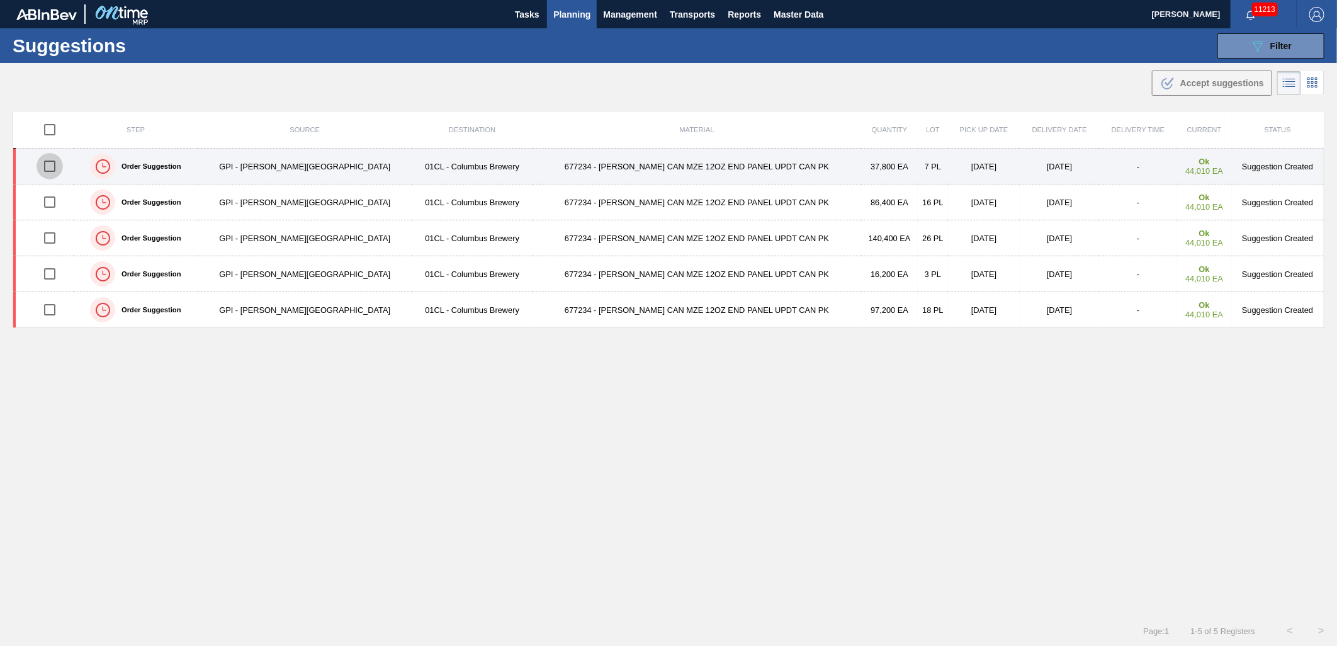
click at [54, 165] on input "checkbox" at bounding box center [50, 166] width 26 height 26
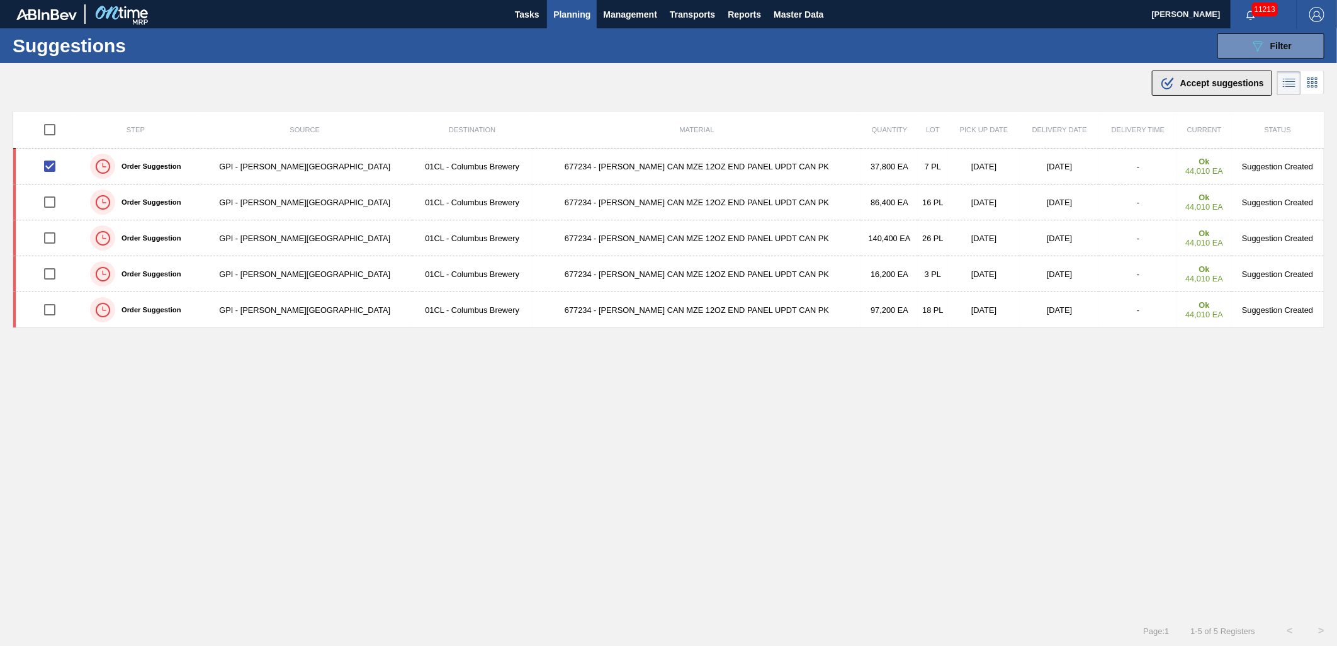
click at [1197, 81] on span "Accept suggestions" at bounding box center [1222, 83] width 84 height 10
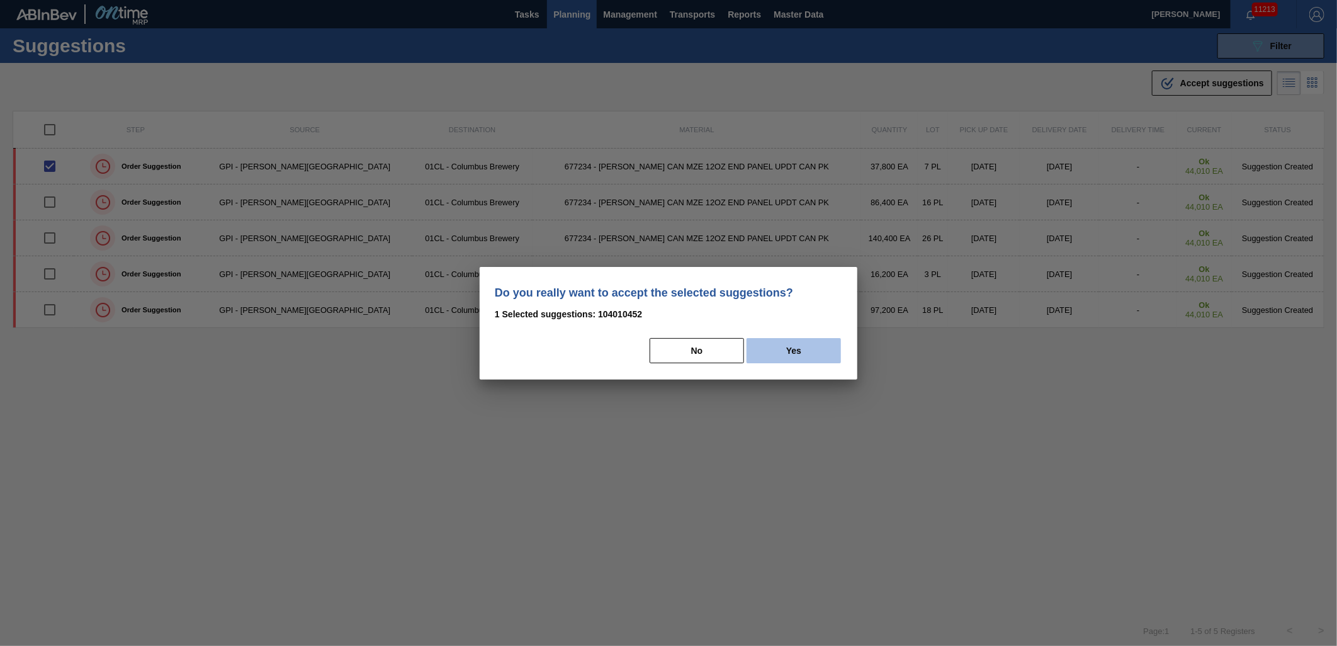
click at [770, 354] on button "Yes" at bounding box center [794, 350] width 94 height 25
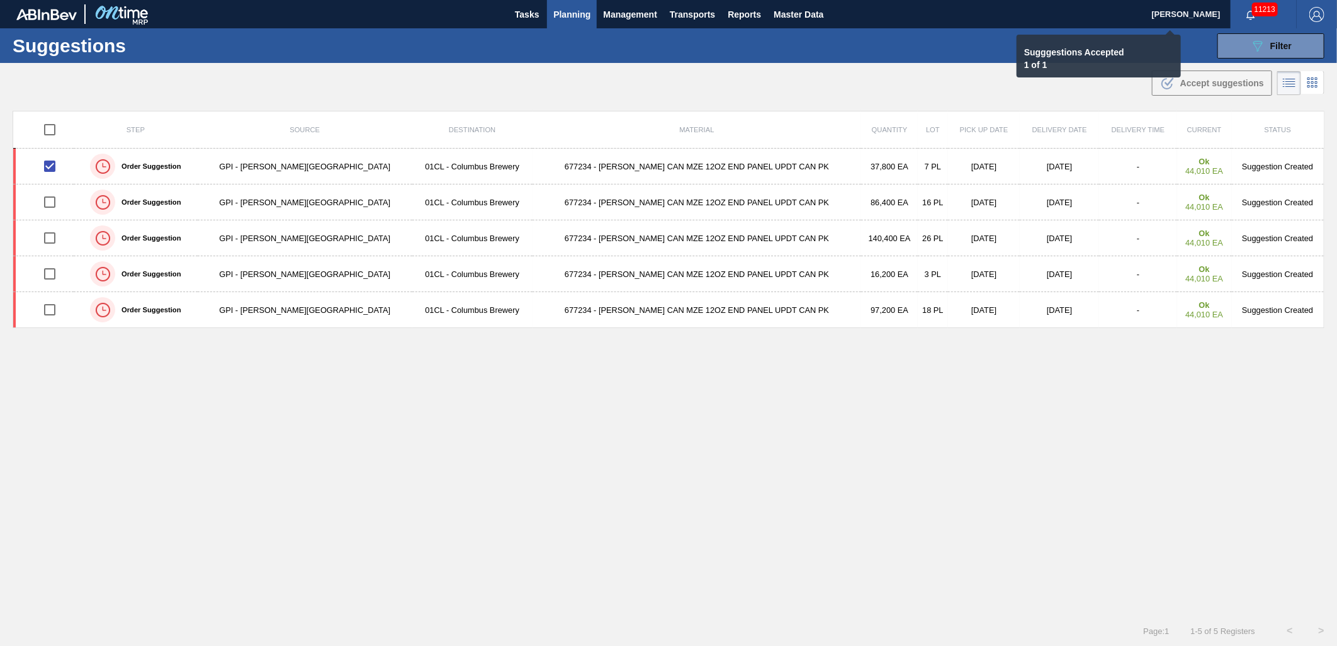
checkbox input "false"
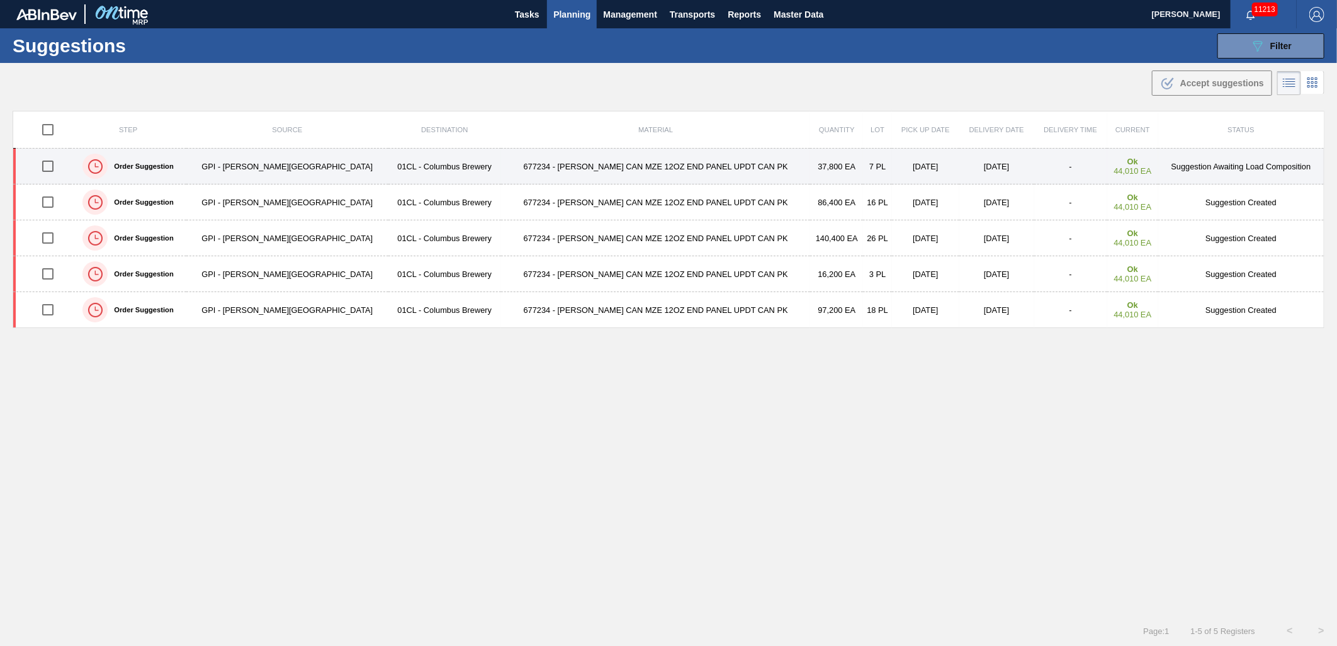
click at [863, 169] on td "7 PL" at bounding box center [877, 167] width 29 height 36
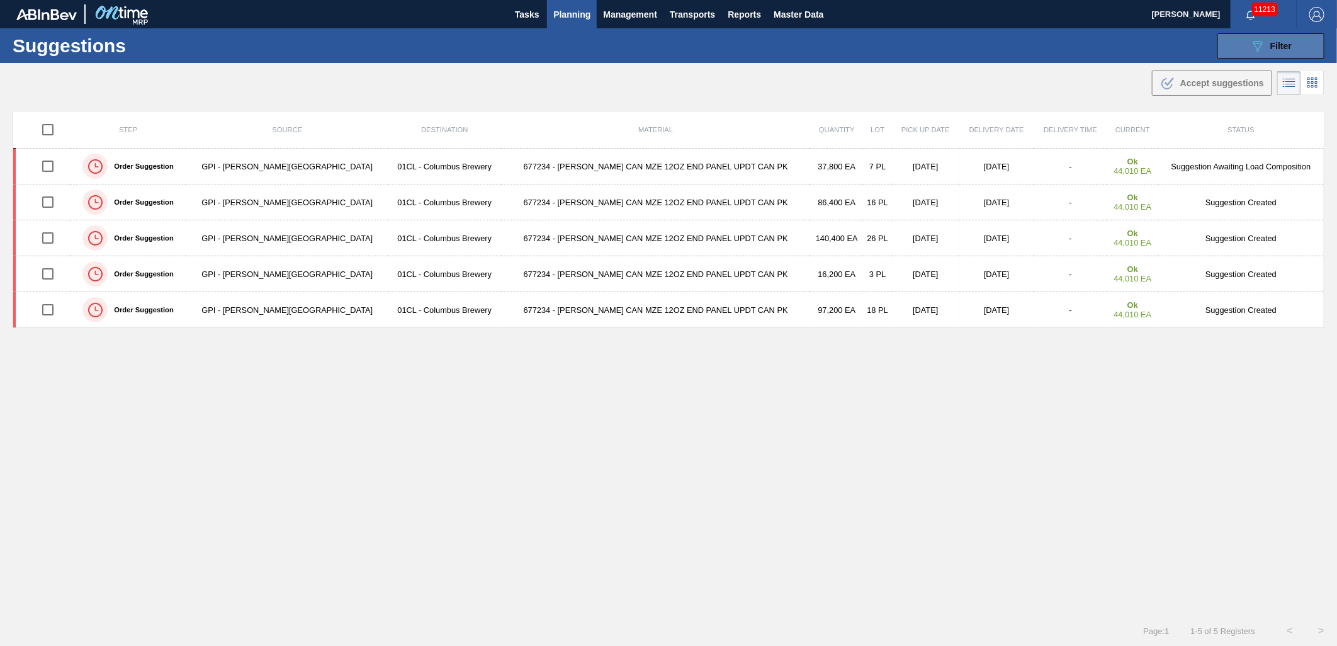
type from "[DATE]"
type to "[DATE]"
click at [1251, 44] on icon "089F7B8B-B2A5-4AFE-B5C0-19BA573D28AC" at bounding box center [1257, 45] width 15 height 15
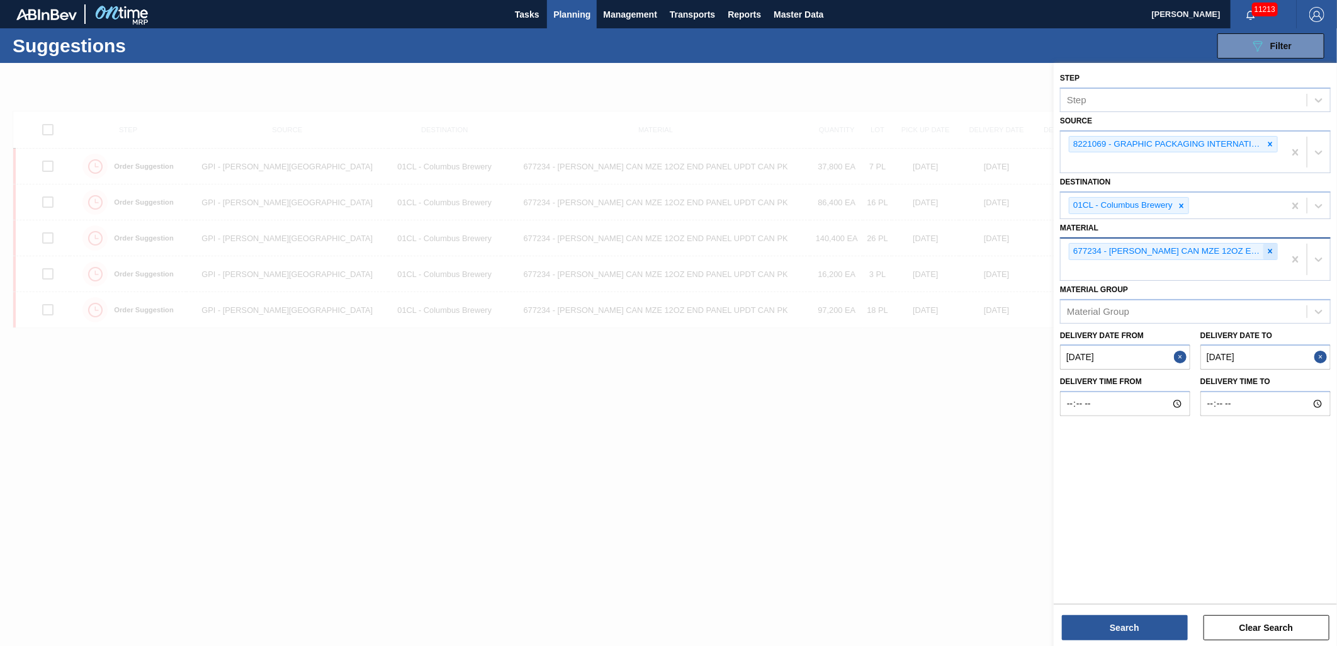
click at [1269, 251] on icon at bounding box center [1270, 251] width 4 height 4
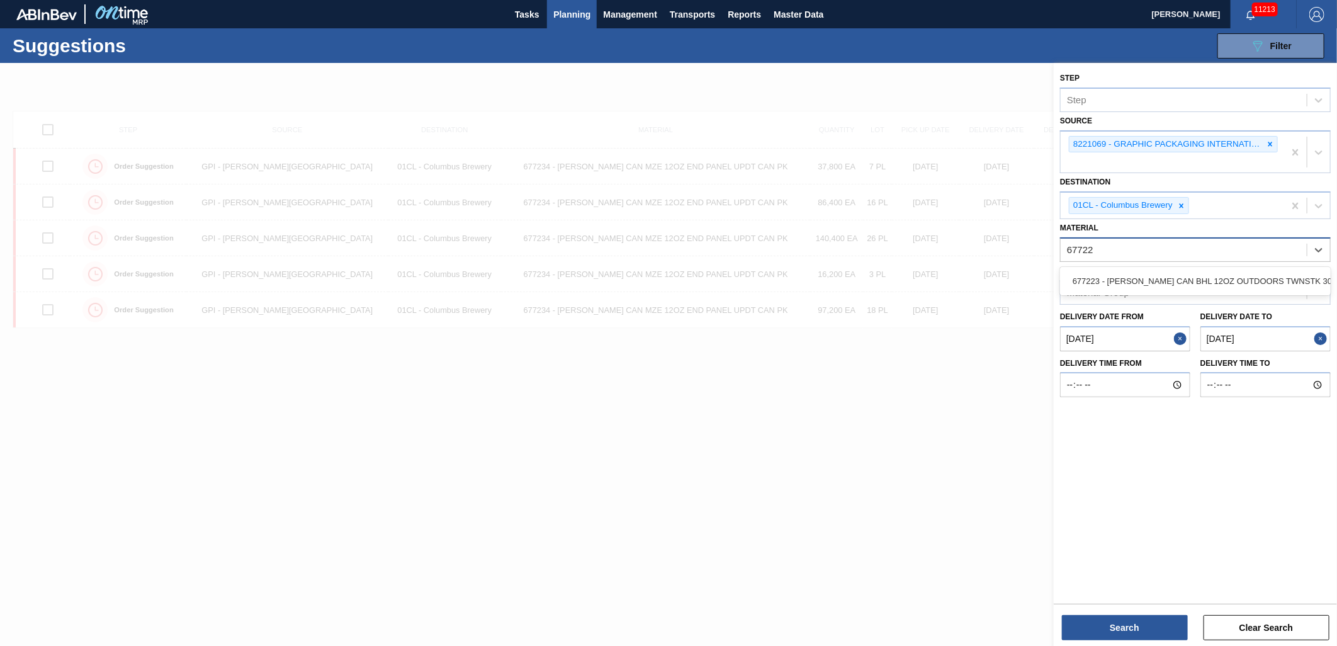
type input "677223"
click at [1234, 275] on div "677223 - [PERSON_NAME] CAN BHL 12OZ OUTDOORS TWNSTK 30/12" at bounding box center [1195, 280] width 271 height 23
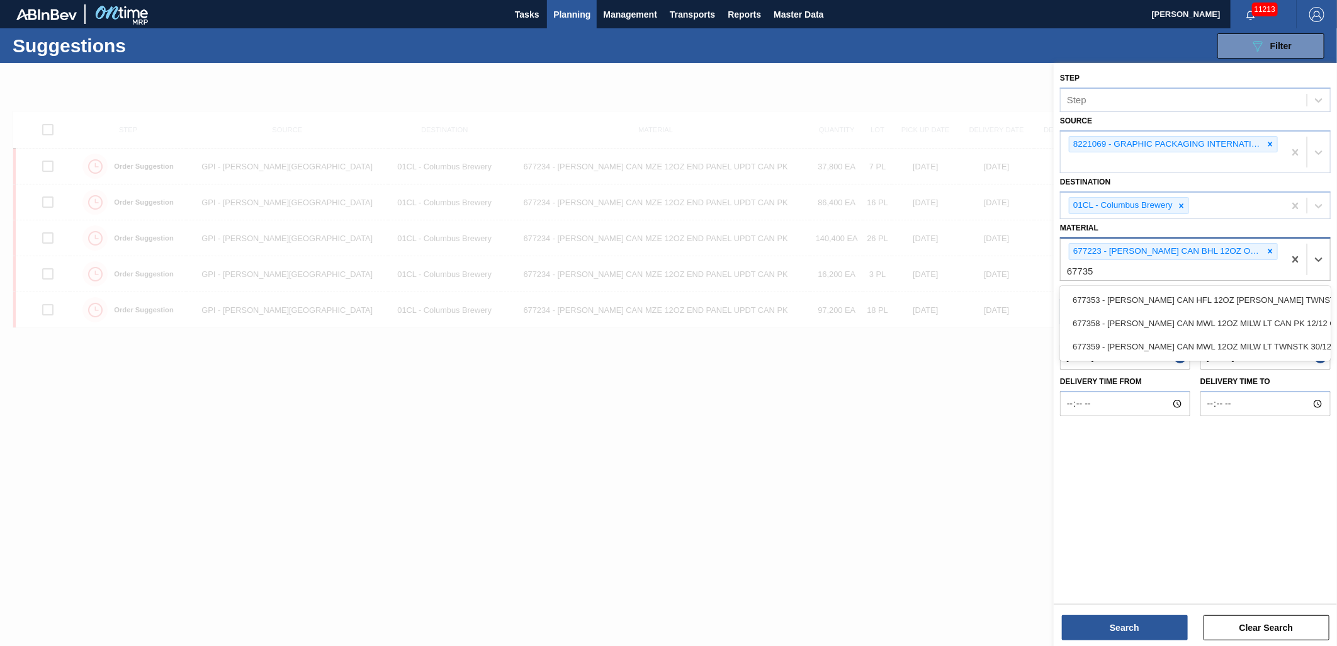
type input "677359"
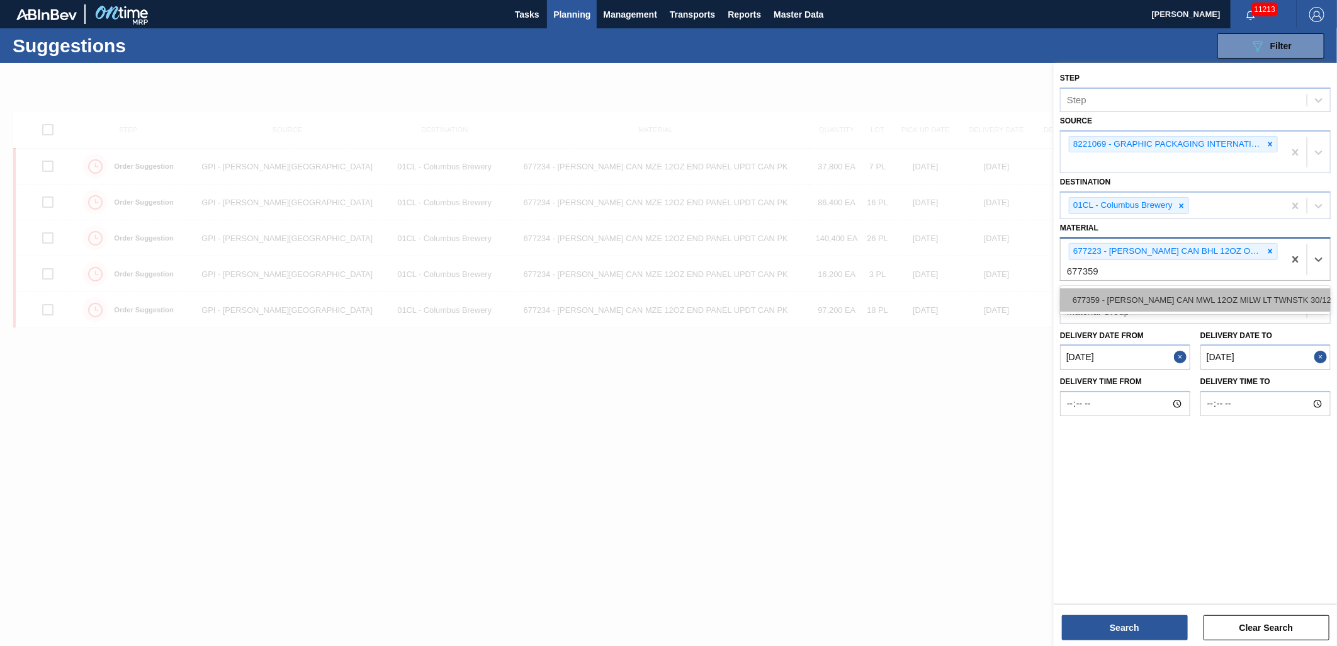
click at [1226, 291] on div "677359 - [PERSON_NAME] CAN MWL 12OZ MILW LT TWNSTK 30/12 C" at bounding box center [1195, 299] width 271 height 23
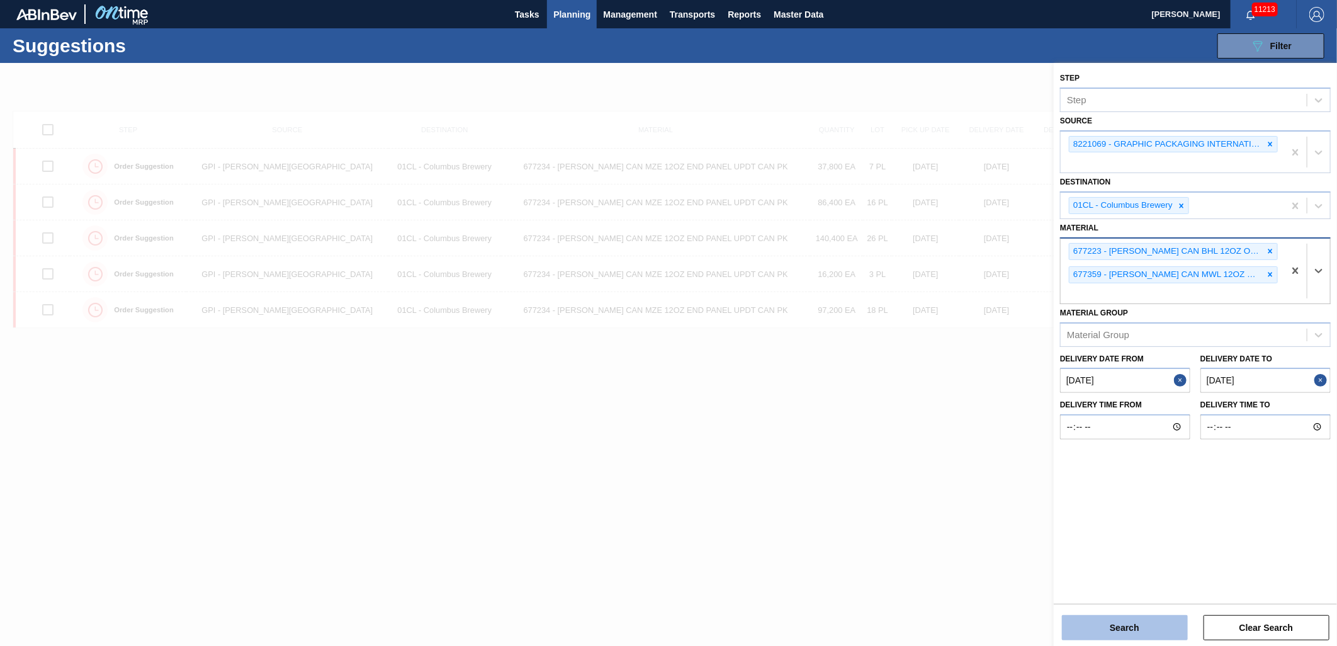
click at [1126, 629] on button "Search" at bounding box center [1125, 627] width 126 height 25
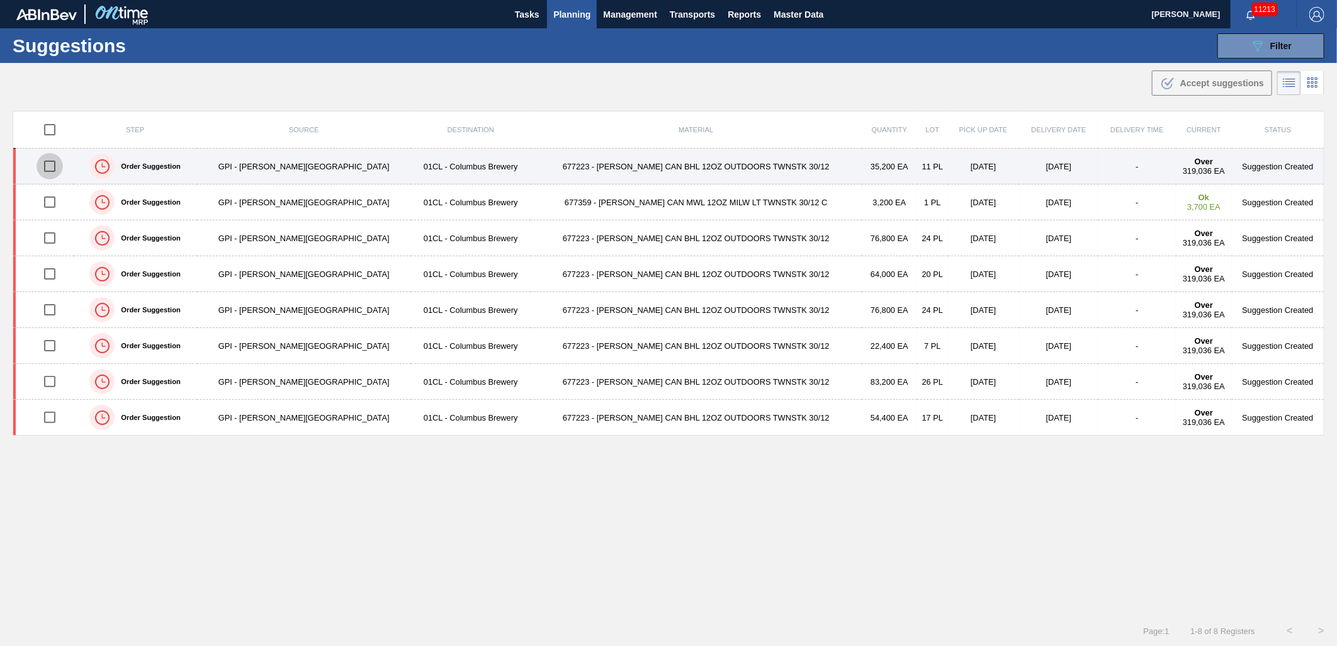
click at [53, 169] on input "checkbox" at bounding box center [50, 166] width 26 height 26
checkbox input "true"
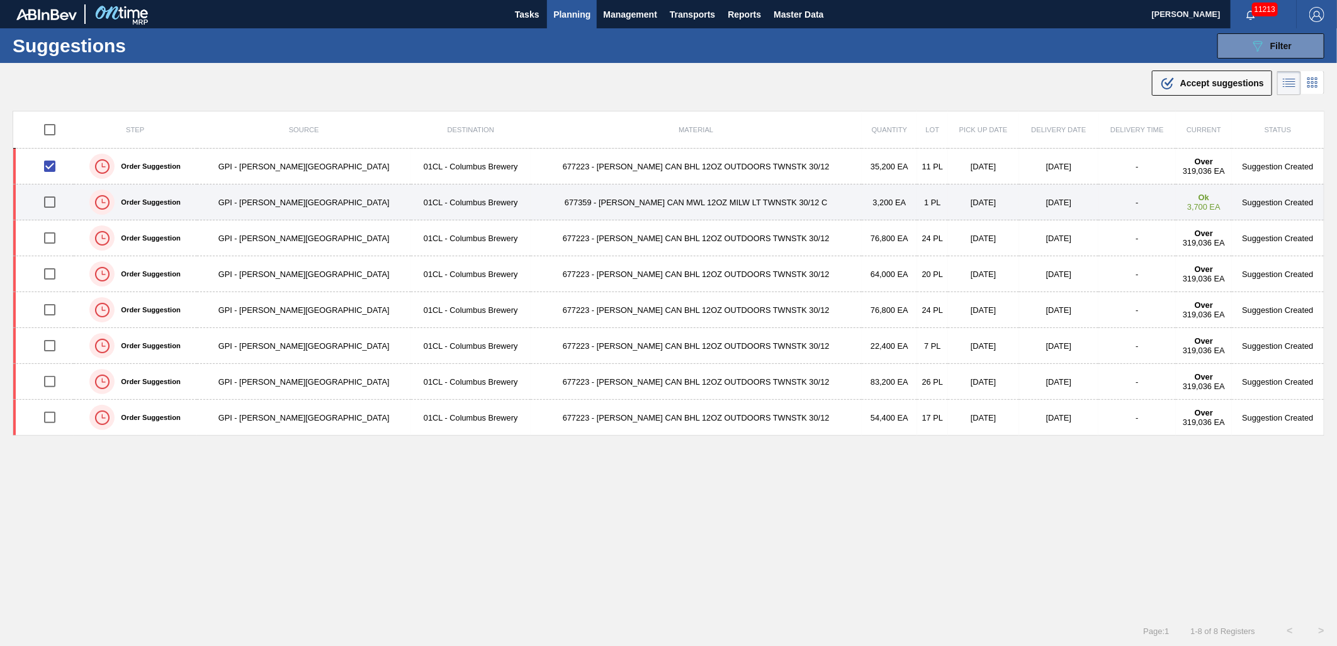
click at [54, 203] on input "checkbox" at bounding box center [50, 202] width 26 height 26
checkbox input "true"
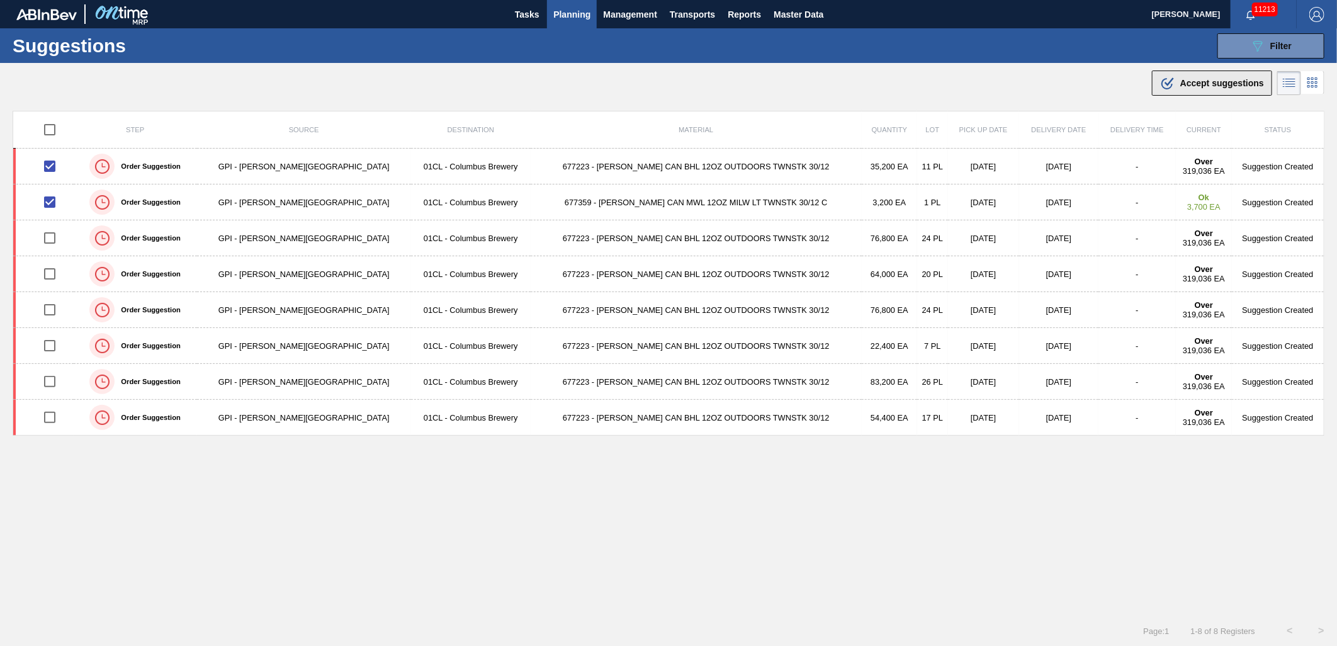
click at [1219, 86] on span "Accept suggestions" at bounding box center [1222, 83] width 84 height 10
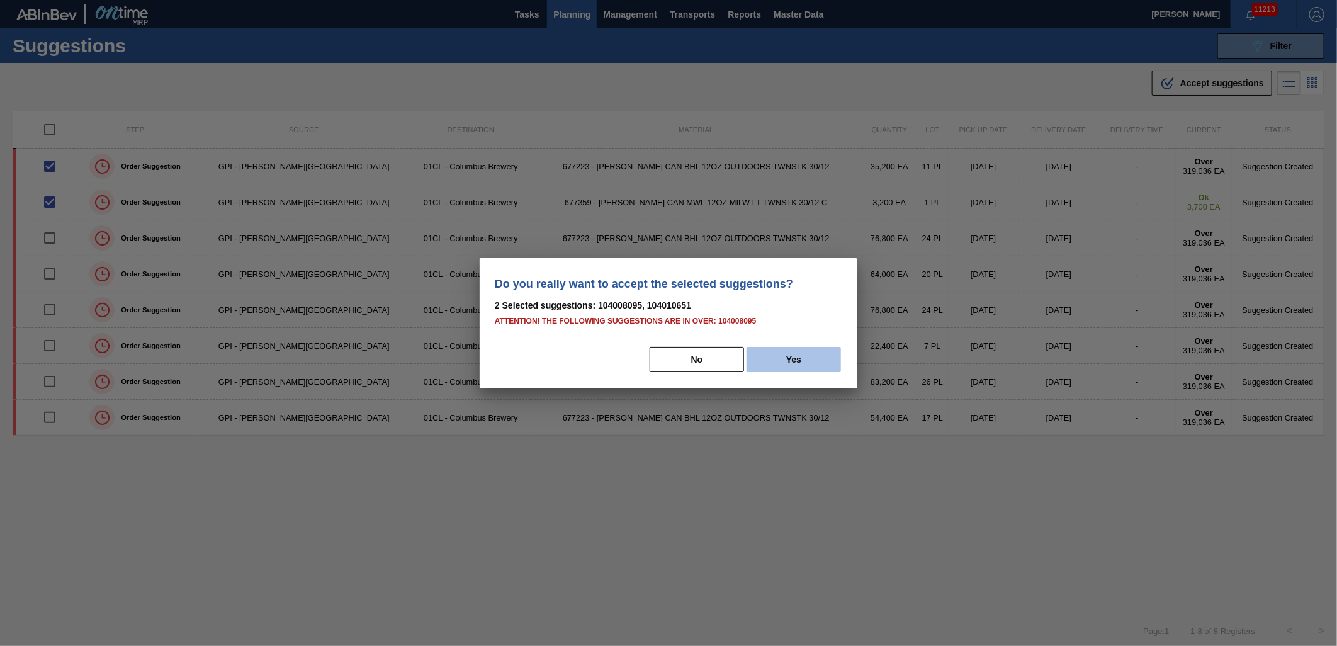
click at [768, 356] on button "Yes" at bounding box center [794, 359] width 94 height 25
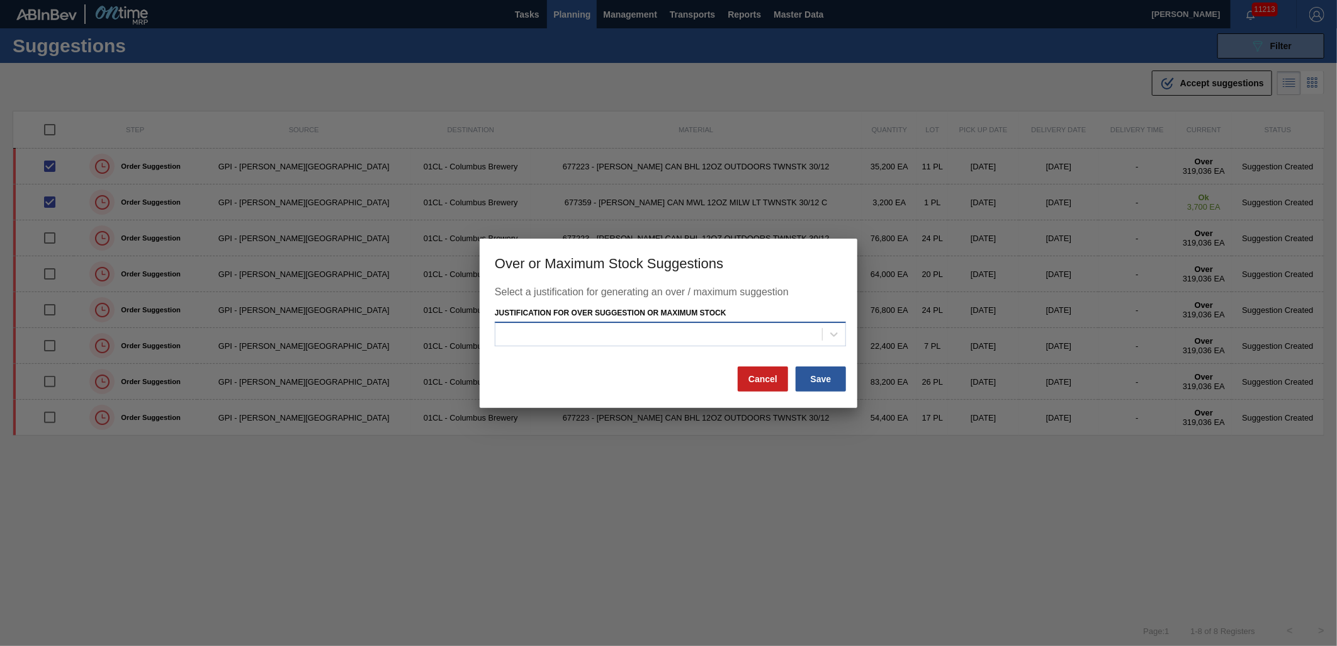
click at [716, 331] on div at bounding box center [658, 334] width 327 height 18
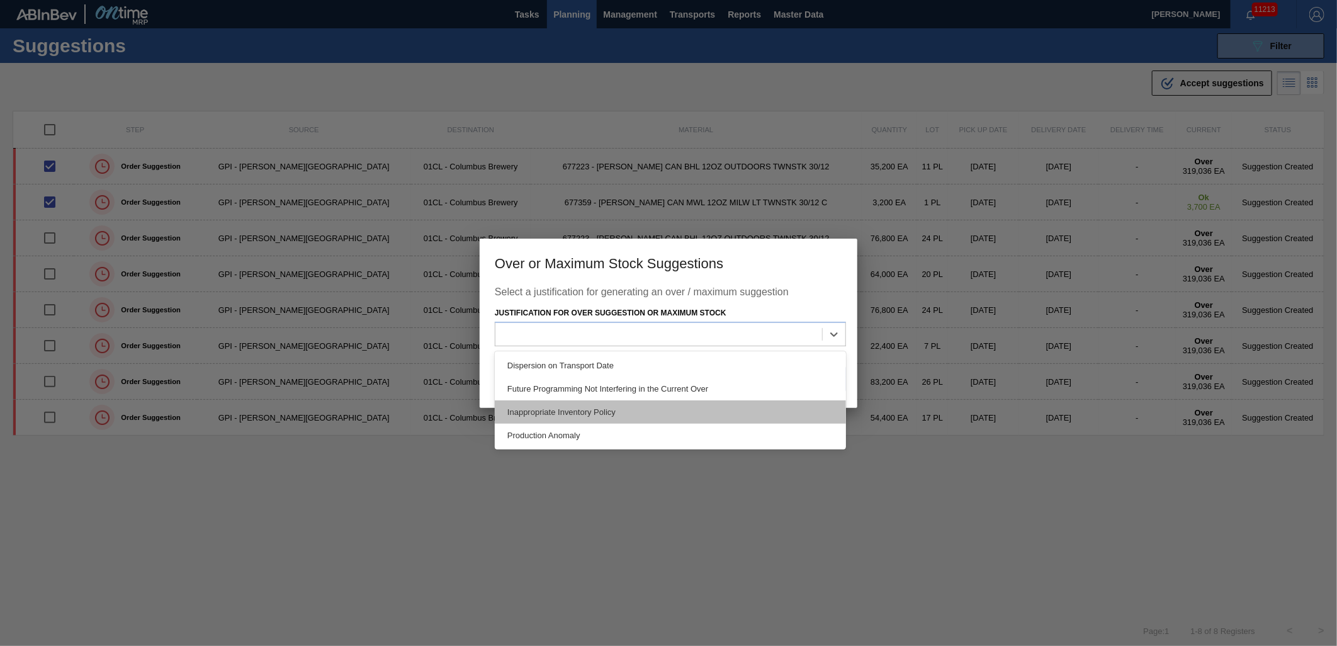
click at [659, 408] on div "Inappropriate Inventory Policy" at bounding box center [670, 411] width 351 height 23
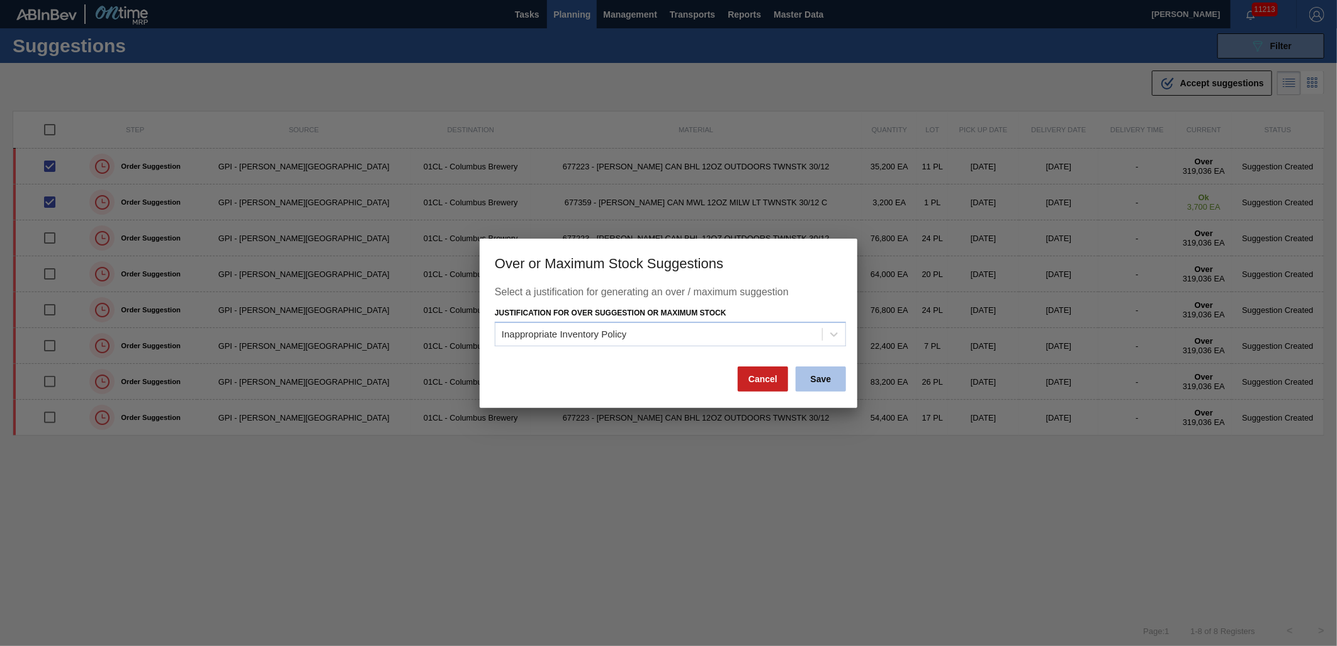
click at [829, 383] on button "Save" at bounding box center [821, 378] width 50 height 25
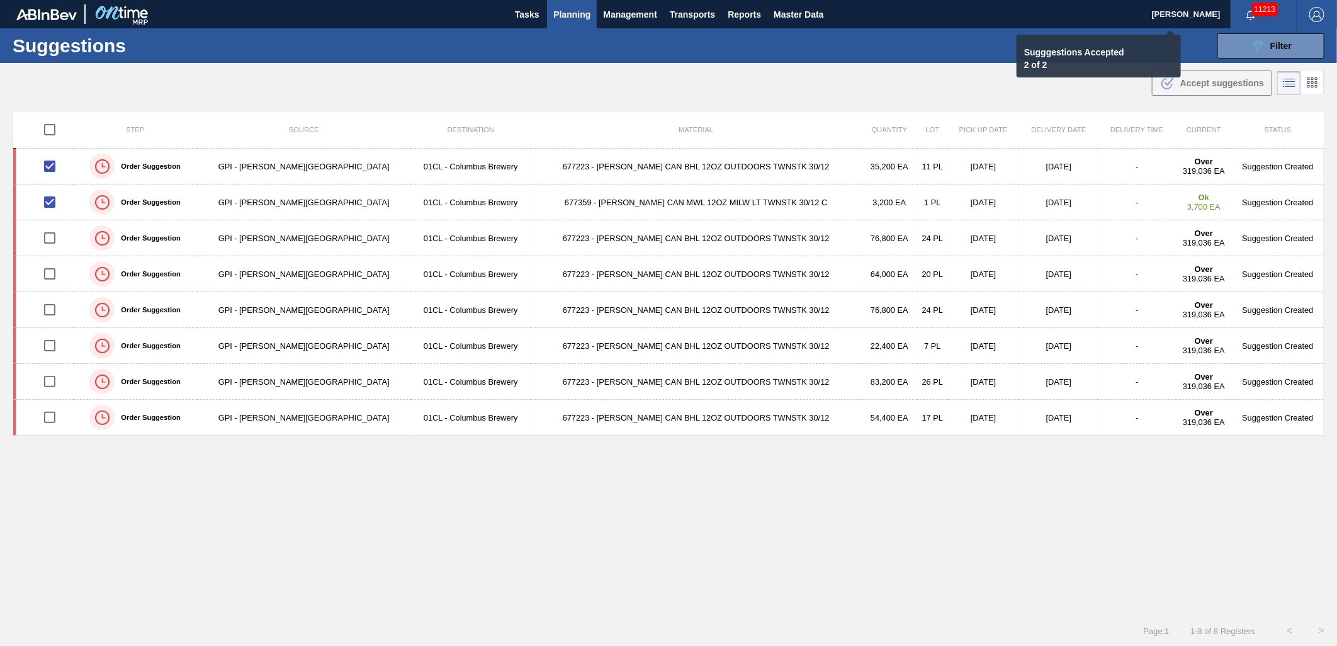
checkbox input "false"
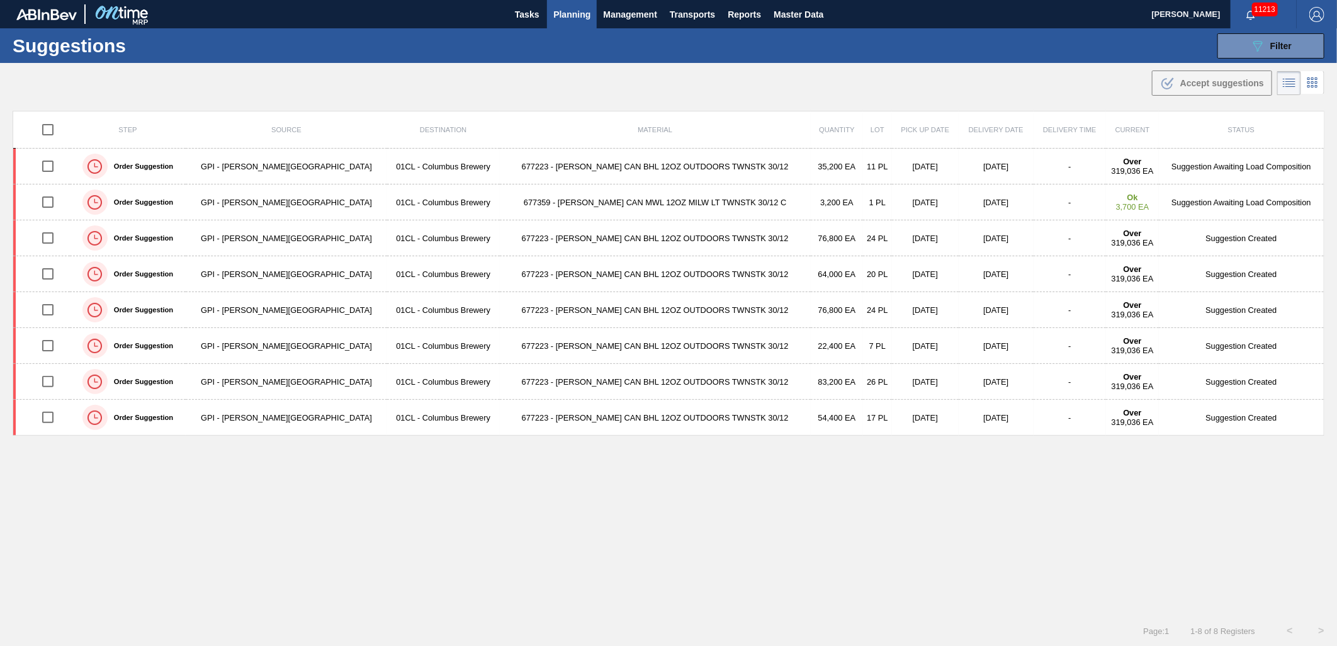
click at [563, 14] on span "Planning" at bounding box center [571, 14] width 37 height 15
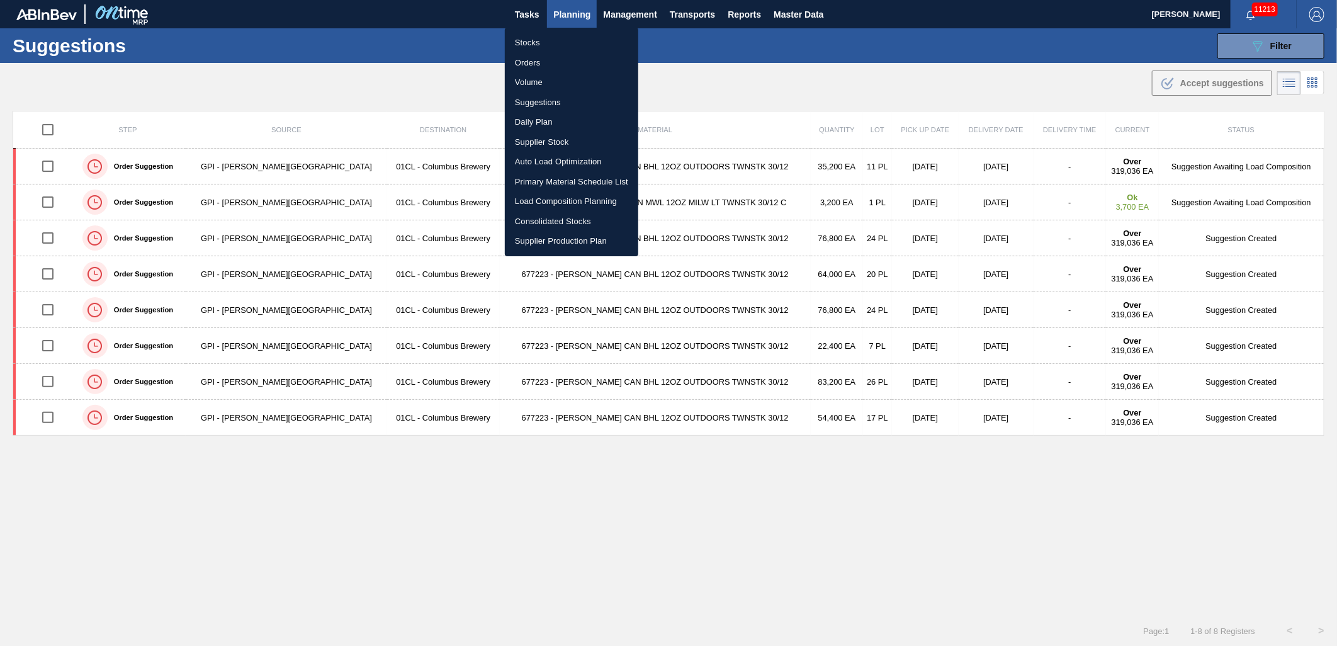
click at [1267, 53] on div at bounding box center [668, 323] width 1337 height 646
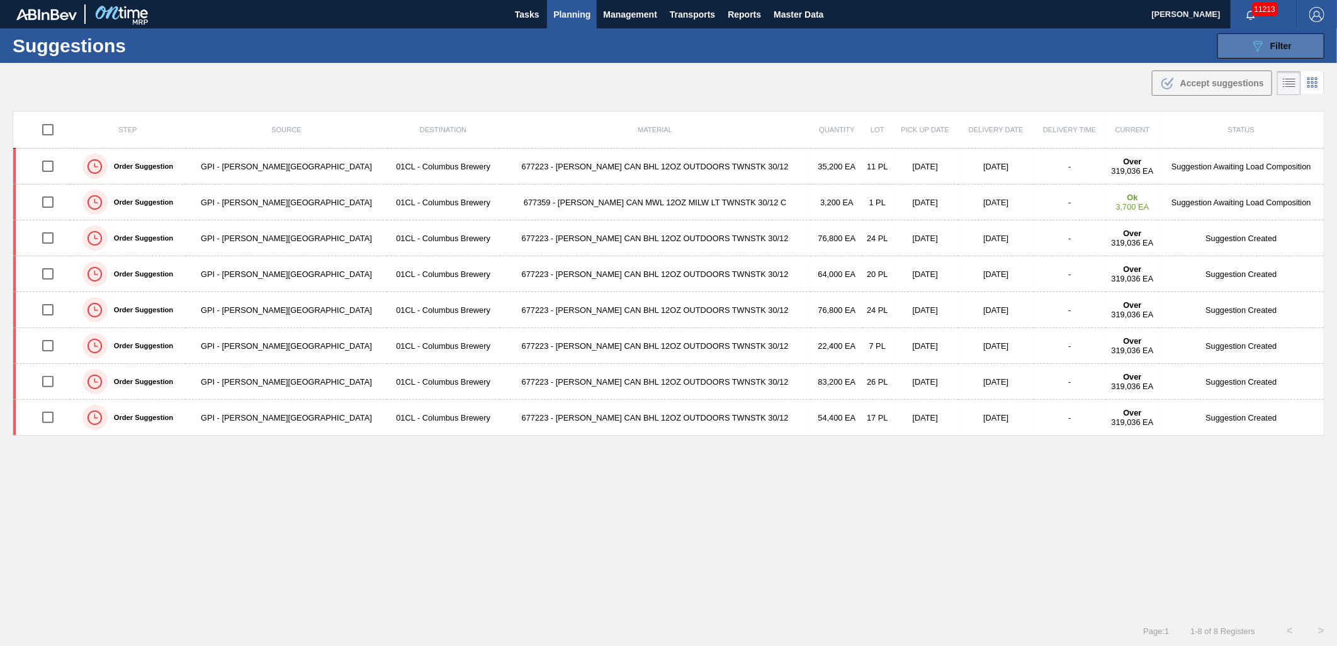
click at [1250, 42] on icon "089F7B8B-B2A5-4AFE-B5C0-19BA573D28AC" at bounding box center [1257, 45] width 15 height 15
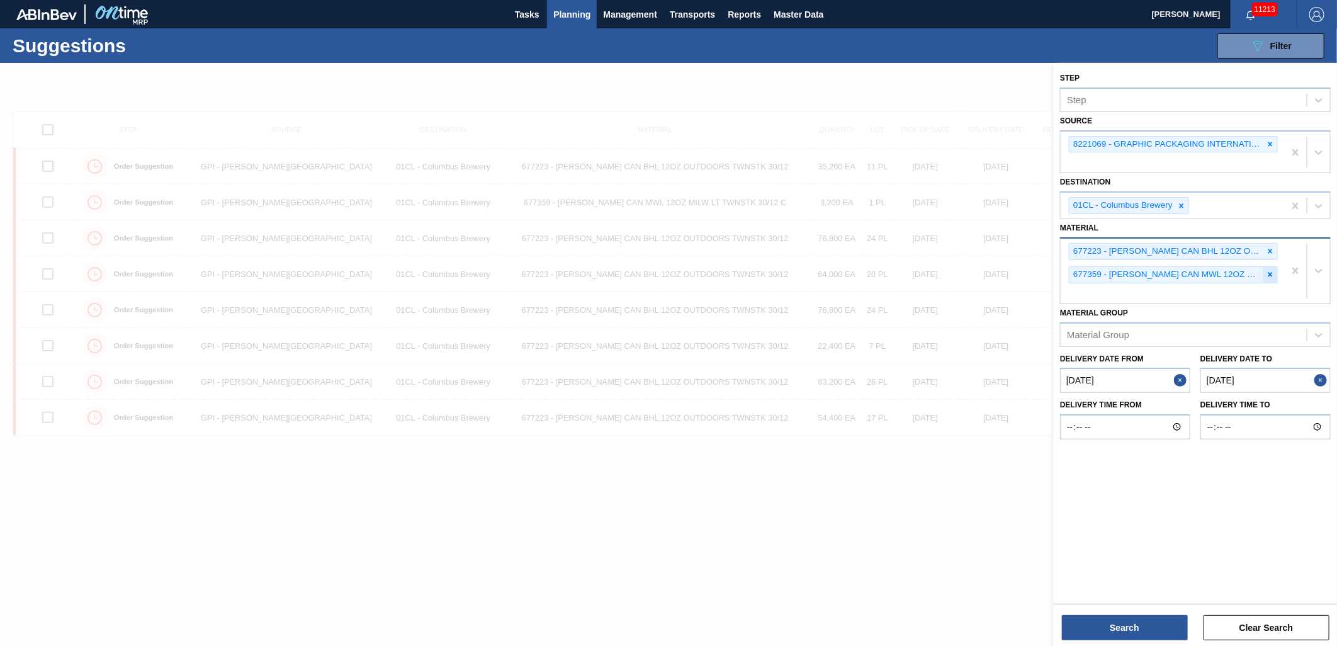
click at [1266, 273] on icon at bounding box center [1270, 274] width 9 height 9
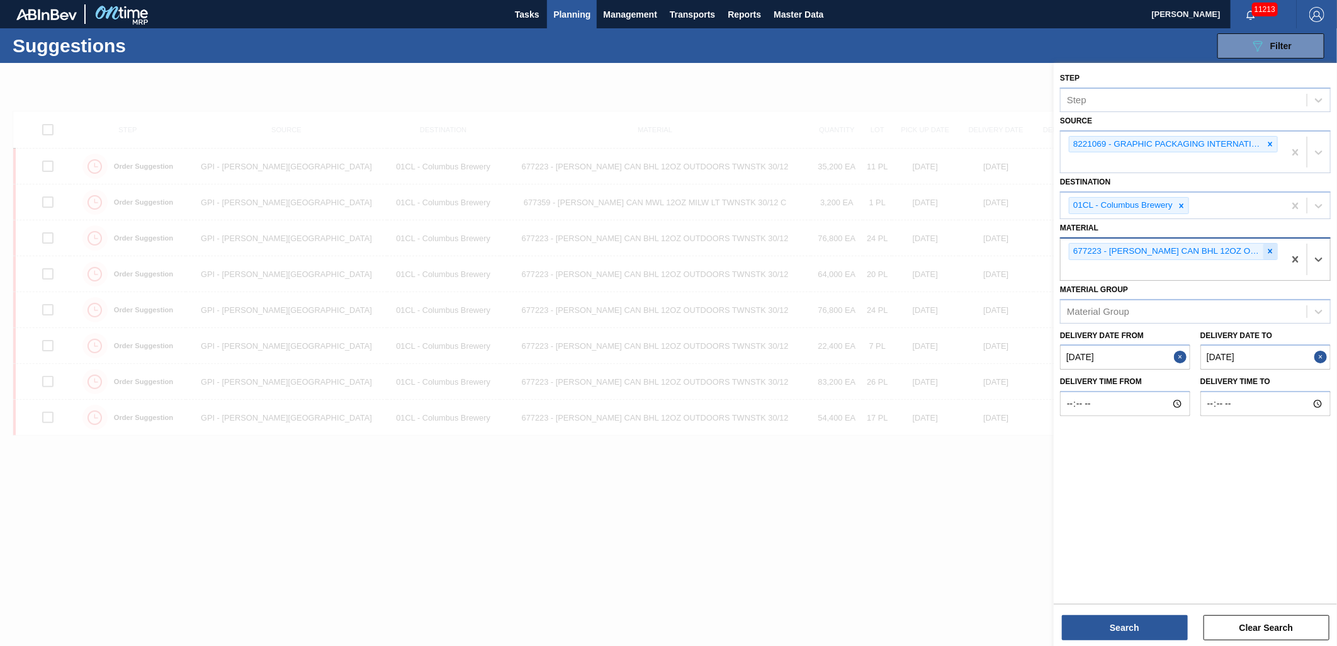
click at [1273, 251] on icon at bounding box center [1270, 251] width 9 height 9
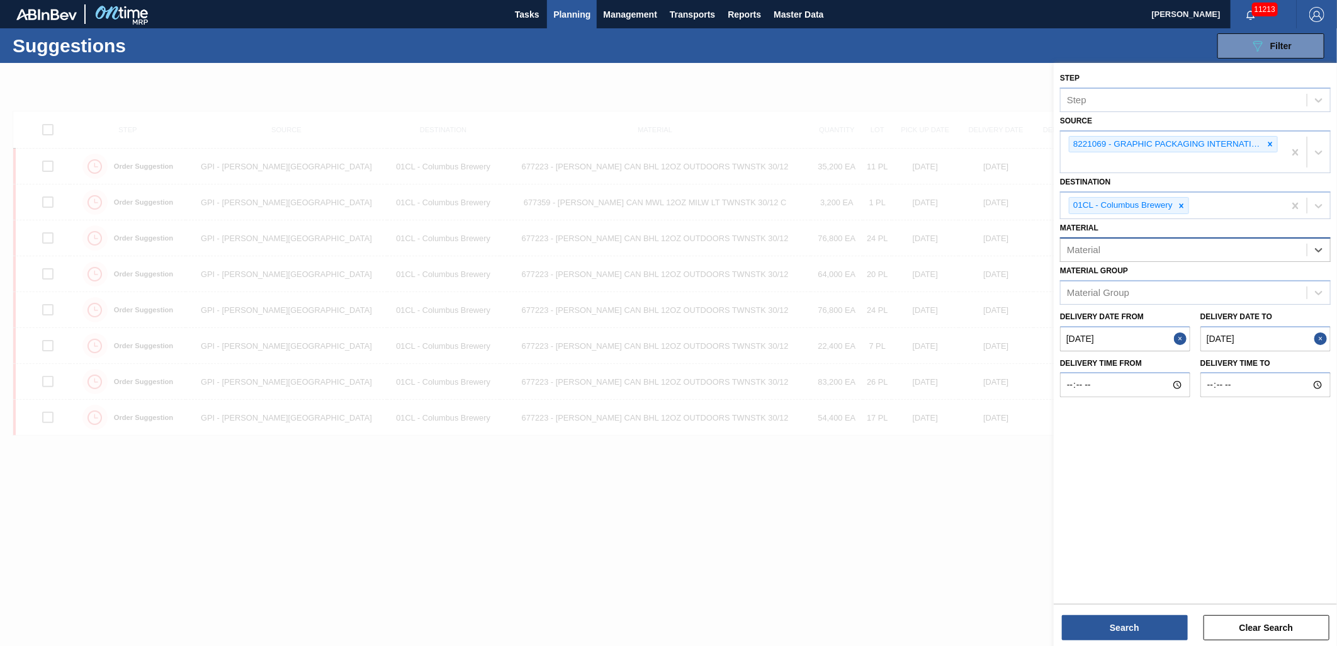
click at [1146, 329] on from "[DATE]" at bounding box center [1125, 338] width 130 height 25
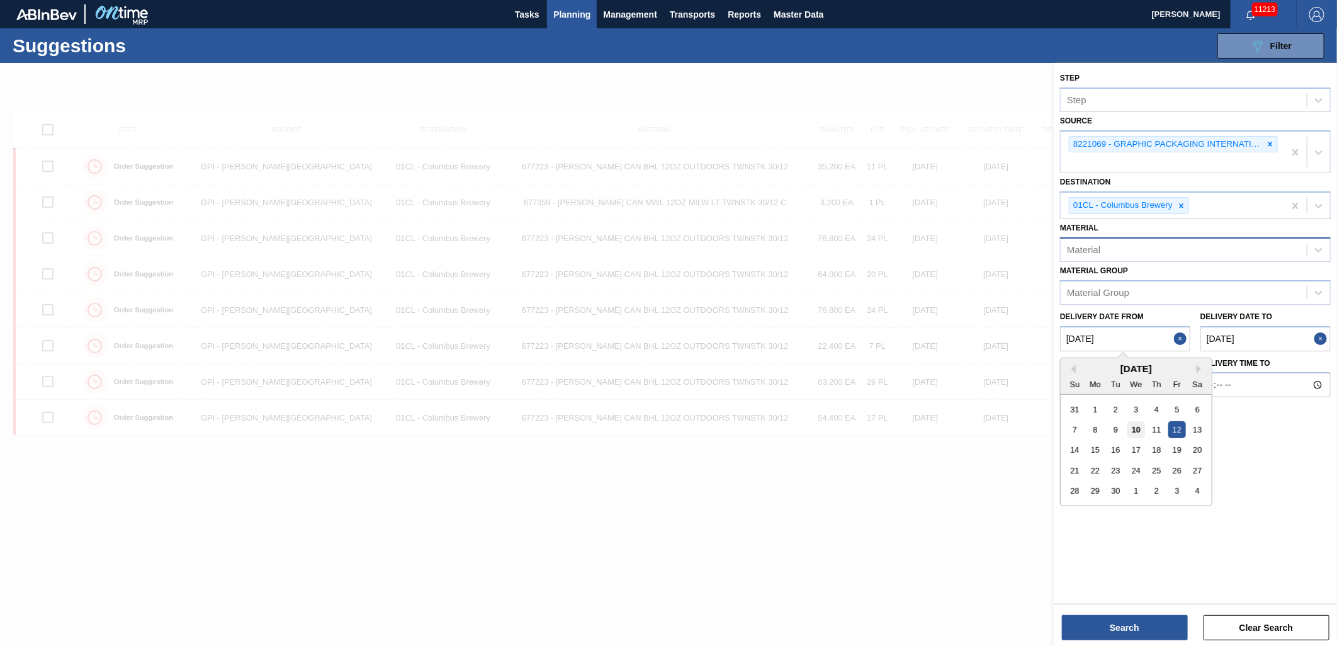
click at [1136, 424] on div "10" at bounding box center [1135, 429] width 17 height 17
type from "[DATE]"
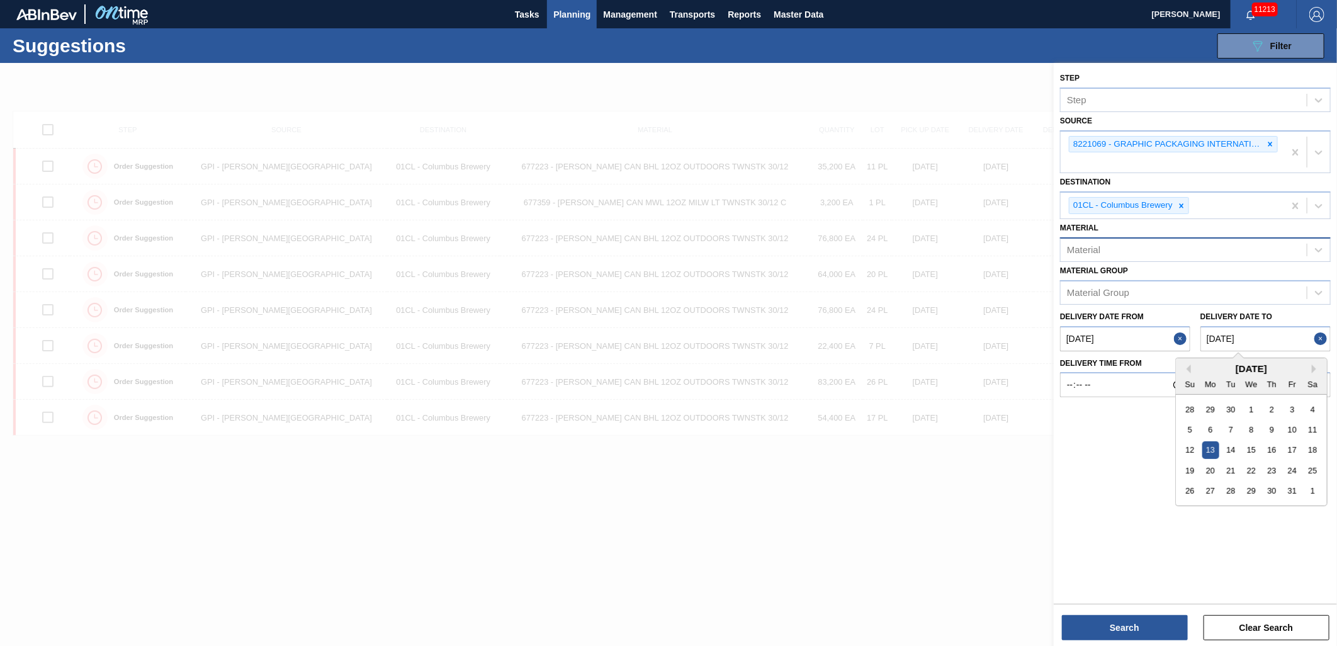
click at [1262, 335] on to "[DATE]" at bounding box center [1265, 338] width 130 height 25
click at [1191, 366] on div "[DATE]" at bounding box center [1251, 368] width 151 height 11
click at [1190, 368] on button "Previous Month" at bounding box center [1186, 368] width 9 height 9
click at [1216, 465] on div "22" at bounding box center [1210, 470] width 17 height 17
type to "[DATE]"
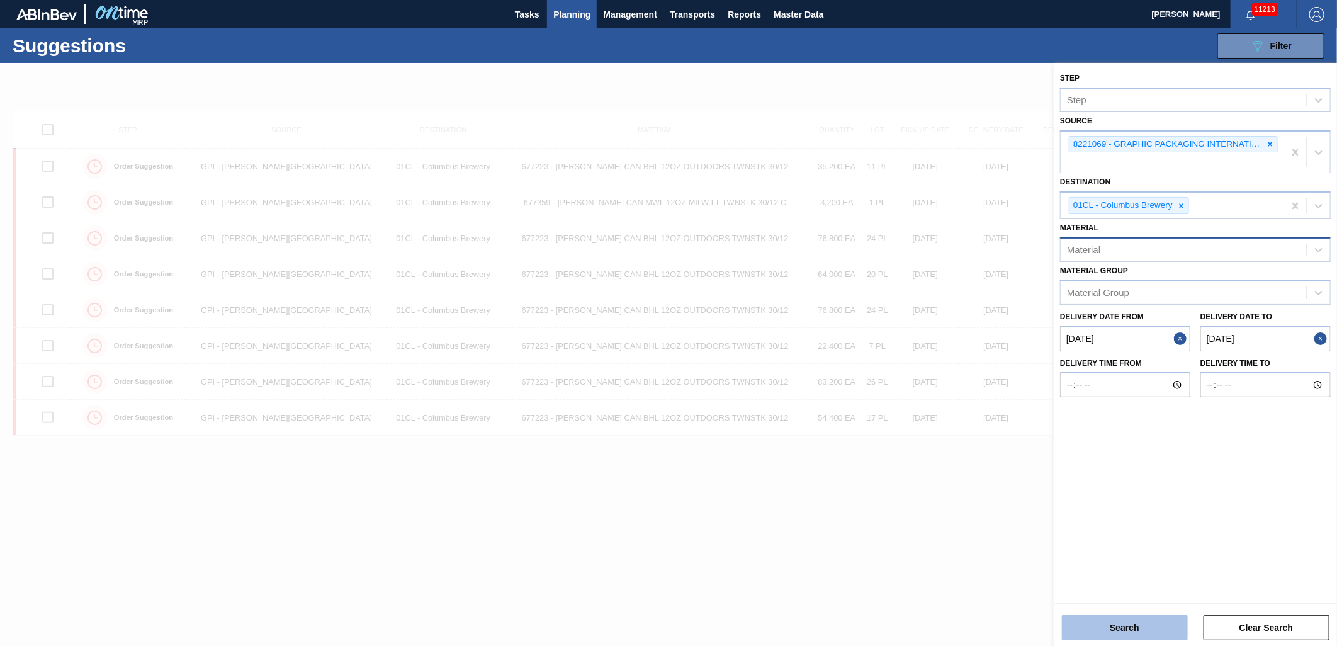
click at [1119, 623] on button "Search" at bounding box center [1125, 627] width 126 height 25
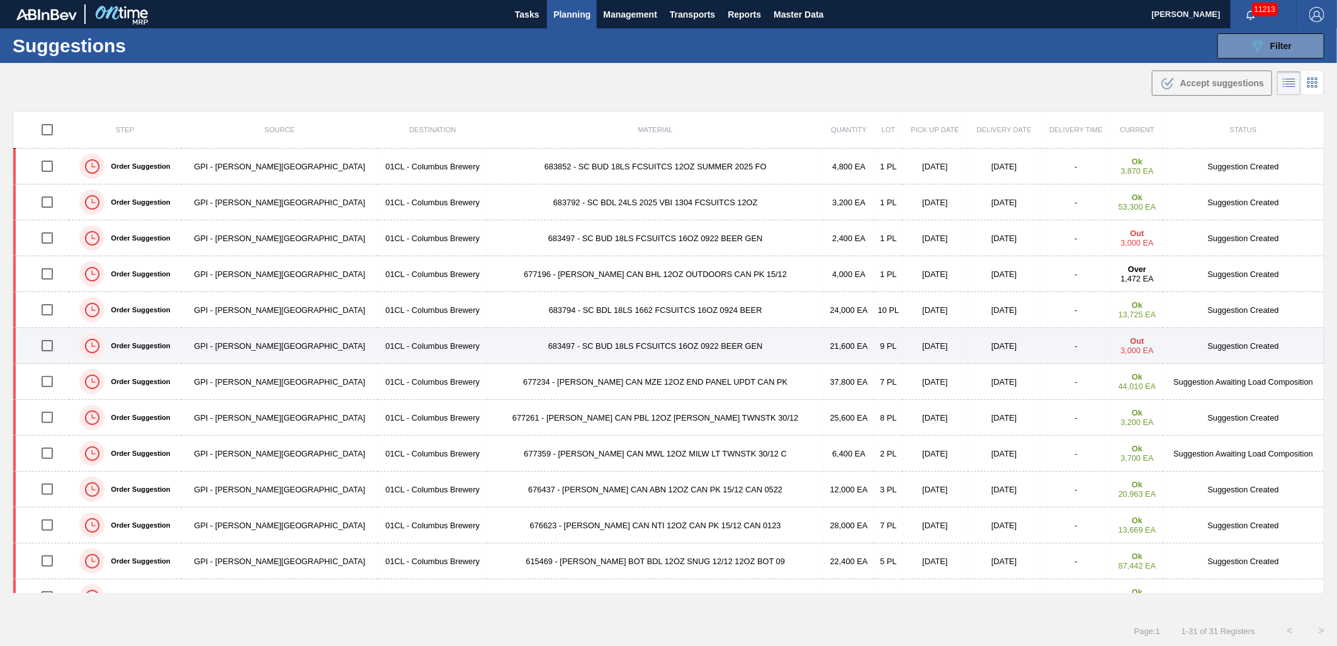
drag, startPoint x: 52, startPoint y: 418, endPoint x: 264, endPoint y: 336, distance: 227.6
click at [52, 418] on input "checkbox" at bounding box center [47, 417] width 26 height 26
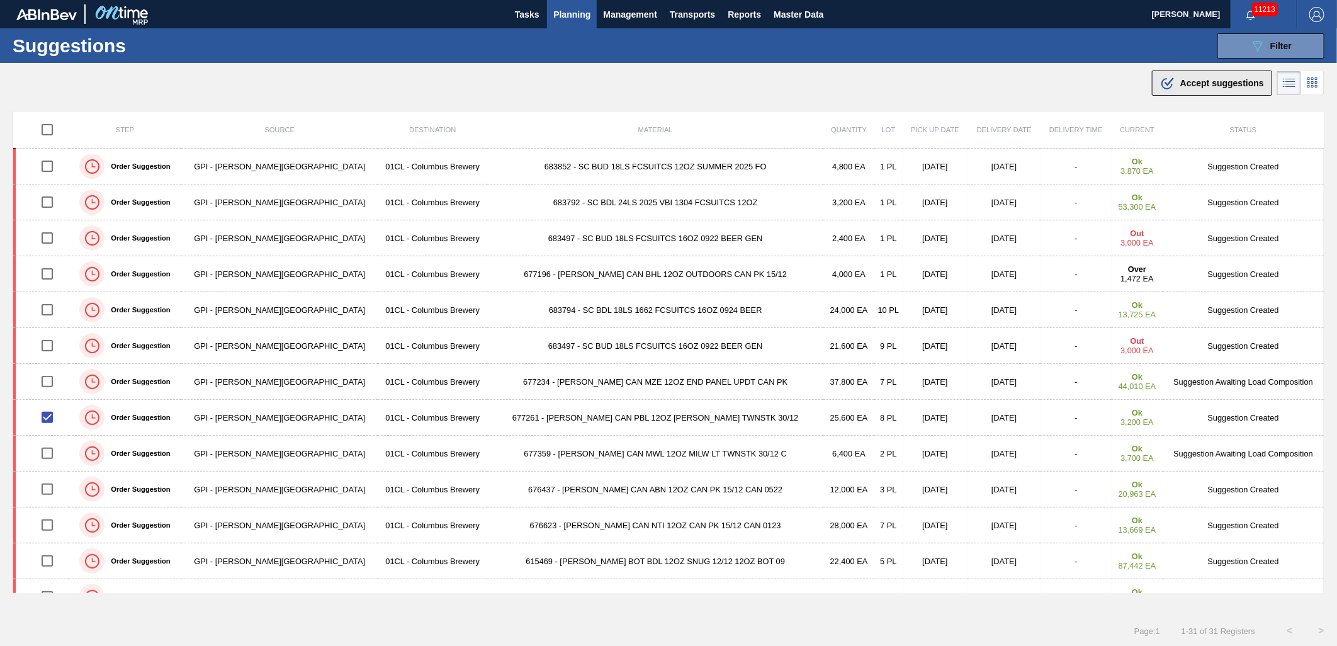
click at [1192, 87] on span "Accept suggestions" at bounding box center [1222, 83] width 84 height 10
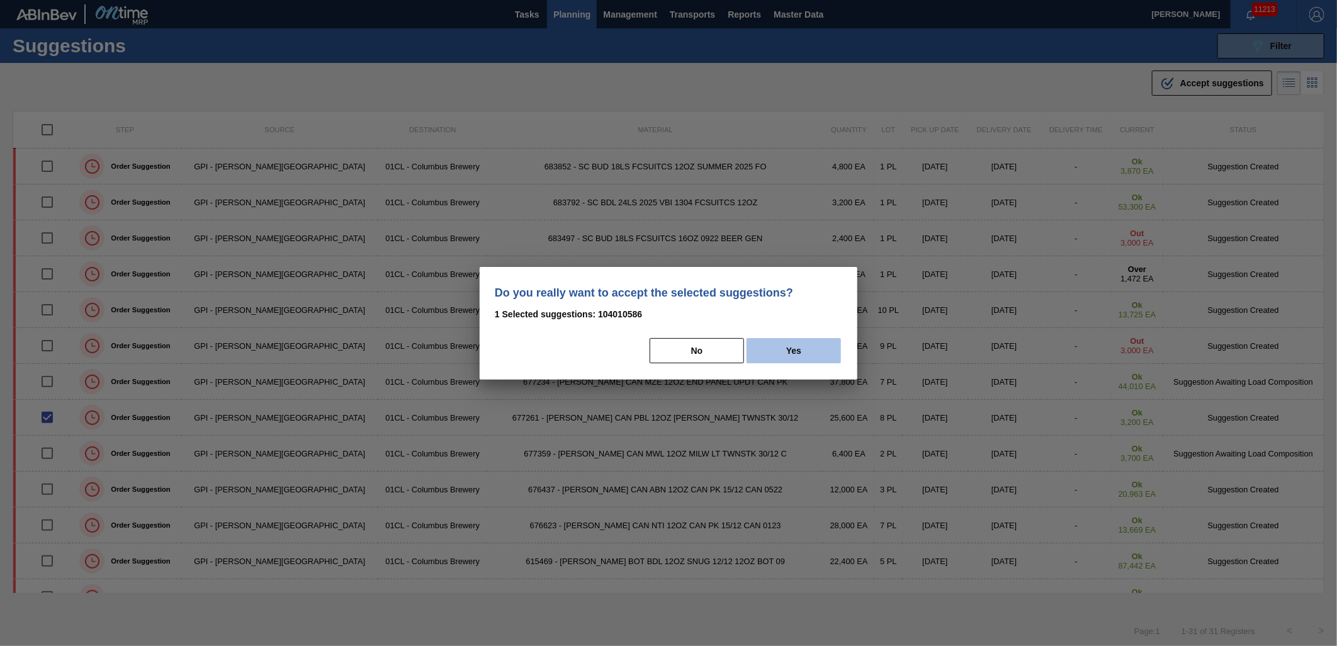
click at [798, 339] on button "Yes" at bounding box center [794, 350] width 94 height 25
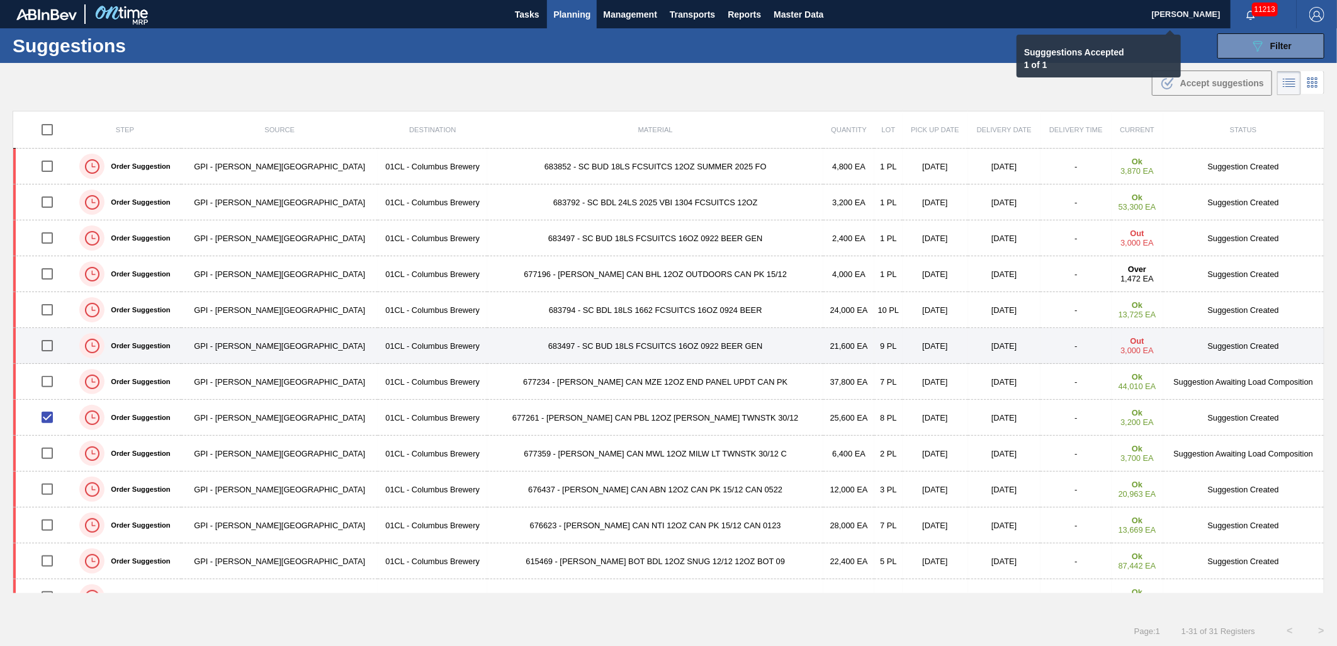
checkbox input "false"
